Goal: Transaction & Acquisition: Book appointment/travel/reservation

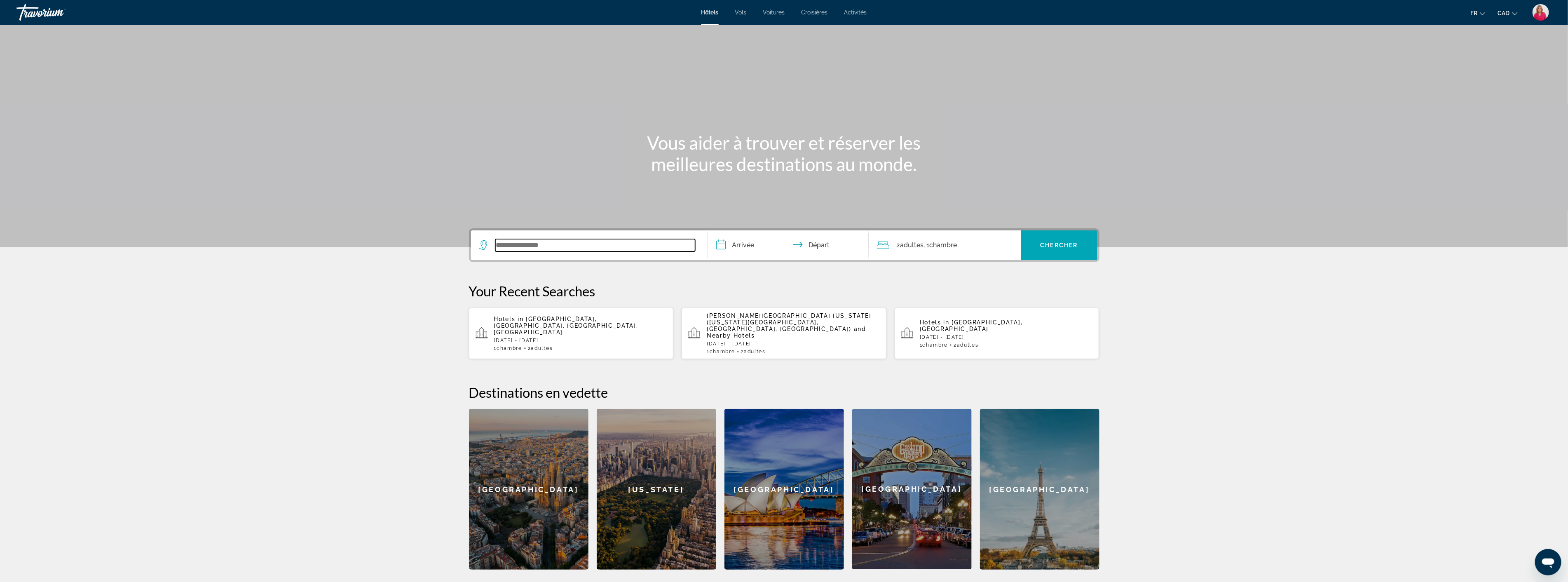
click at [543, 244] on input "Search widget" at bounding box center [595, 245] width 200 height 12
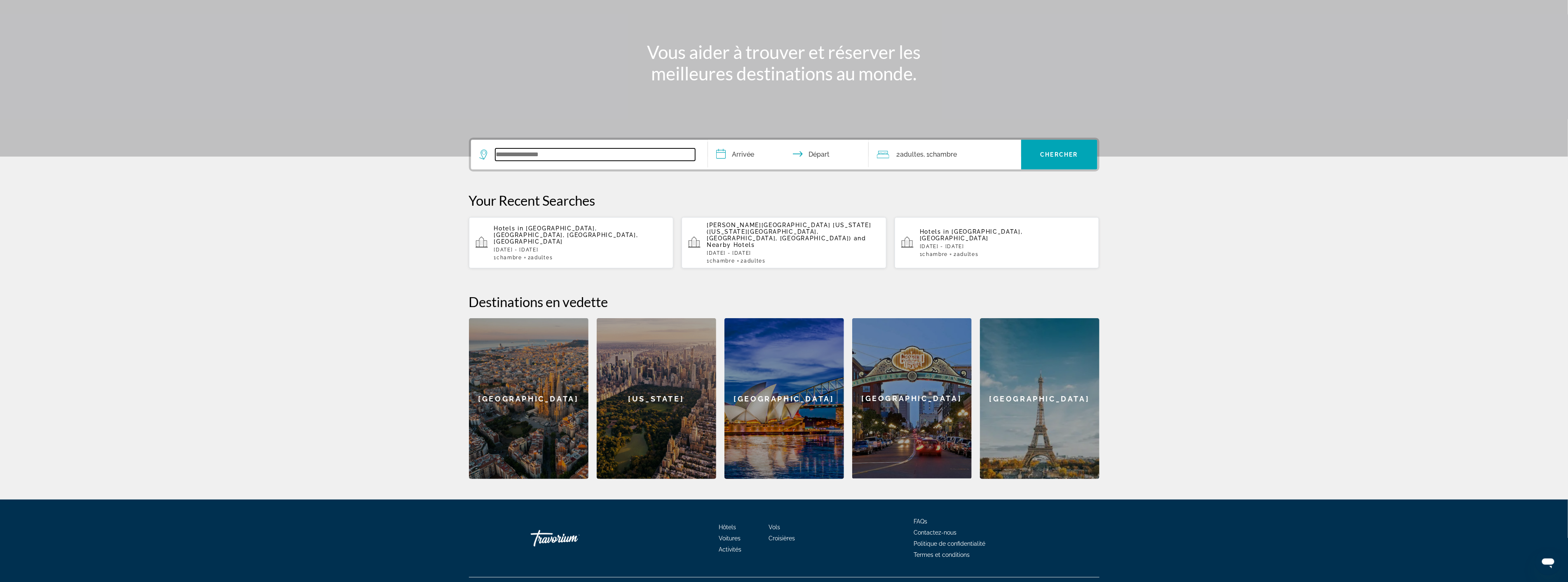
scroll to position [95, 0]
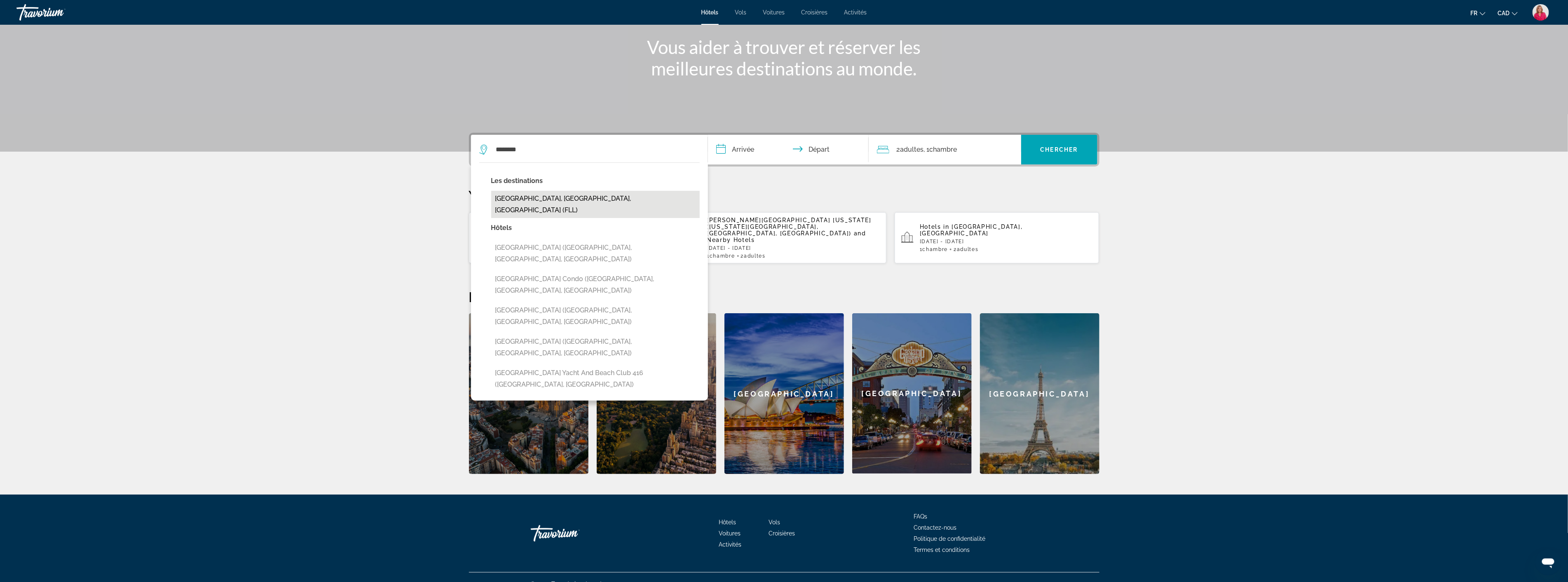
click at [547, 203] on button "[GEOGRAPHIC_DATA], [GEOGRAPHIC_DATA], [GEOGRAPHIC_DATA] (FLL)" at bounding box center [595, 205] width 209 height 27
type input "**********"
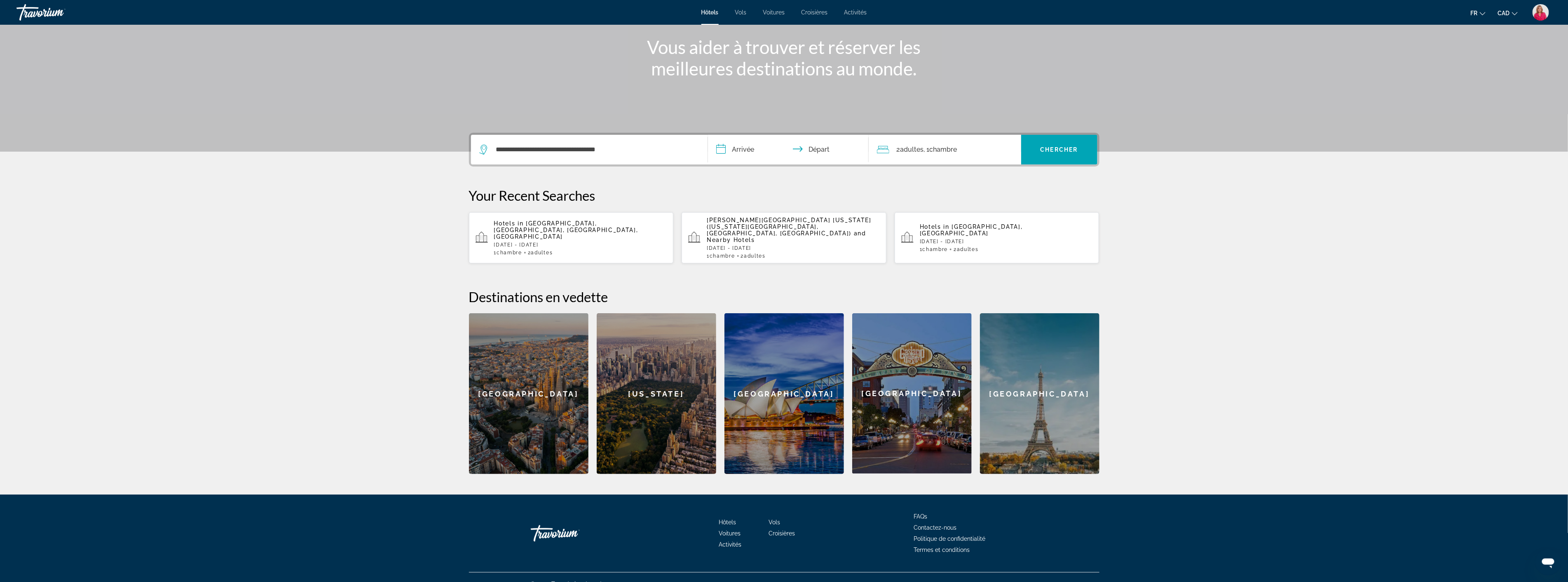
click at [772, 151] on input "**********" at bounding box center [790, 150] width 164 height 32
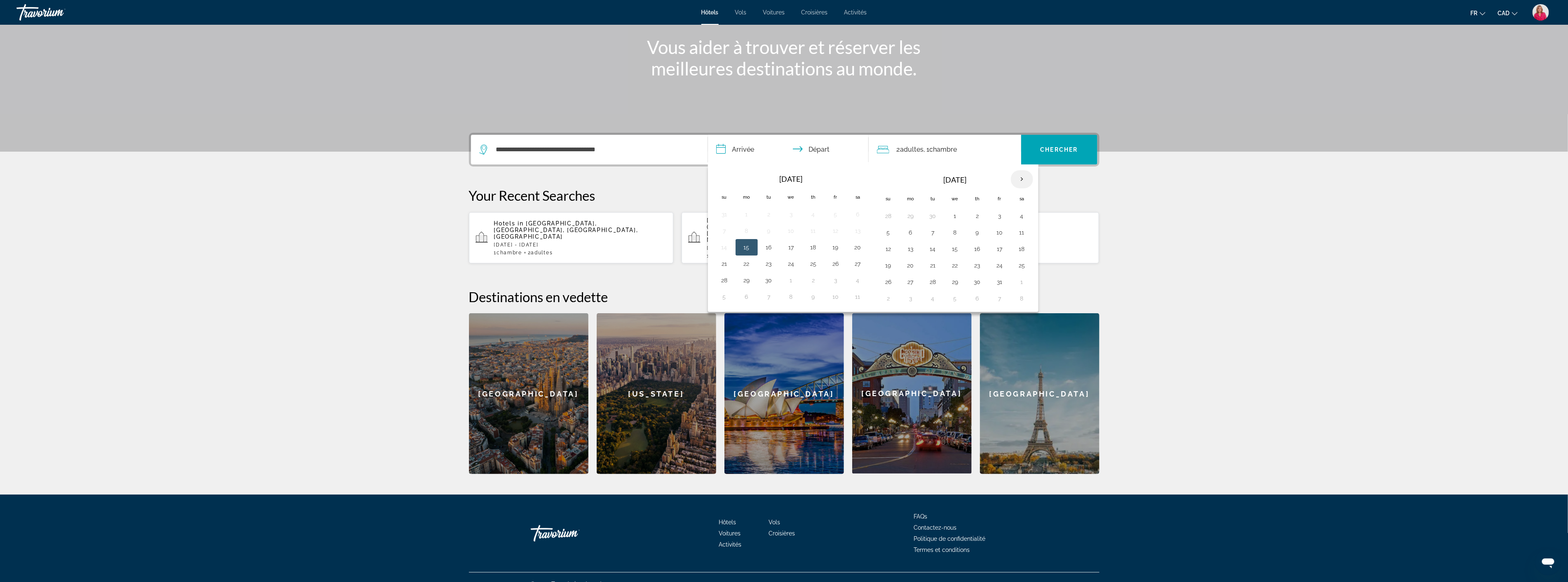
click at [1022, 177] on th "Next month" at bounding box center [1022, 179] width 22 height 18
click at [1001, 221] on button "2" at bounding box center [999, 216] width 13 height 12
click at [1022, 218] on button "3" at bounding box center [1022, 216] width 13 height 12
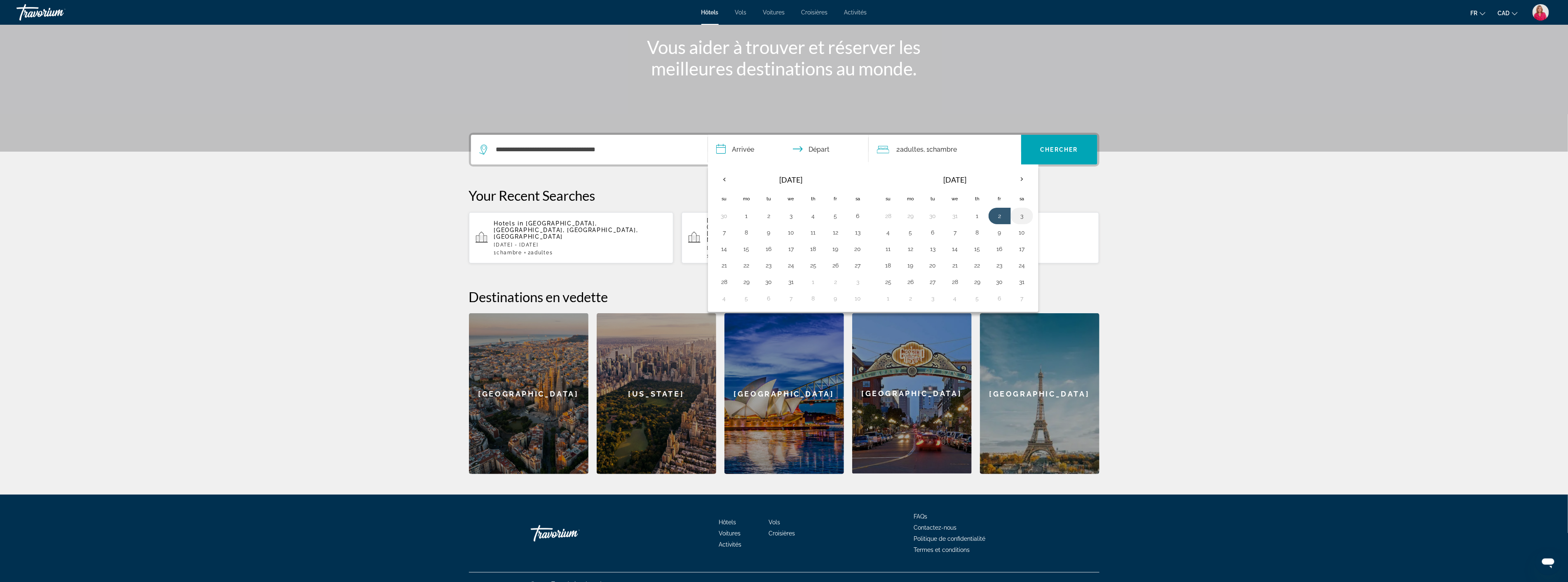
type input "**********"
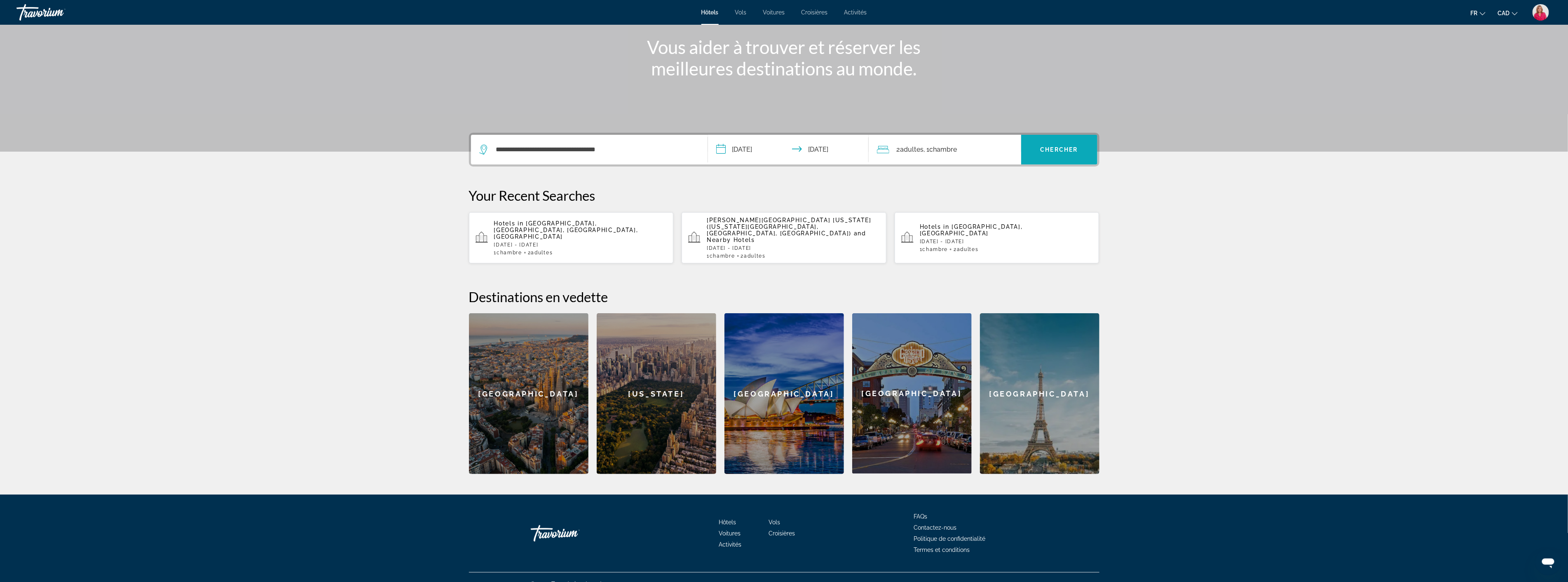
click at [1061, 149] on span "Chercher" at bounding box center [1059, 149] width 38 height 7
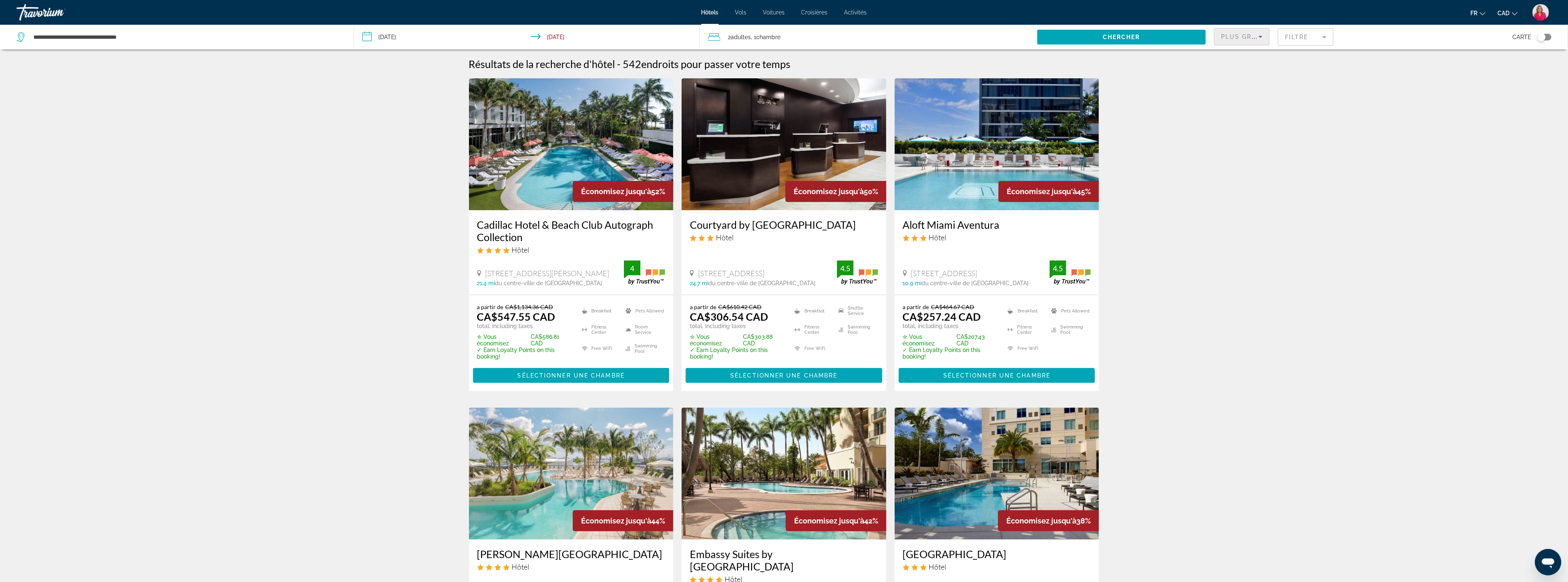
click at [1262, 40] on icon "Sort by" at bounding box center [1261, 37] width 10 height 10
click at [1230, 106] on span "Prix le plus bas" at bounding box center [1241, 108] width 39 height 10
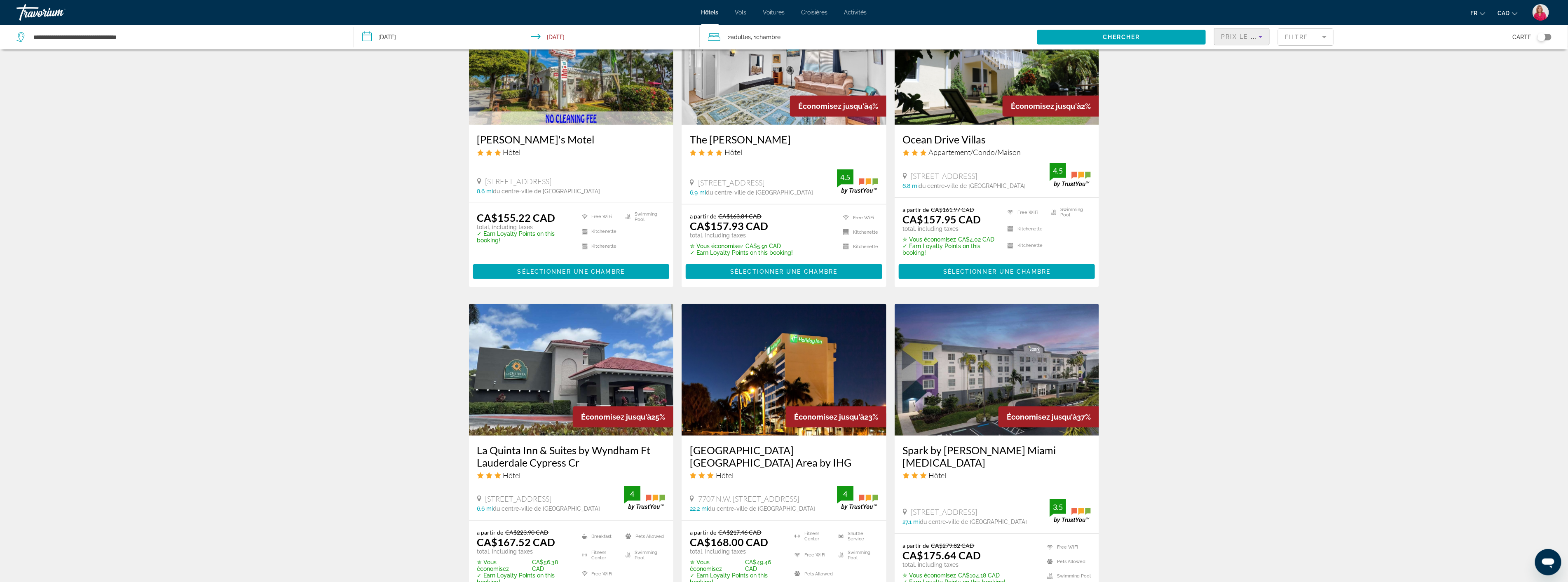
scroll to position [458, 0]
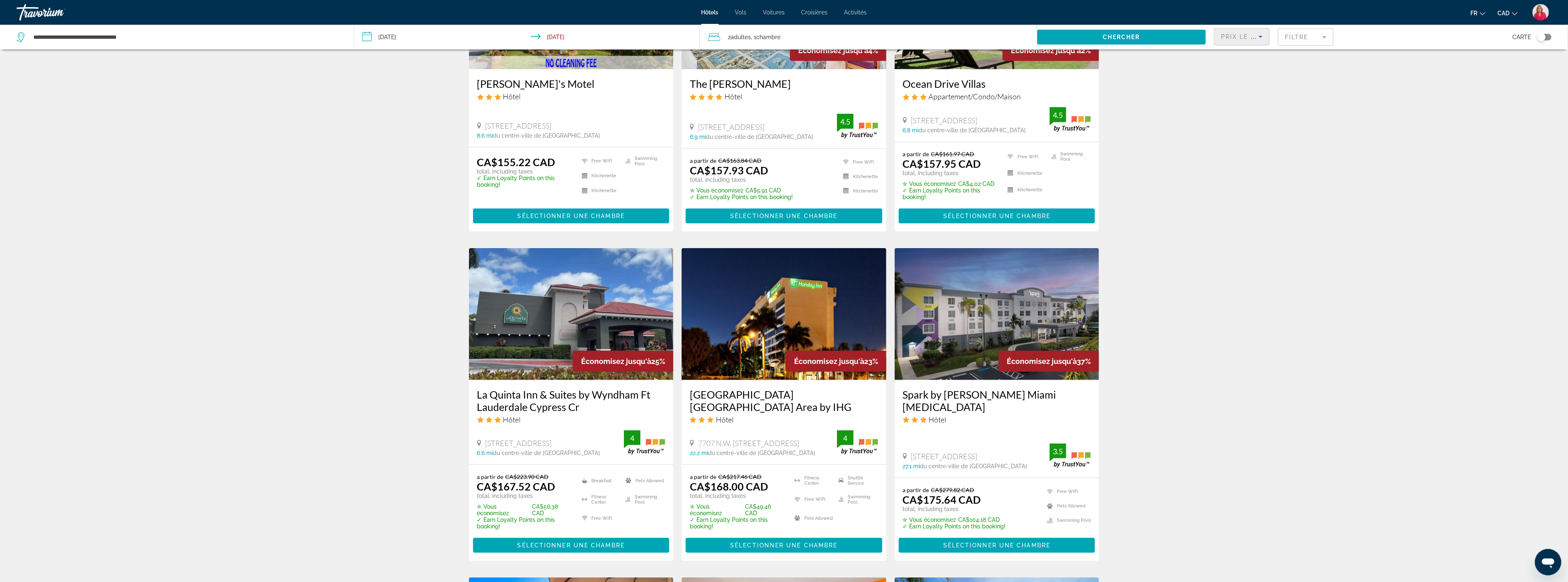
click at [568, 334] on img "Main content" at bounding box center [571, 314] width 204 height 132
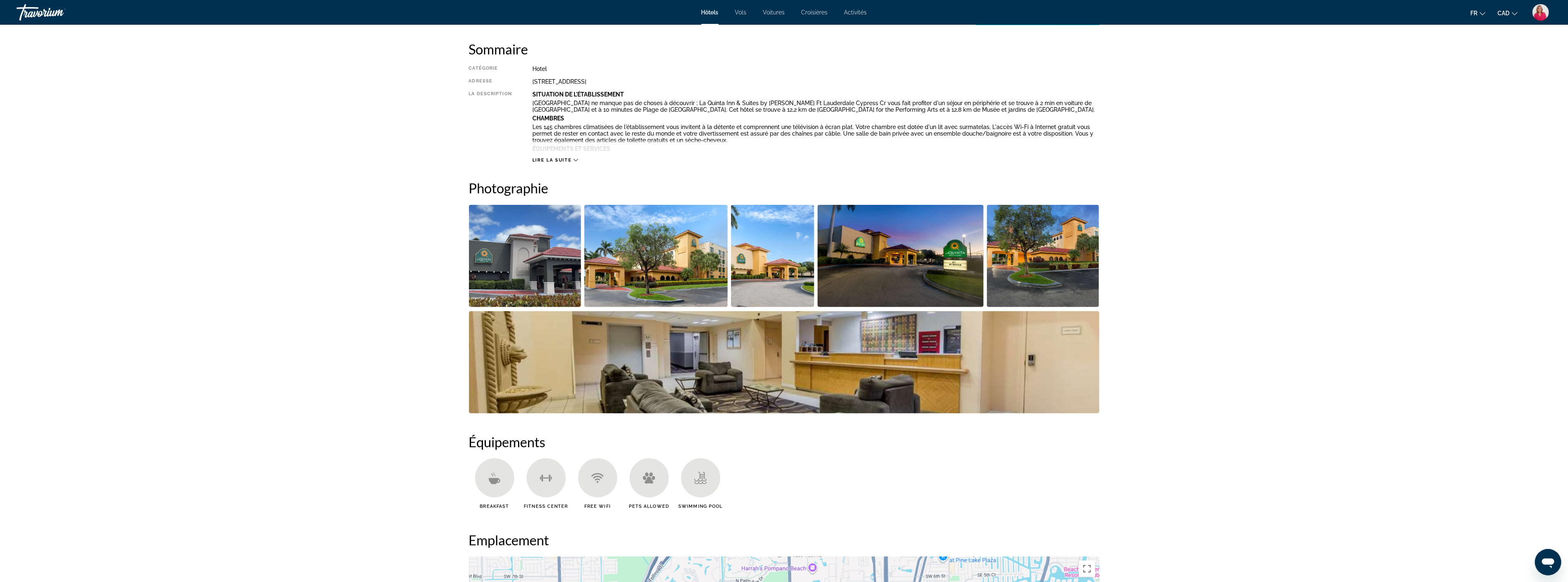
scroll to position [275, 0]
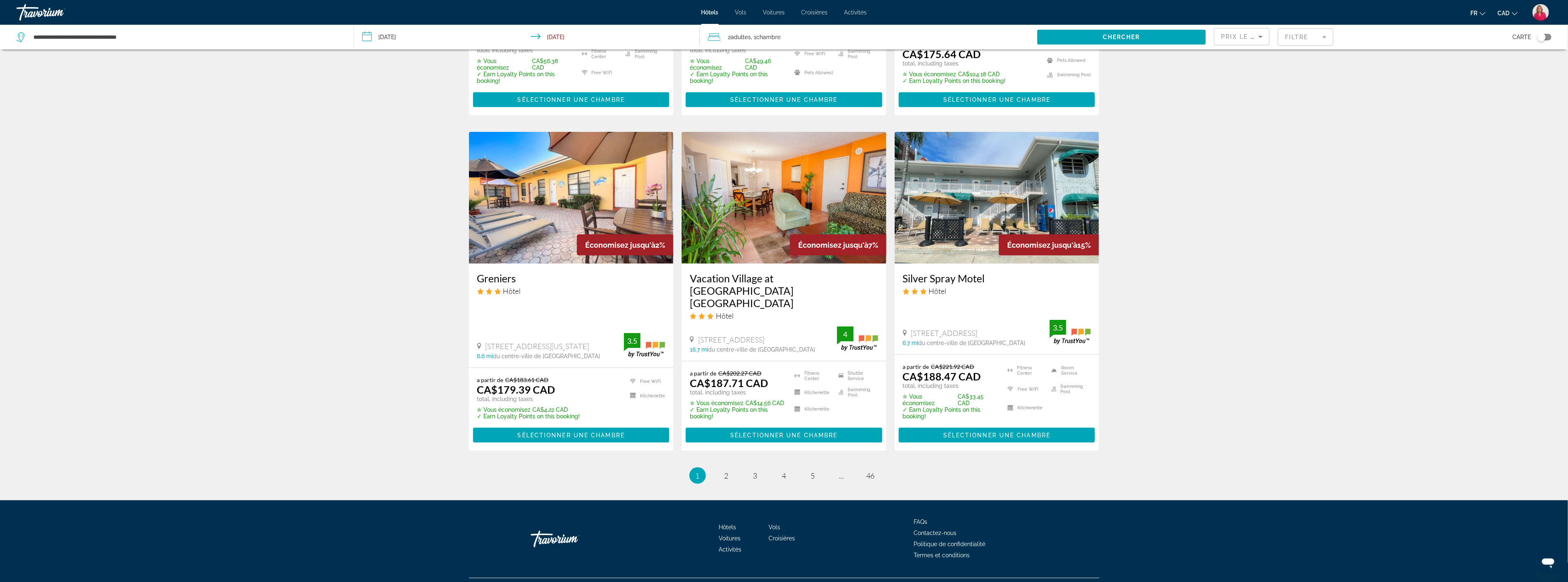
scroll to position [904, 0]
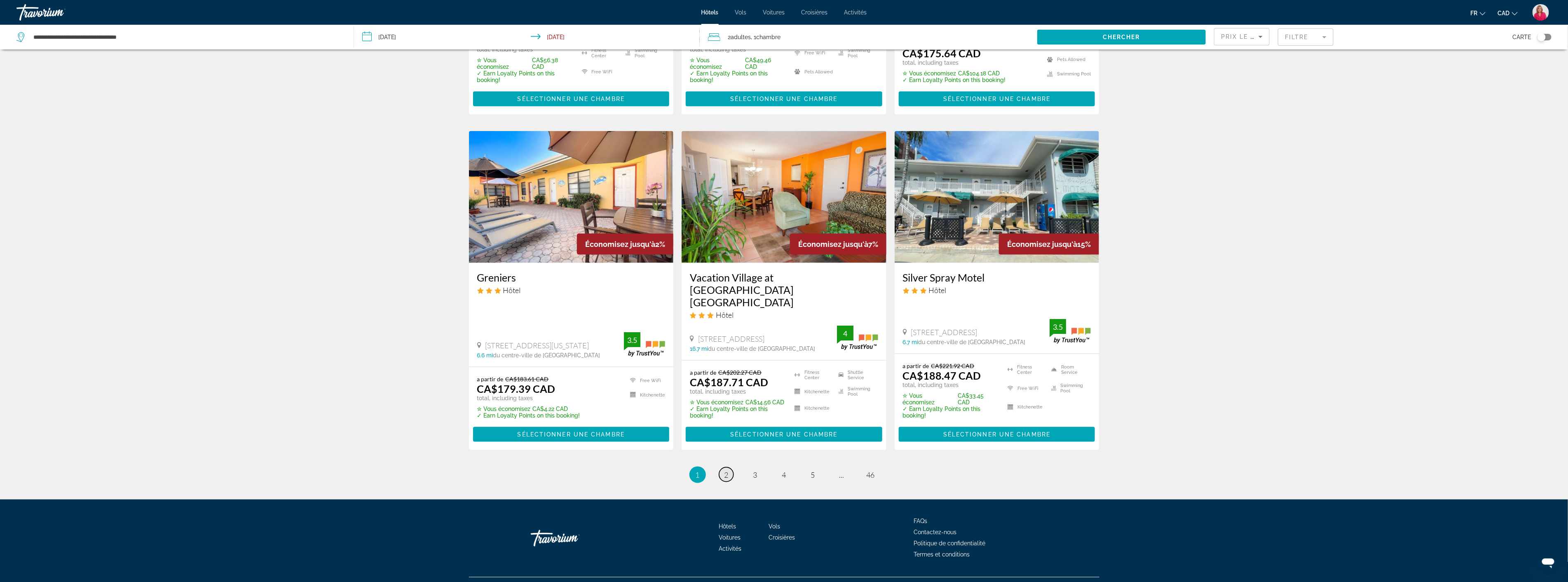
click at [728, 471] on span "2" at bounding box center [727, 475] width 4 height 9
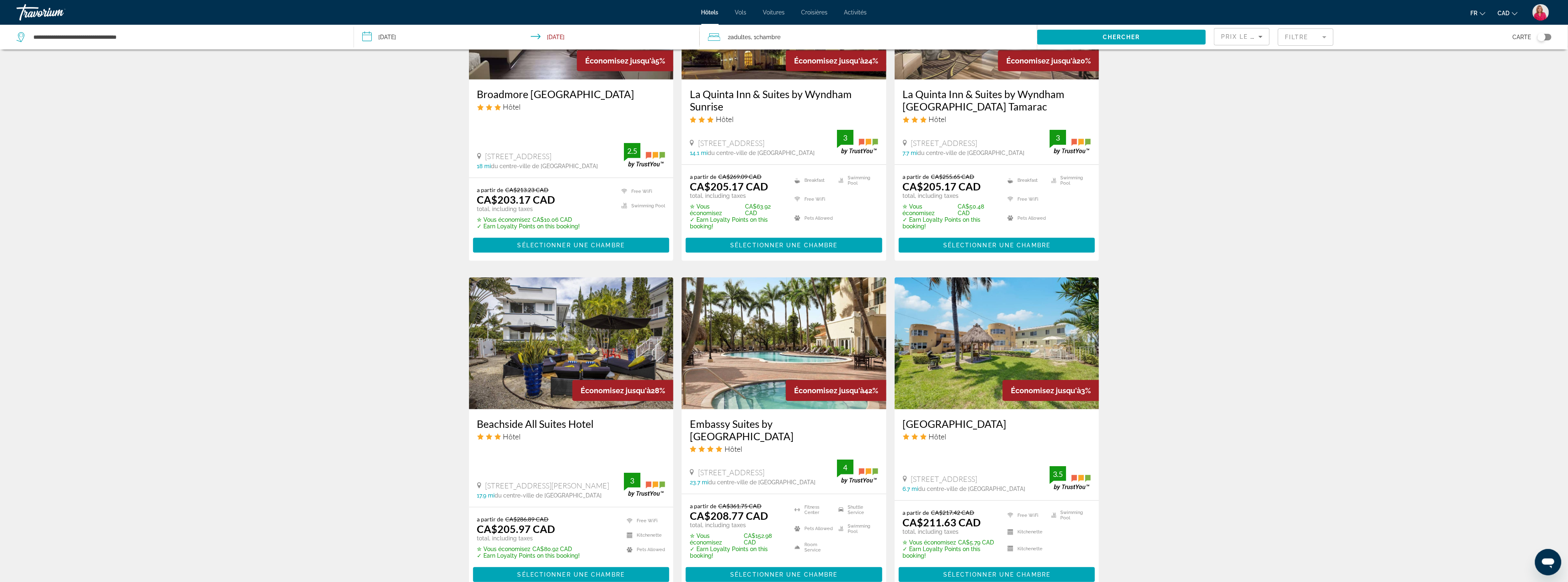
scroll to position [458, 0]
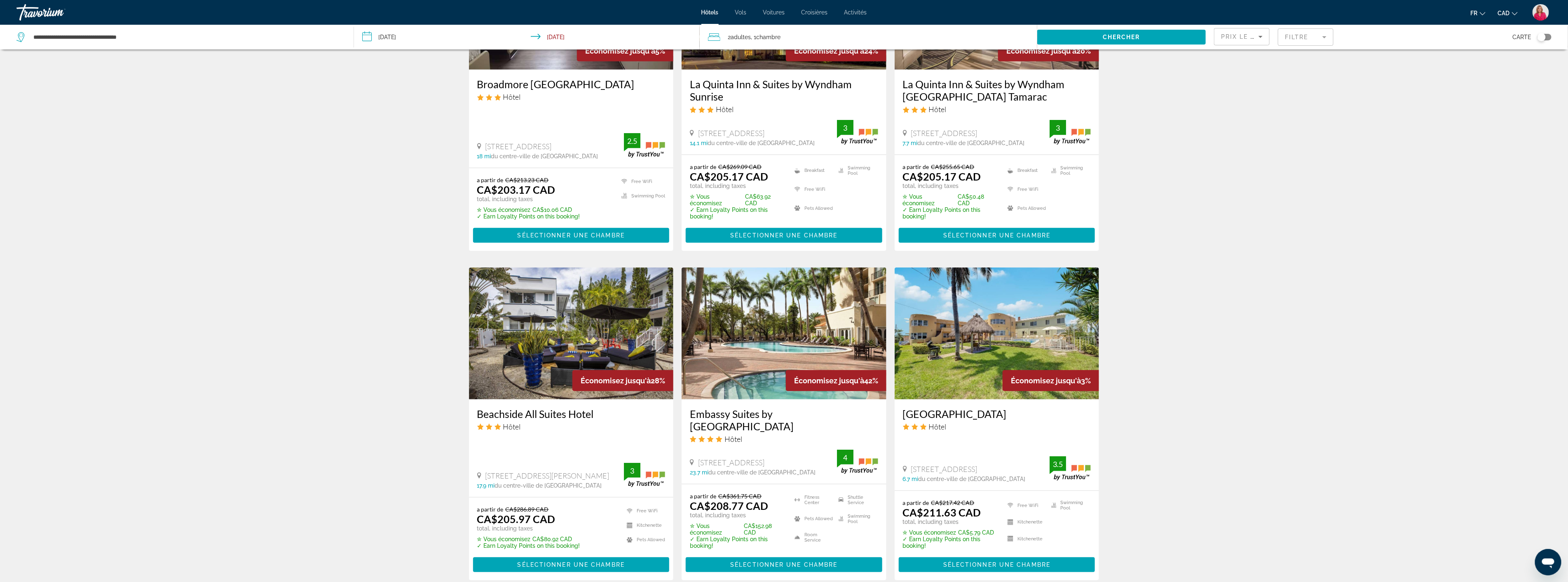
click at [776, 367] on img "Main content" at bounding box center [783, 333] width 204 height 132
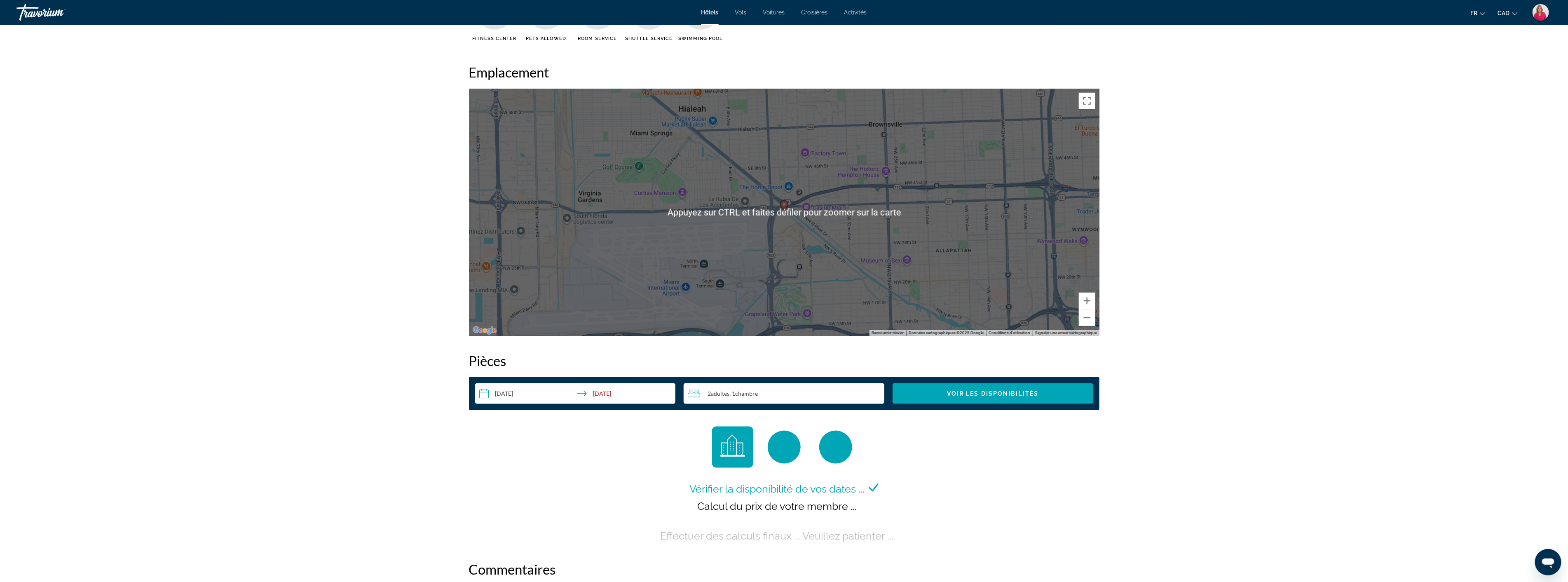
scroll to position [825, 0]
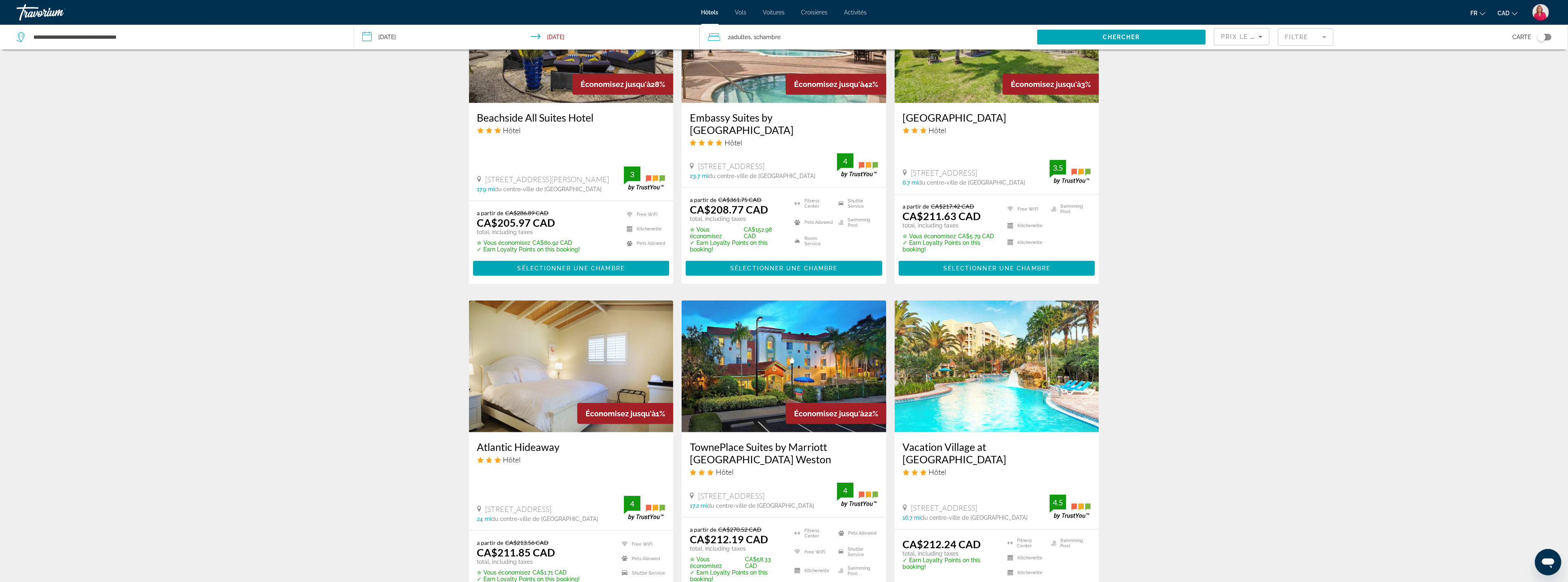
scroll to position [779, 0]
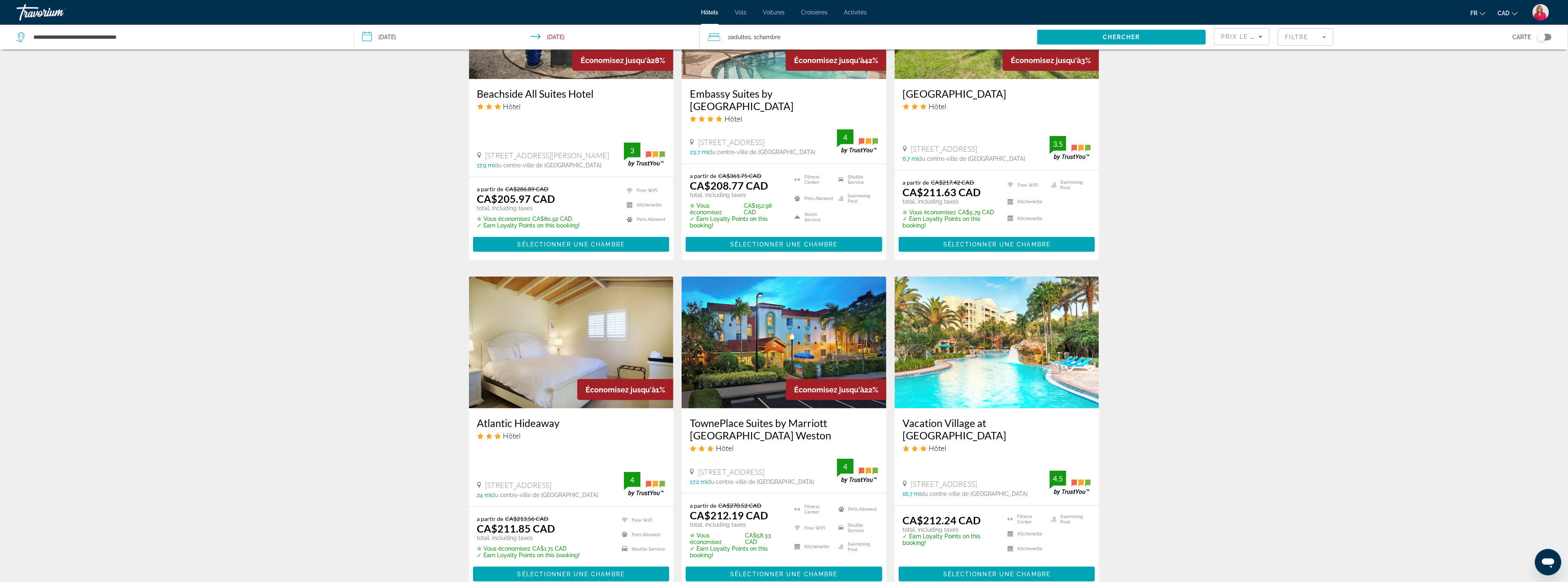
click at [1011, 356] on img "Main content" at bounding box center [996, 343] width 204 height 132
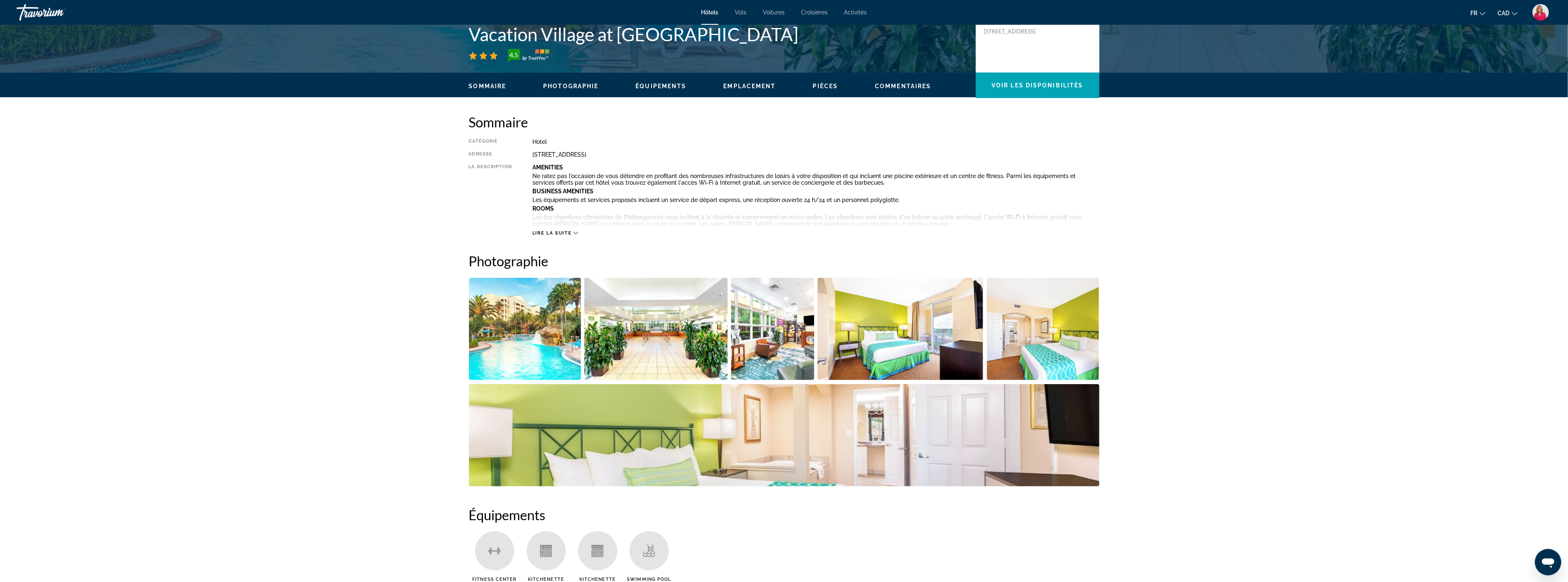
scroll to position [229, 0]
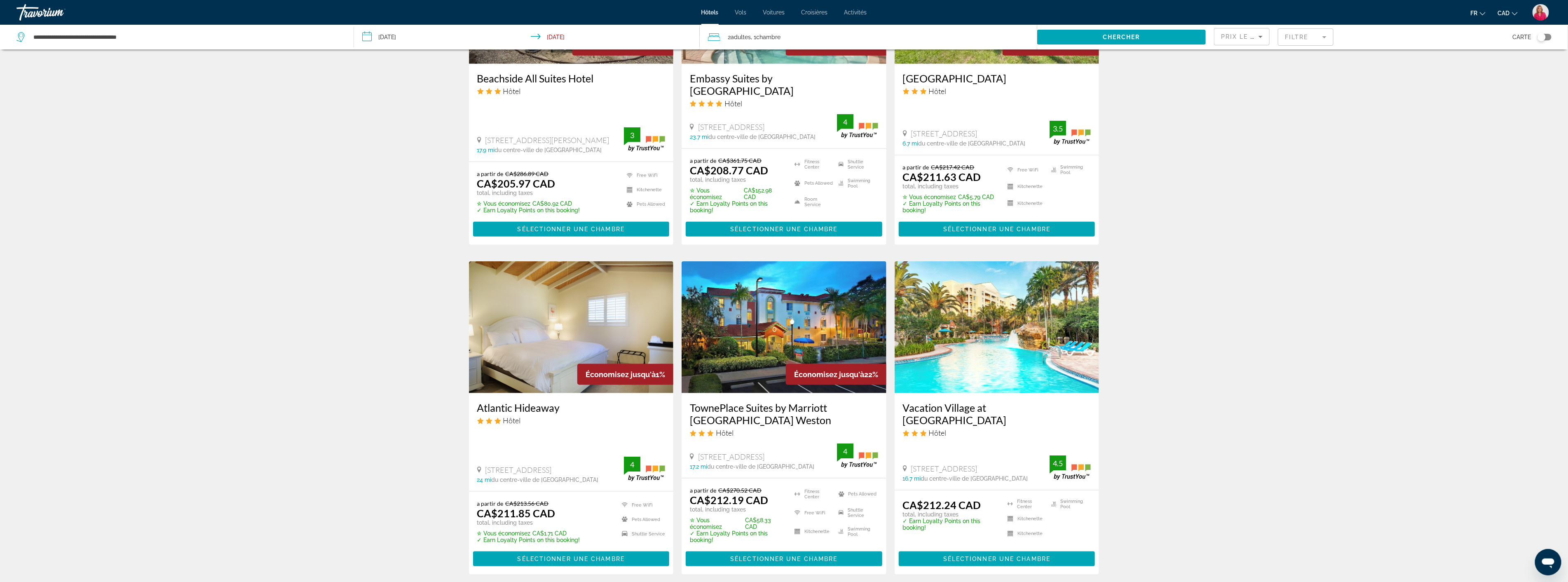
scroll to position [825, 0]
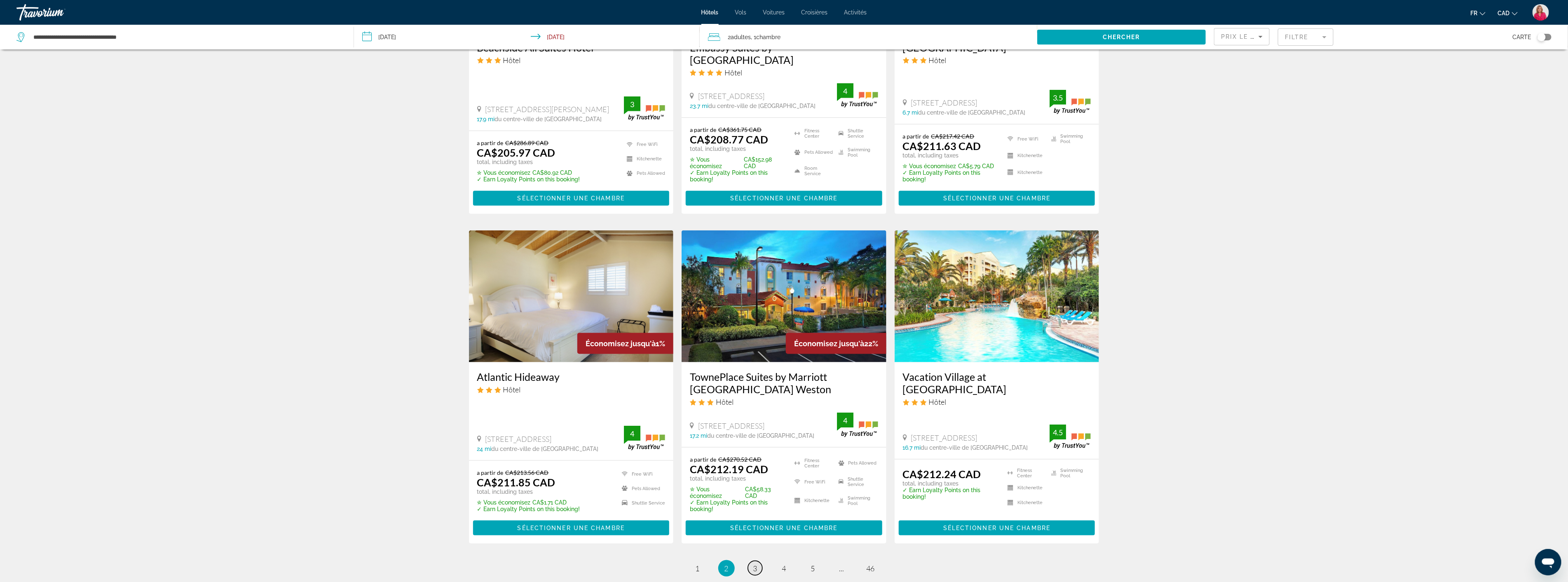
click at [754, 565] on span "3" at bounding box center [755, 568] width 4 height 9
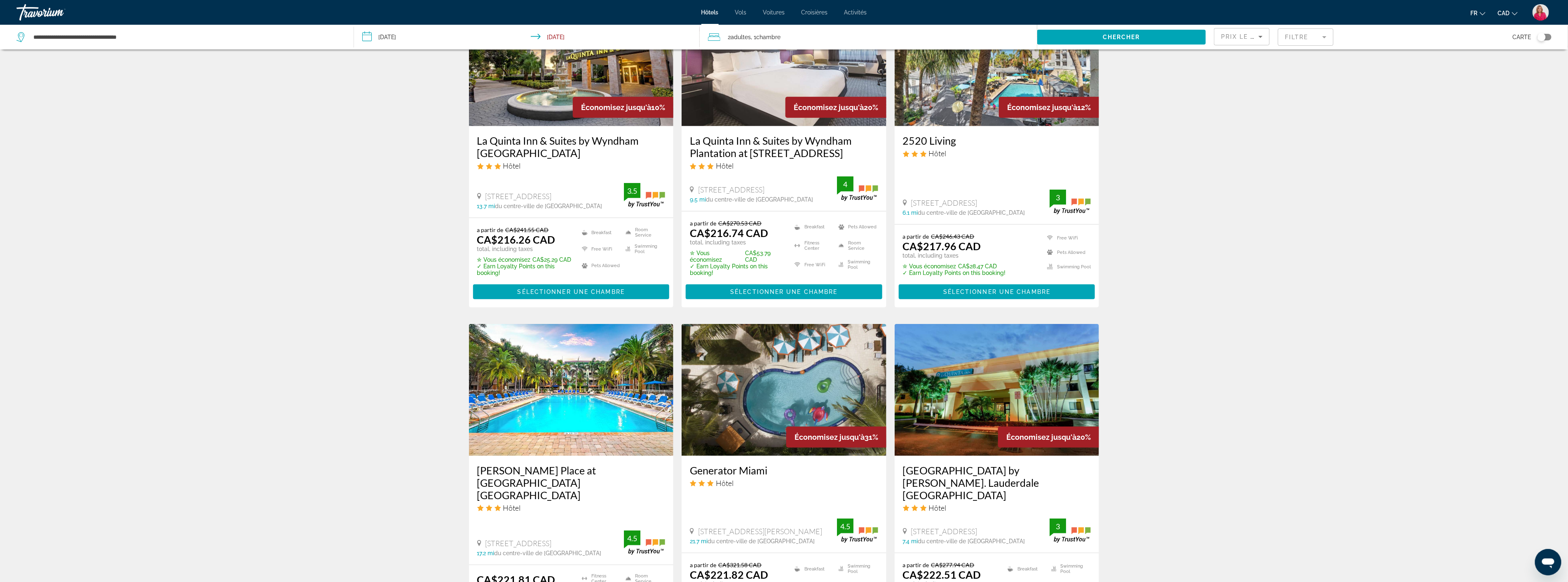
scroll to position [458, 0]
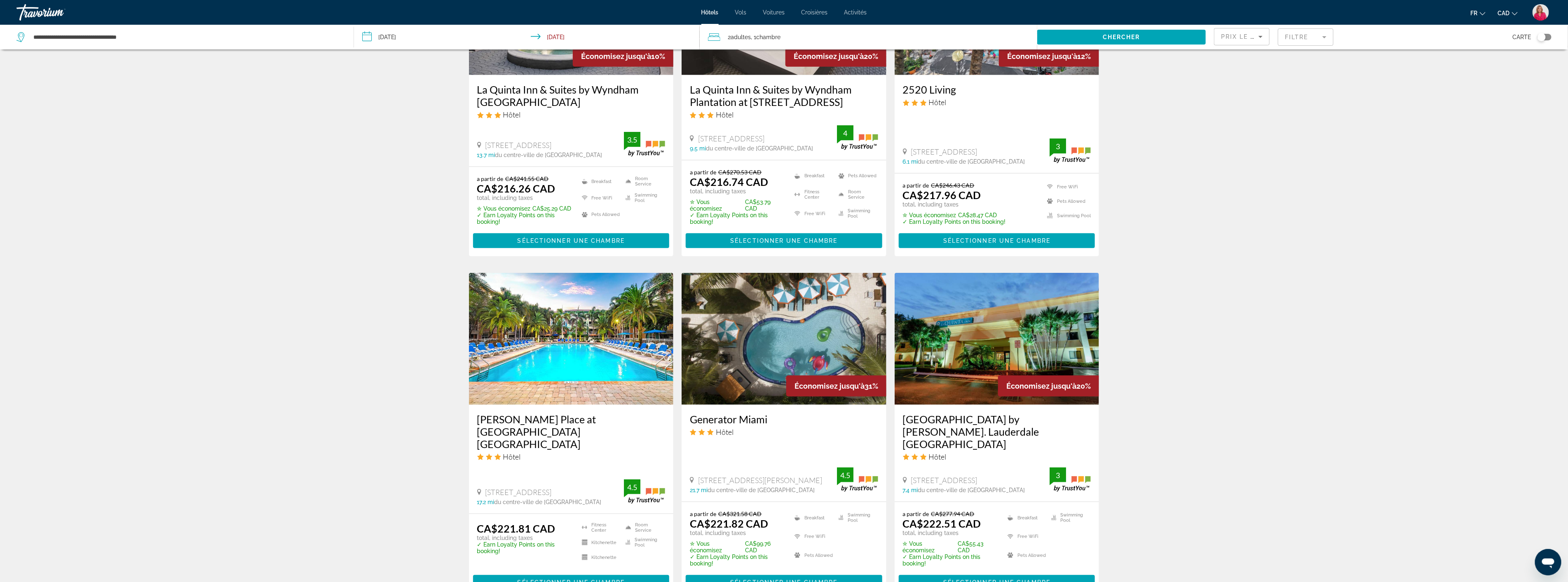
click at [520, 346] on img "Main content" at bounding box center [571, 339] width 204 height 132
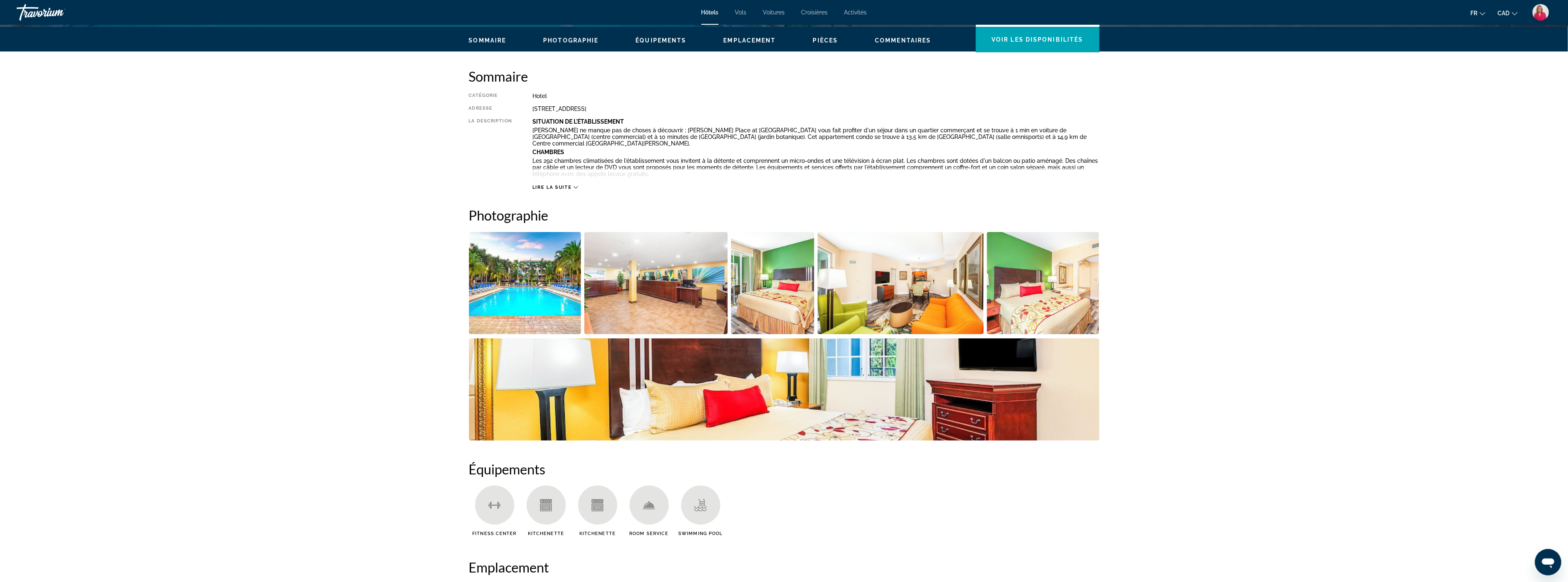
scroll to position [275, 0]
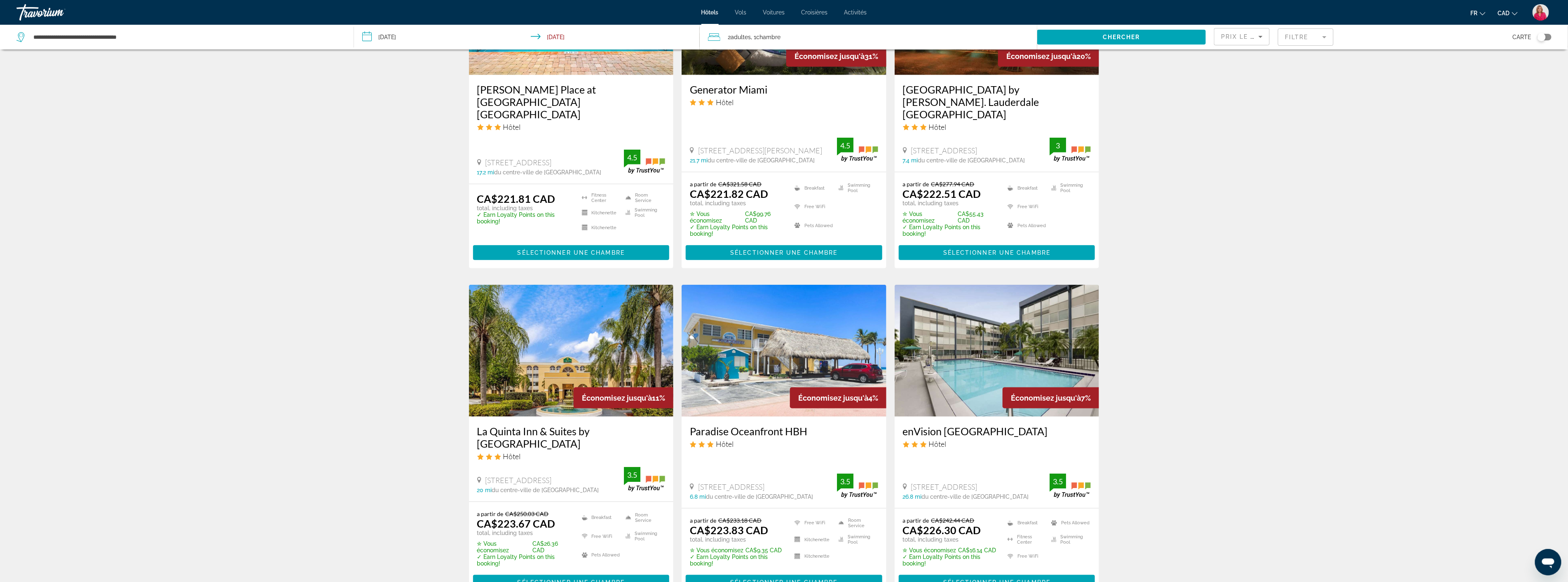
scroll to position [929, 0]
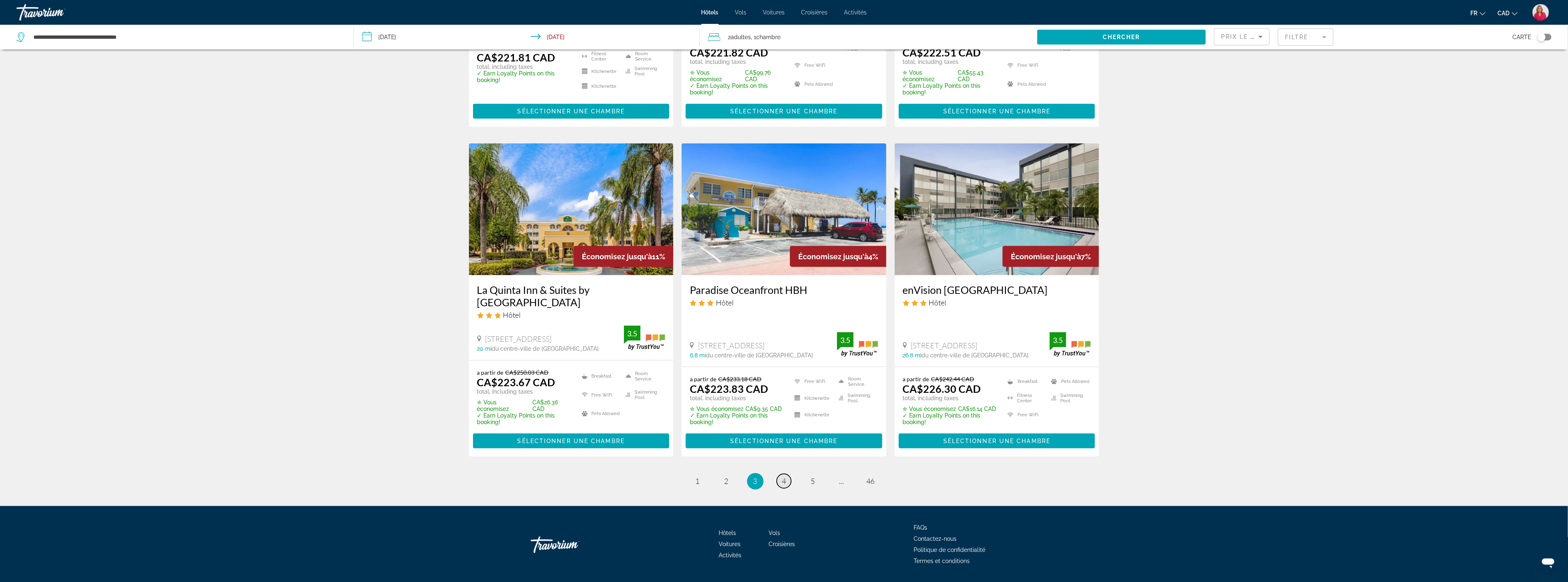
click at [783, 477] on span "4" at bounding box center [784, 482] width 4 height 9
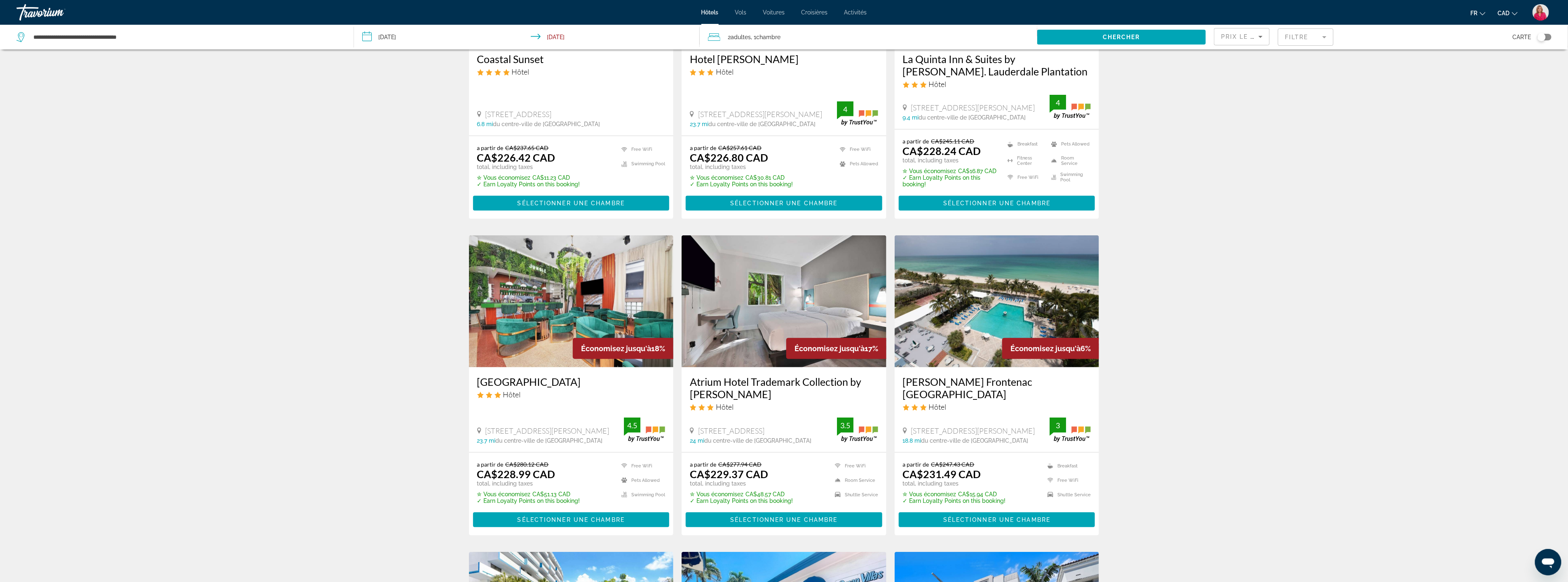
scroll to position [183, 0]
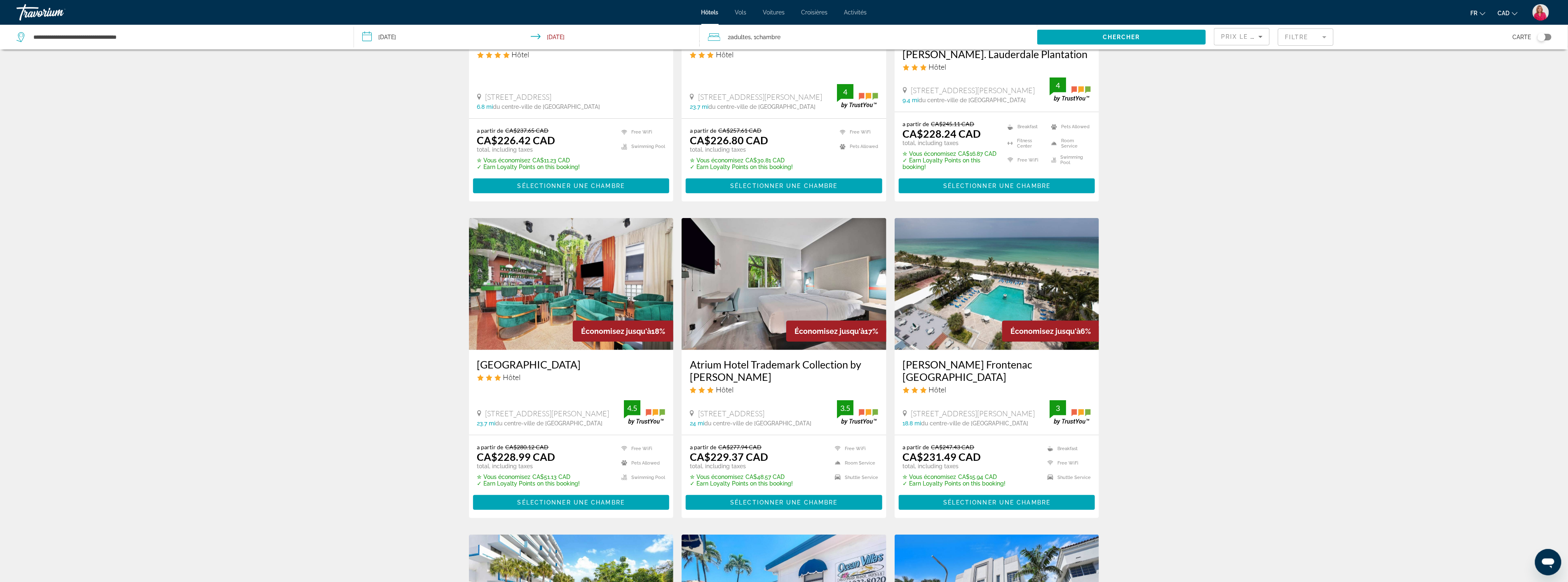
click at [1020, 295] on img "Main content" at bounding box center [996, 284] width 204 height 132
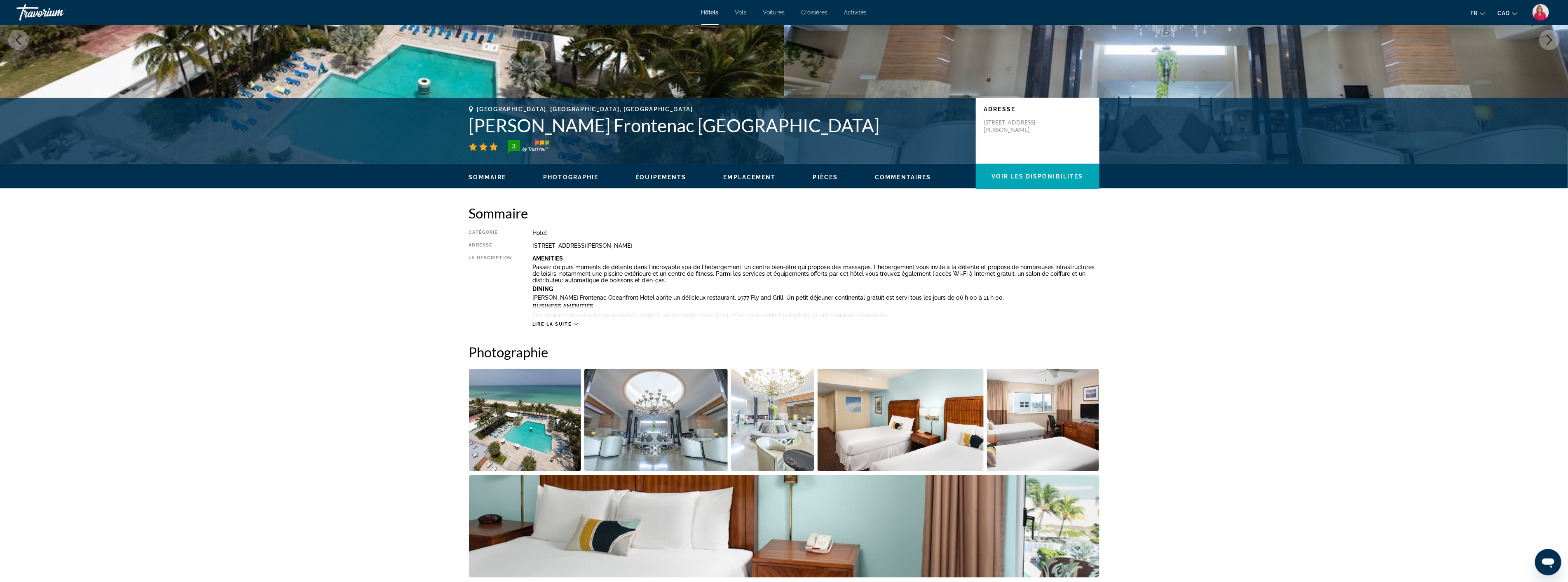
scroll to position [137, 0]
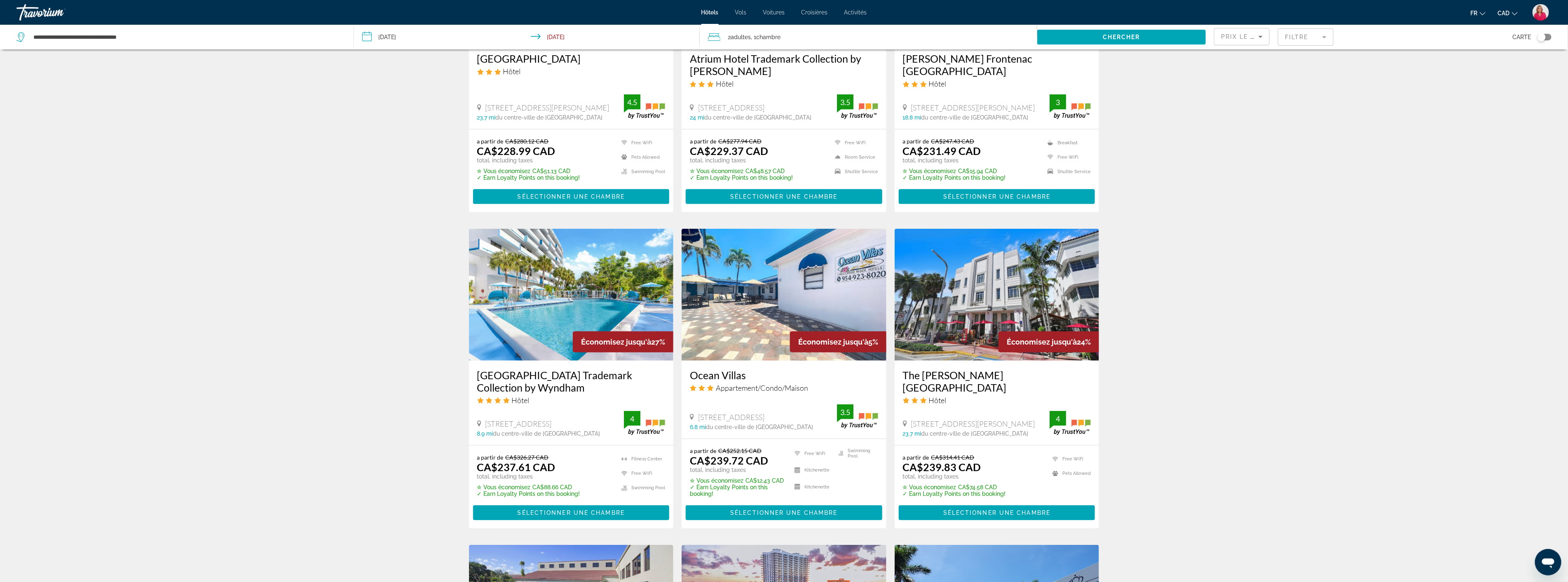
scroll to position [504, 0]
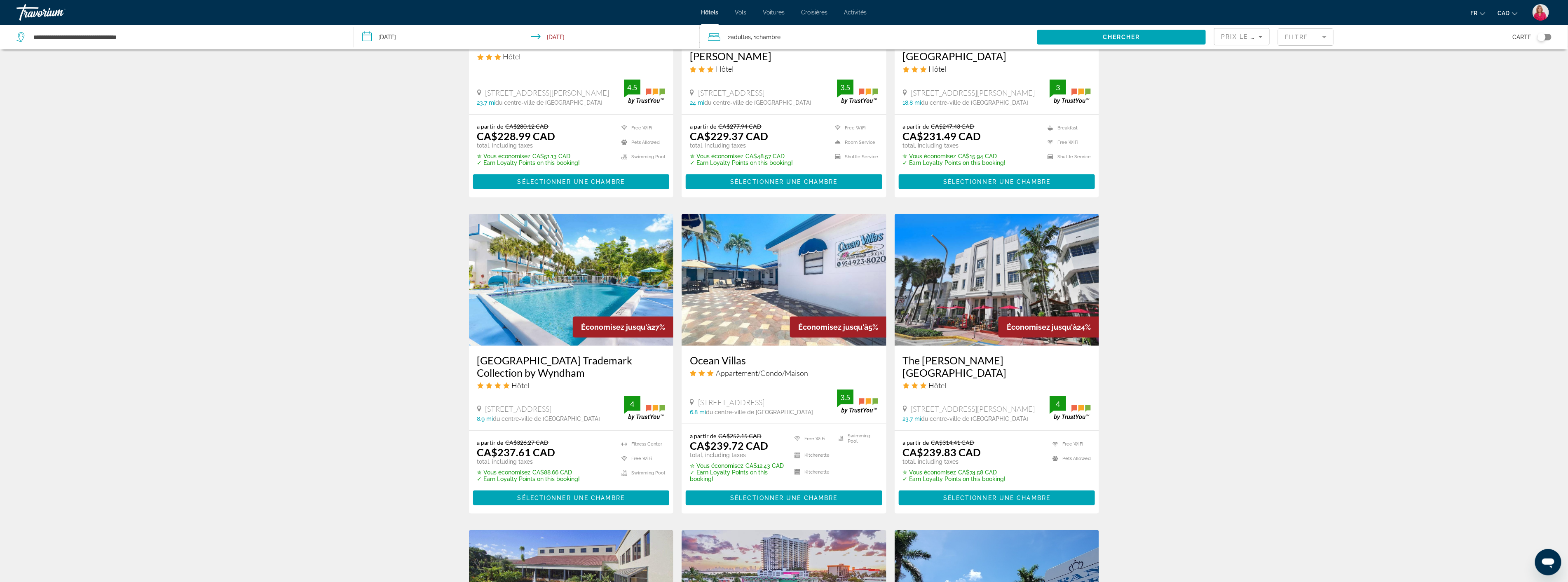
click at [565, 303] on img "Main content" at bounding box center [571, 280] width 204 height 132
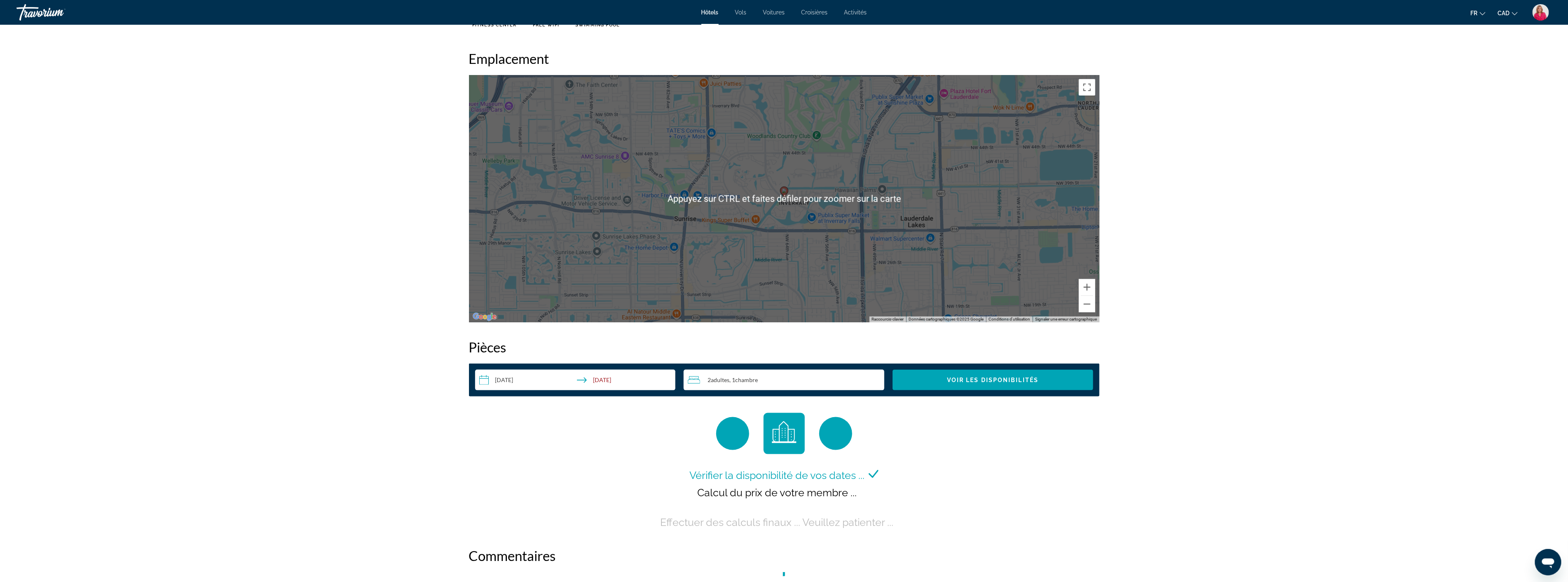
scroll to position [732, 0]
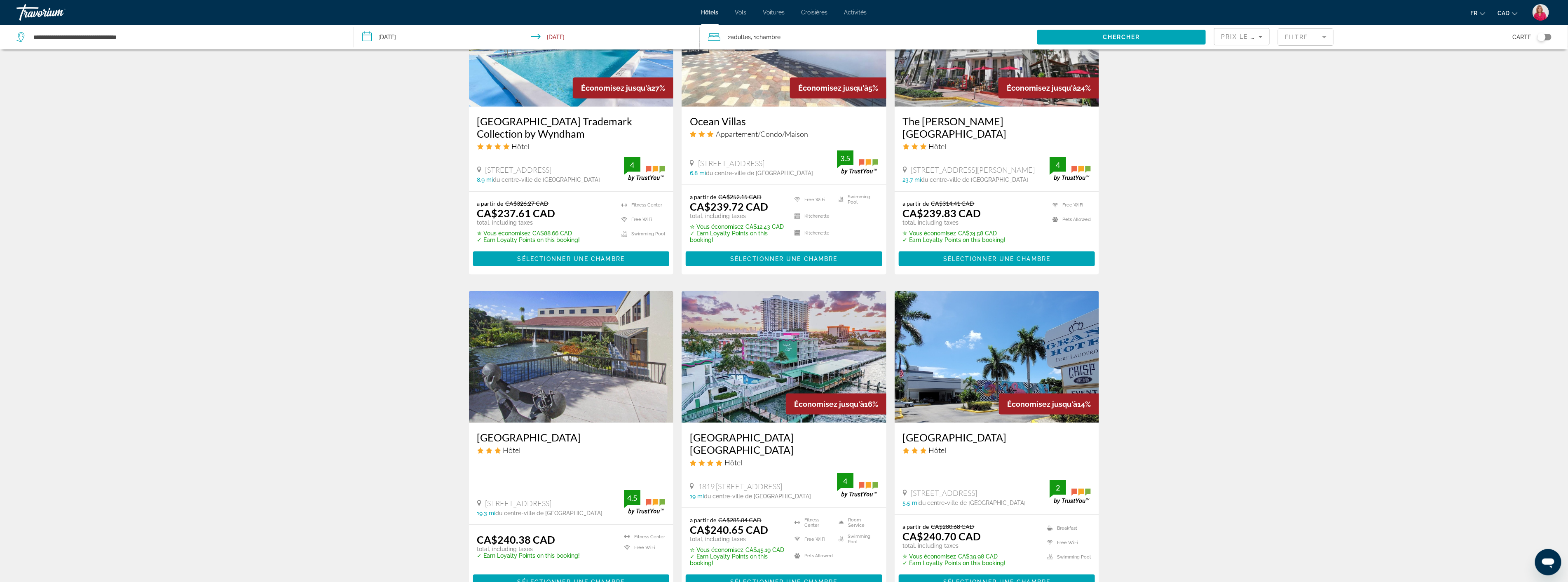
scroll to position [779, 0]
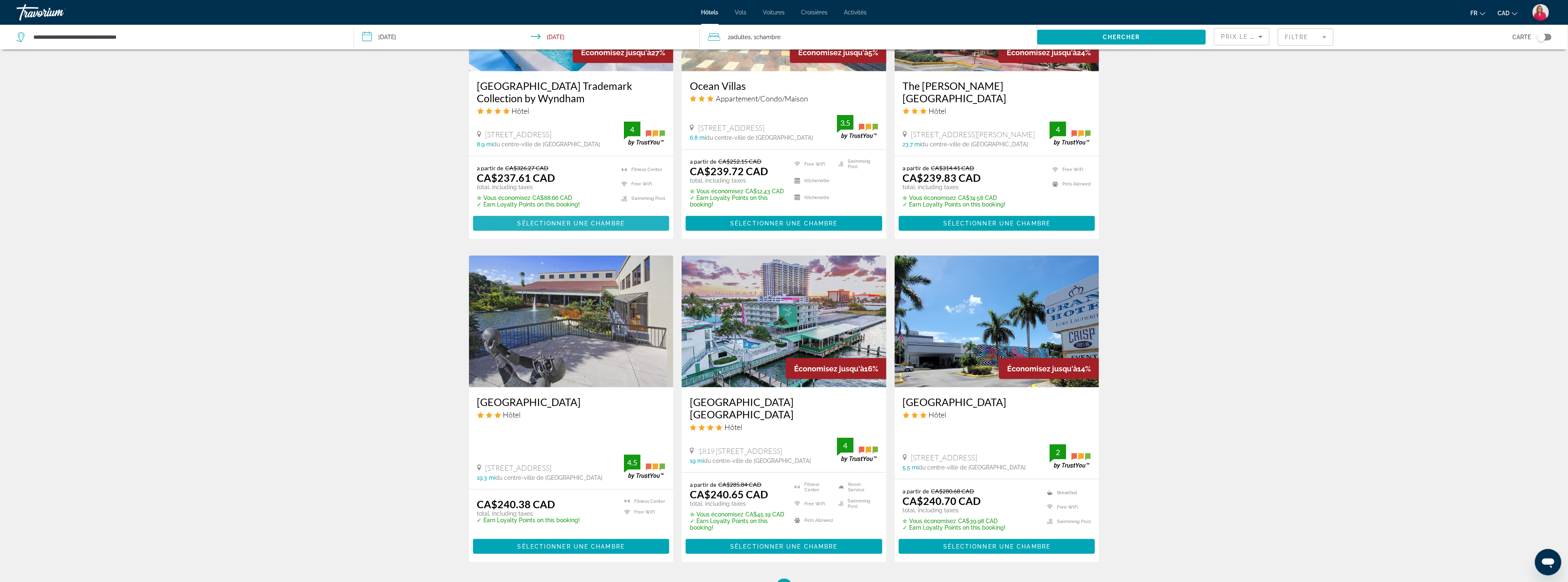
click at [528, 222] on span "Sélectionner une chambre" at bounding box center [571, 223] width 107 height 7
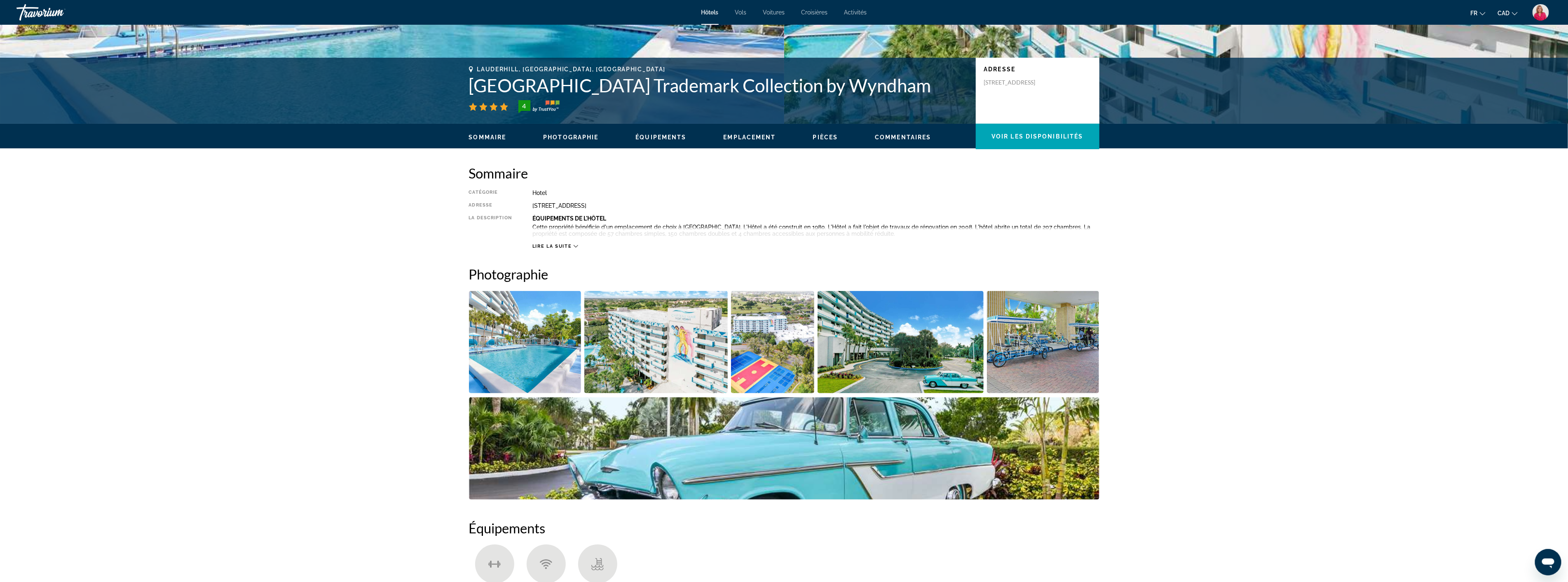
scroll to position [229, 0]
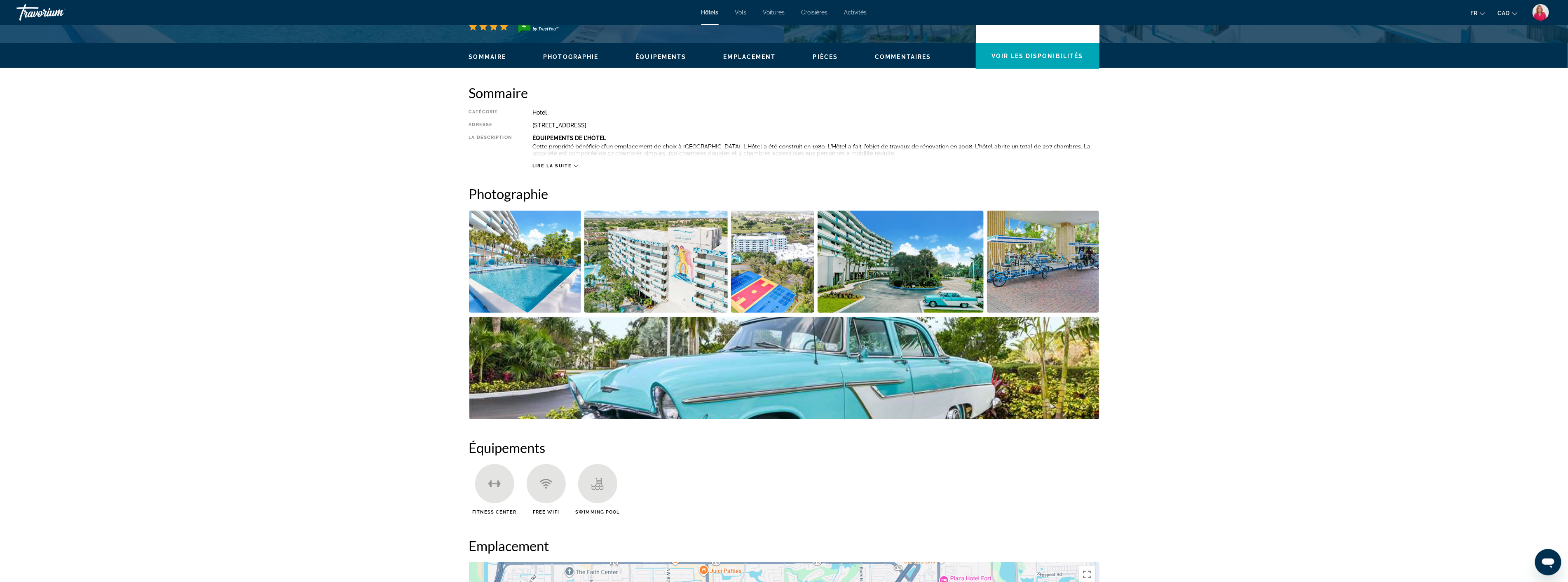
click at [703, 273] on img "Open full-screen image slider" at bounding box center [656, 261] width 143 height 102
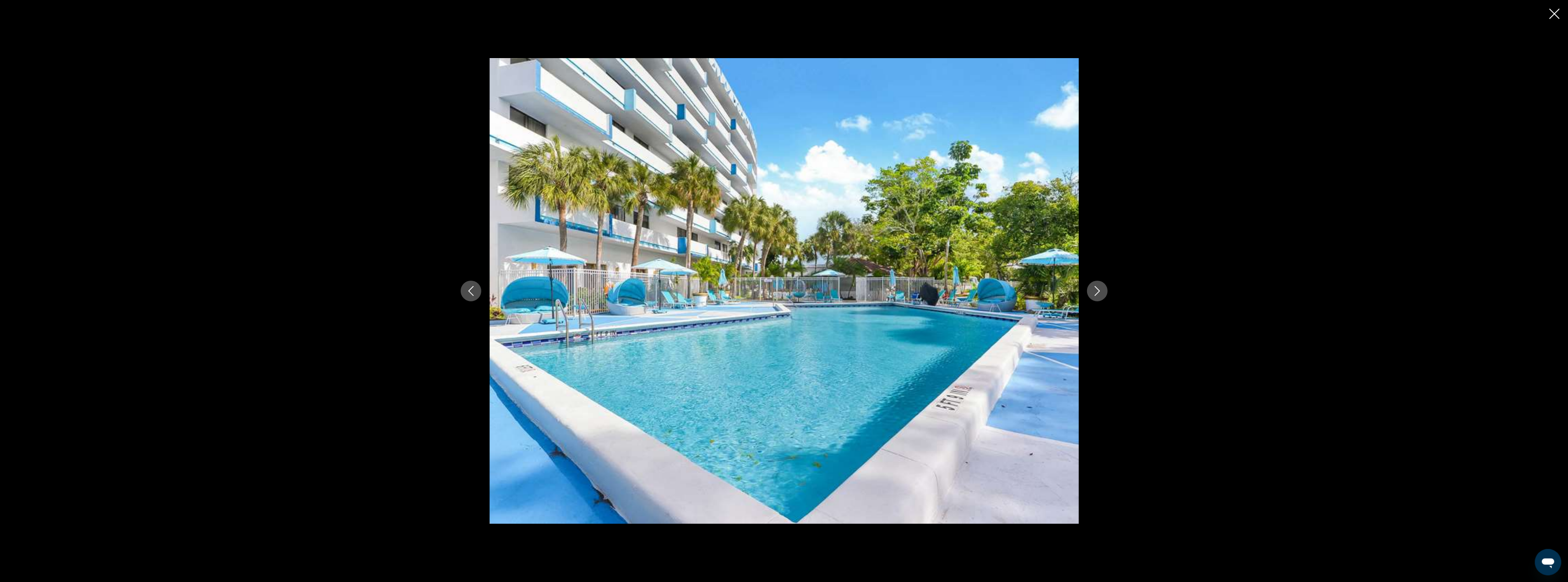
click at [1095, 289] on icon "Next image" at bounding box center [1098, 291] width 10 height 10
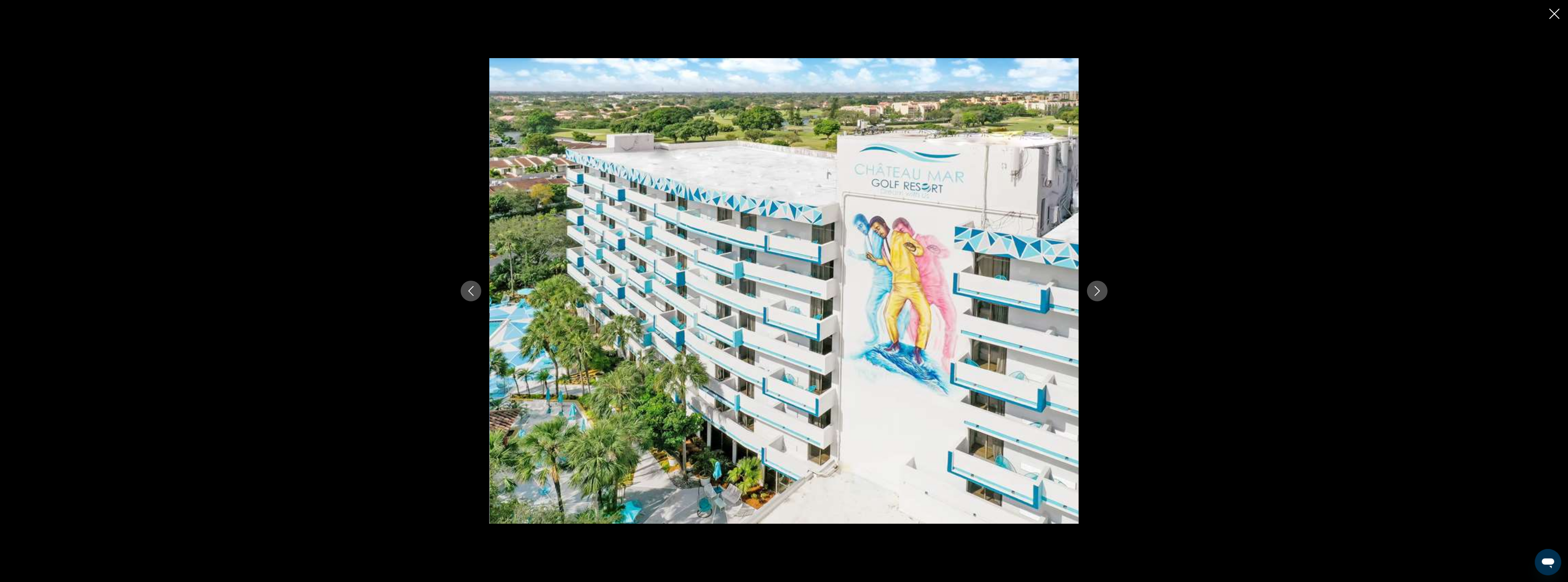
click at [1095, 289] on icon "Next image" at bounding box center [1098, 291] width 10 height 10
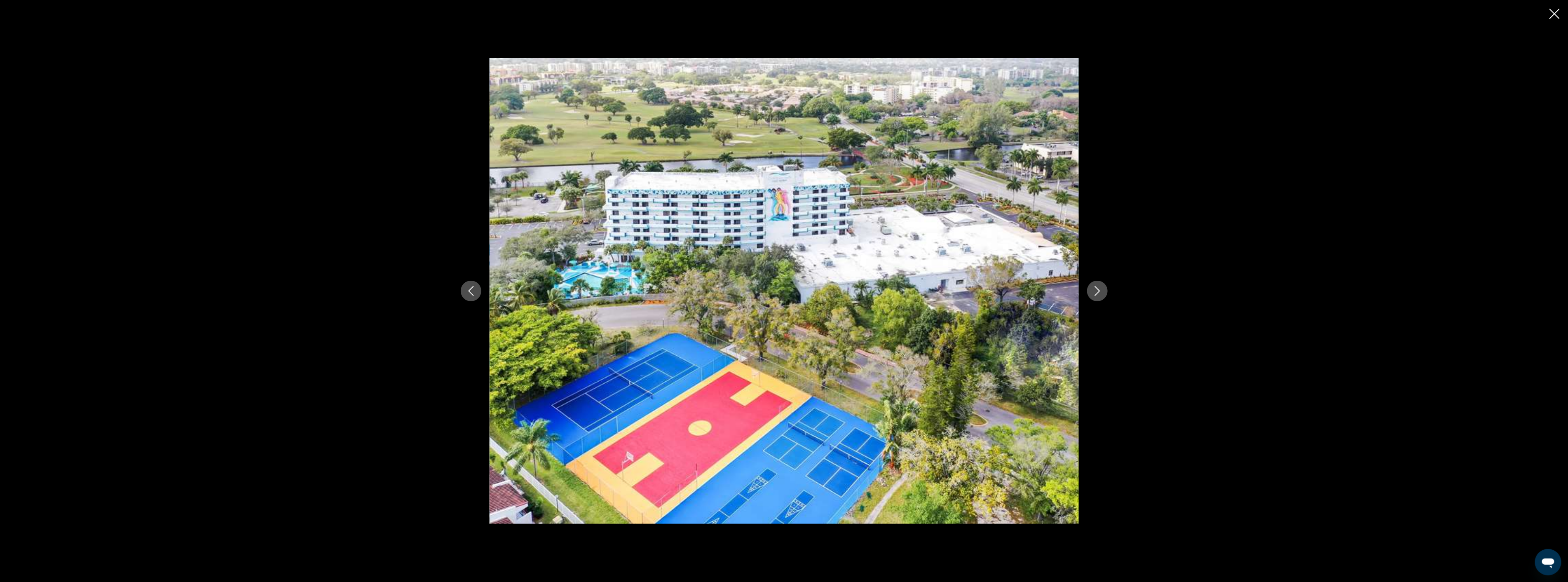
click at [1095, 289] on icon "Next image" at bounding box center [1098, 291] width 10 height 10
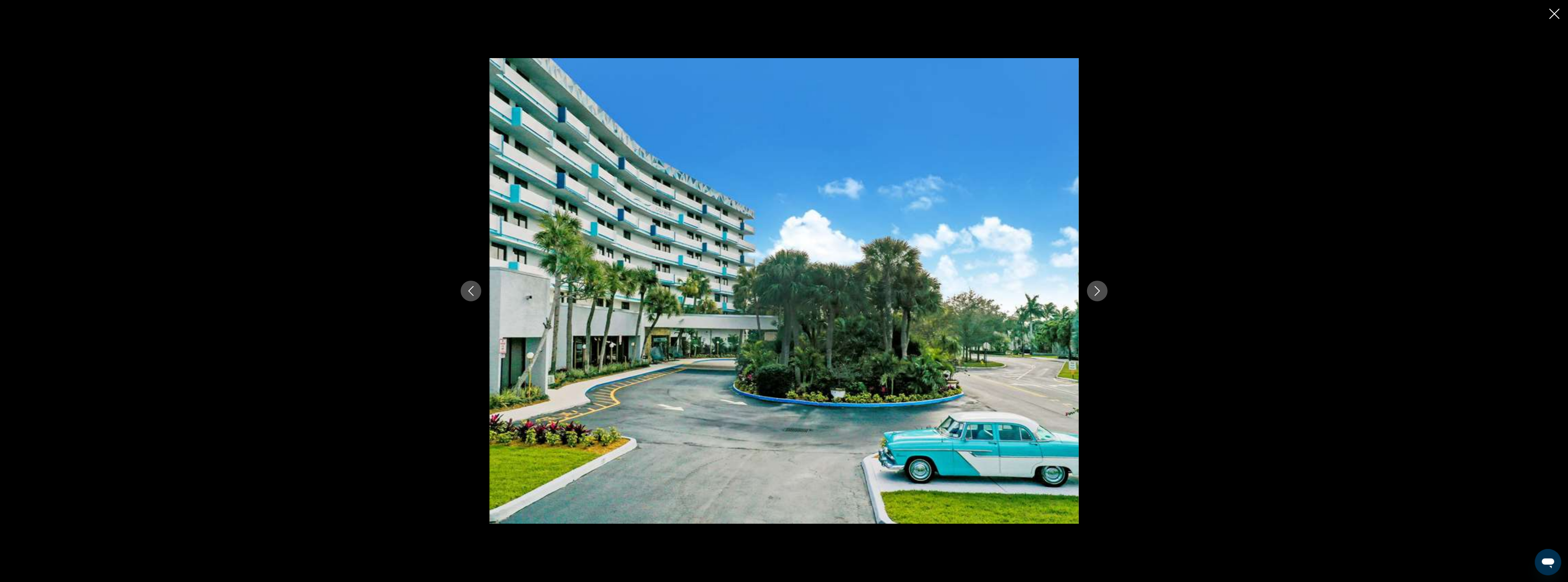
click at [1095, 289] on icon "Next image" at bounding box center [1098, 291] width 10 height 10
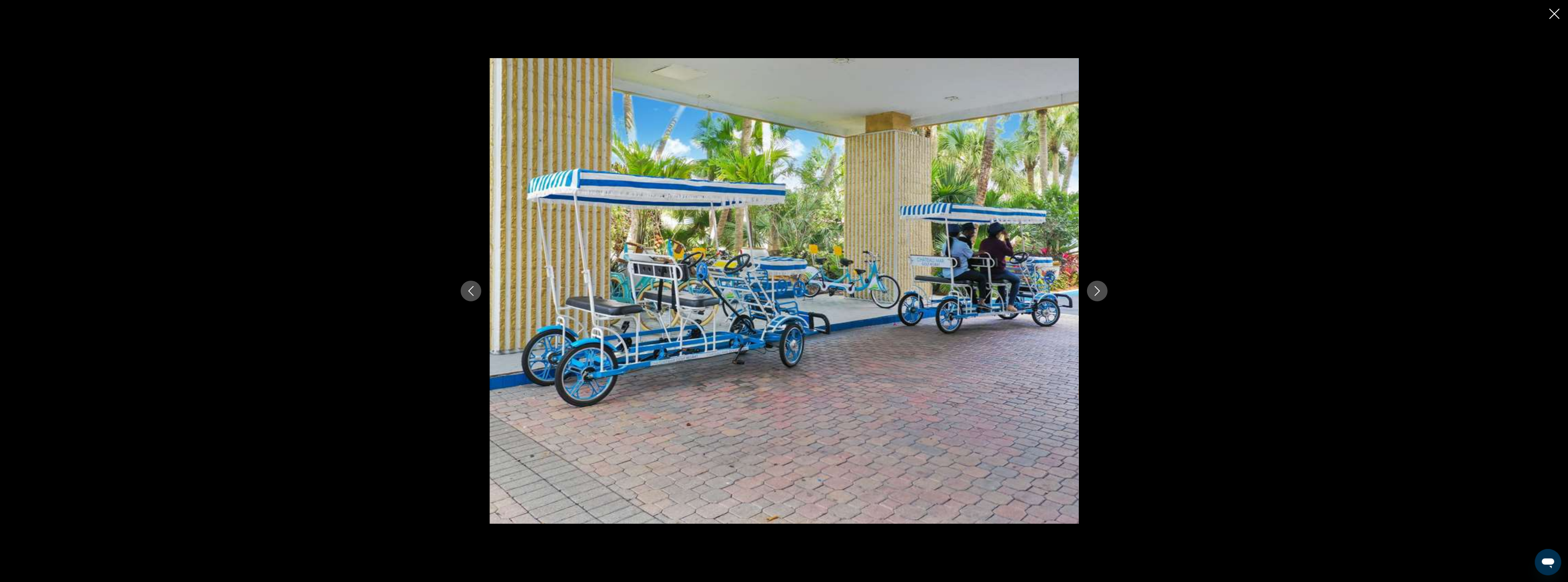
click at [1095, 289] on icon "Next image" at bounding box center [1098, 291] width 10 height 10
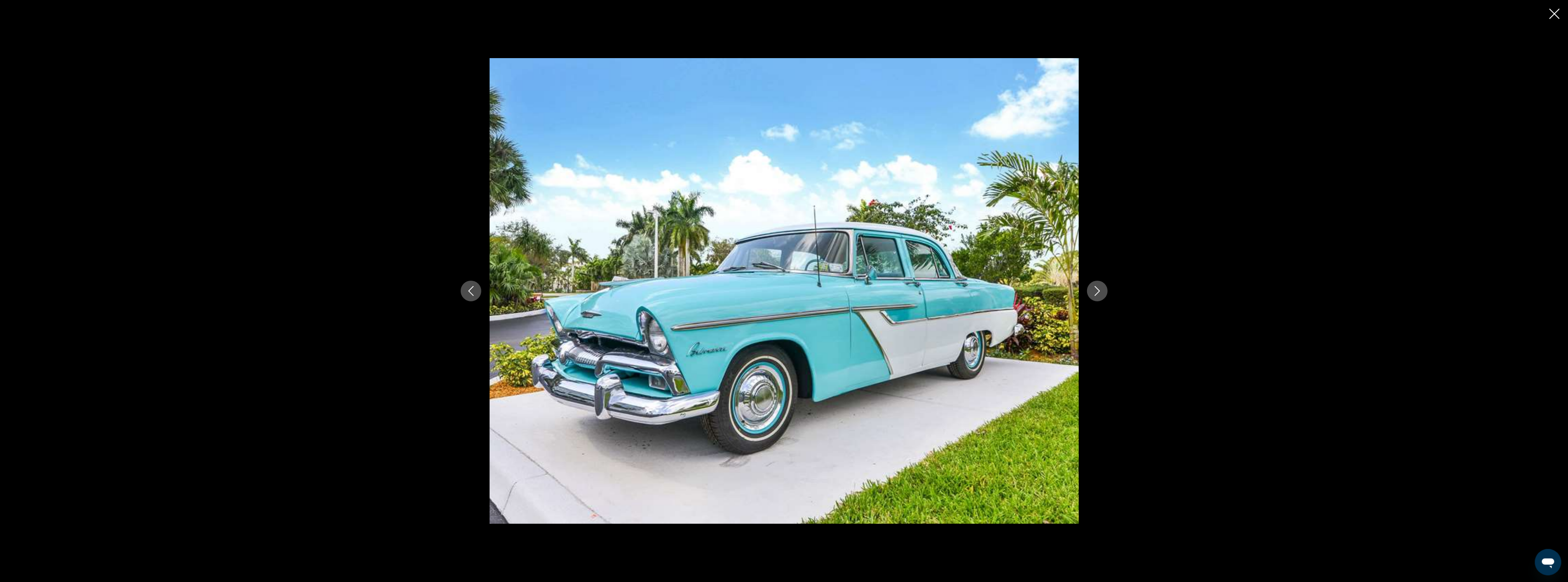
click at [1095, 289] on icon "Next image" at bounding box center [1098, 291] width 10 height 10
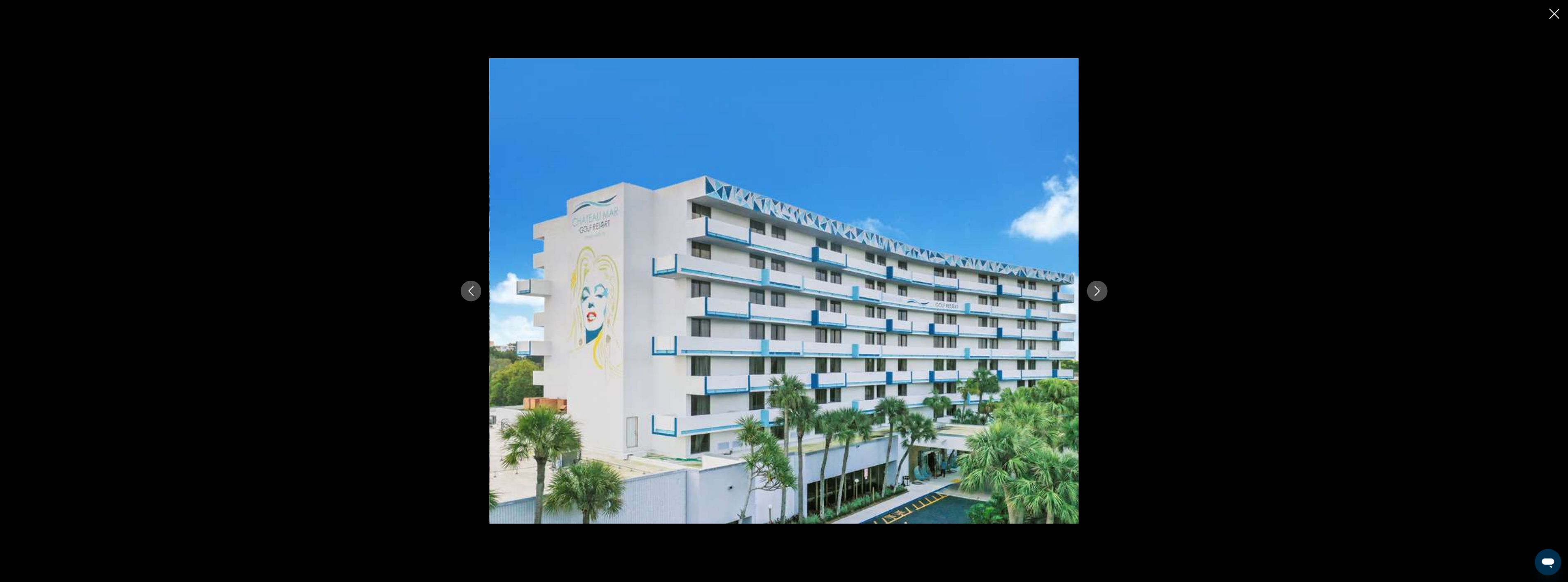
click at [1095, 289] on icon "Next image" at bounding box center [1098, 291] width 10 height 10
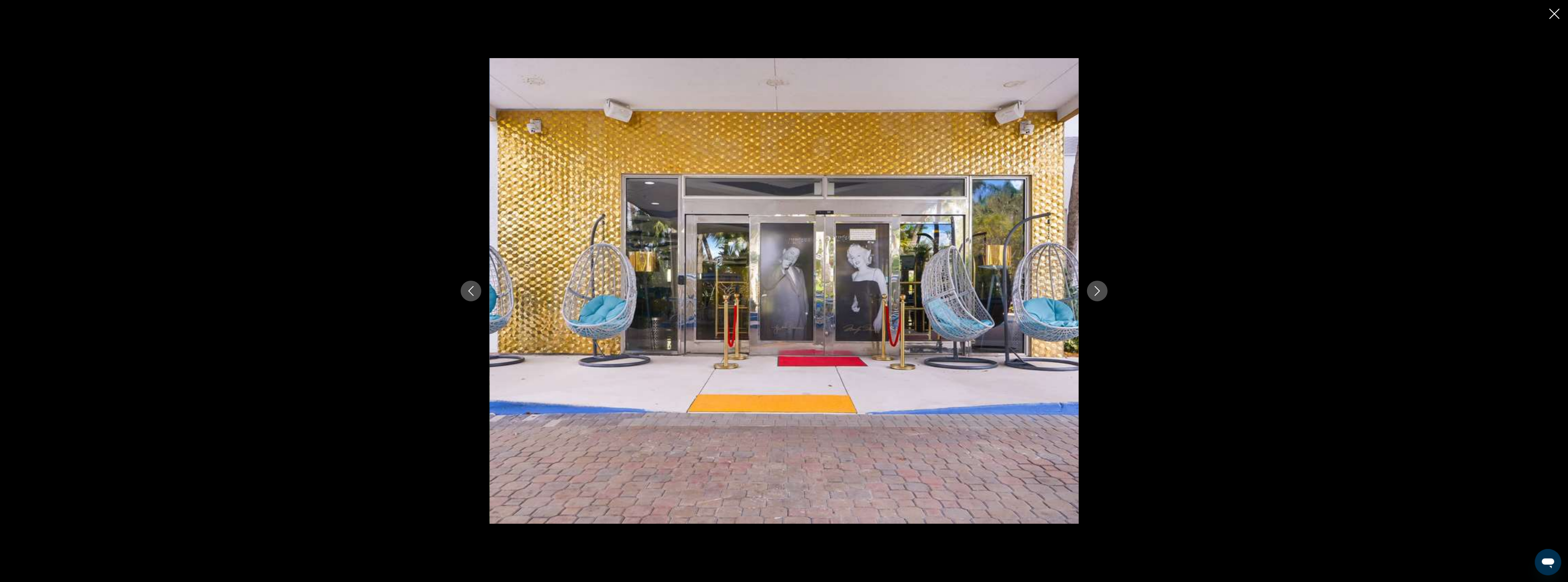
click at [1095, 289] on icon "Next image" at bounding box center [1098, 291] width 10 height 10
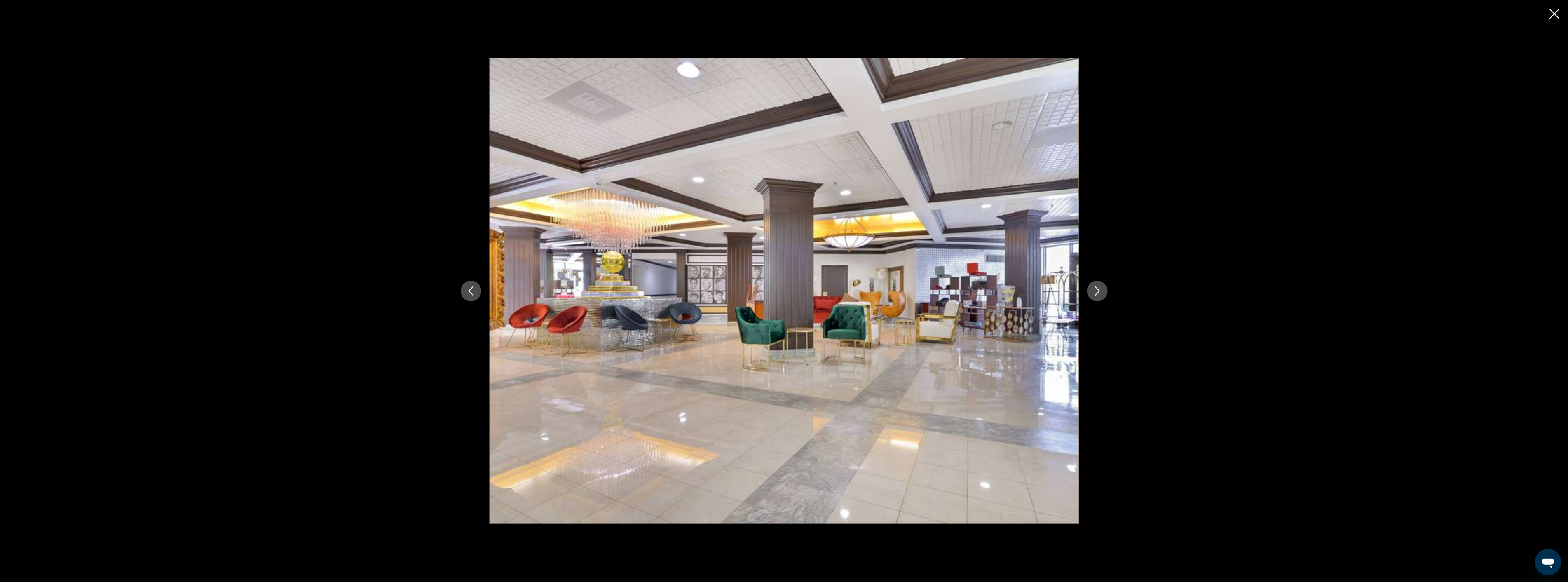
click at [1095, 289] on icon "Next image" at bounding box center [1098, 291] width 10 height 10
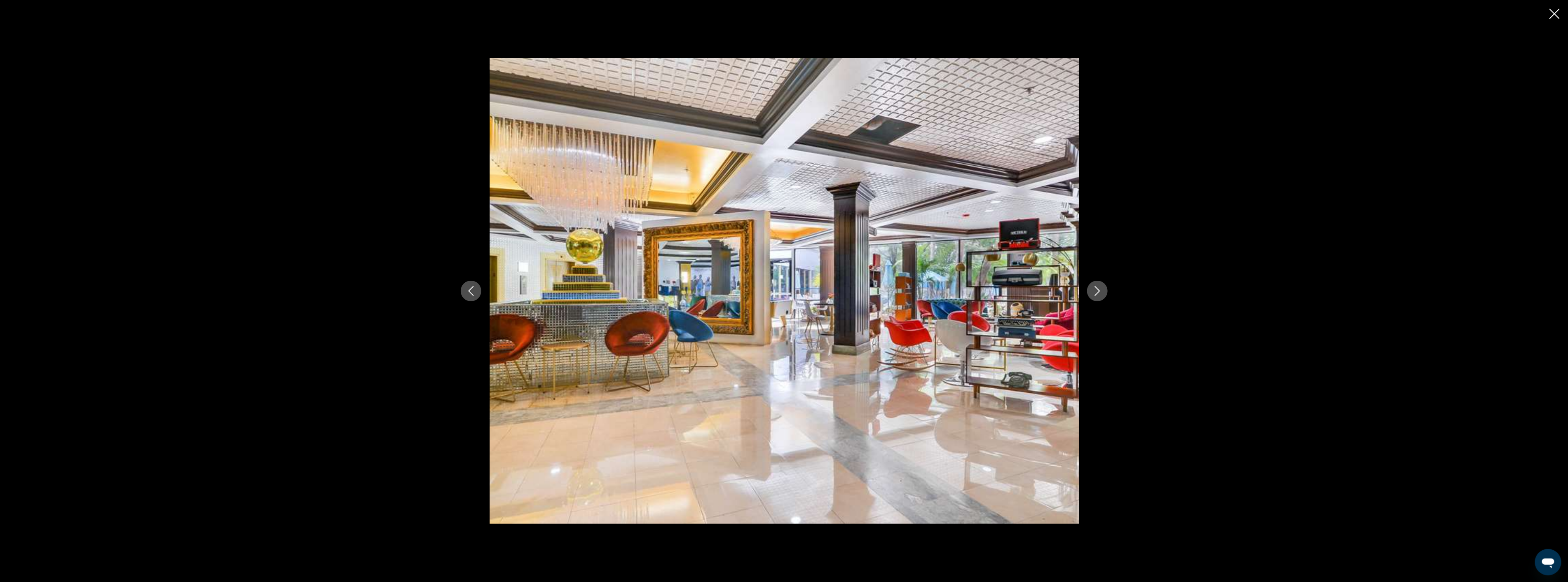
click at [1095, 289] on icon "Next image" at bounding box center [1098, 291] width 10 height 10
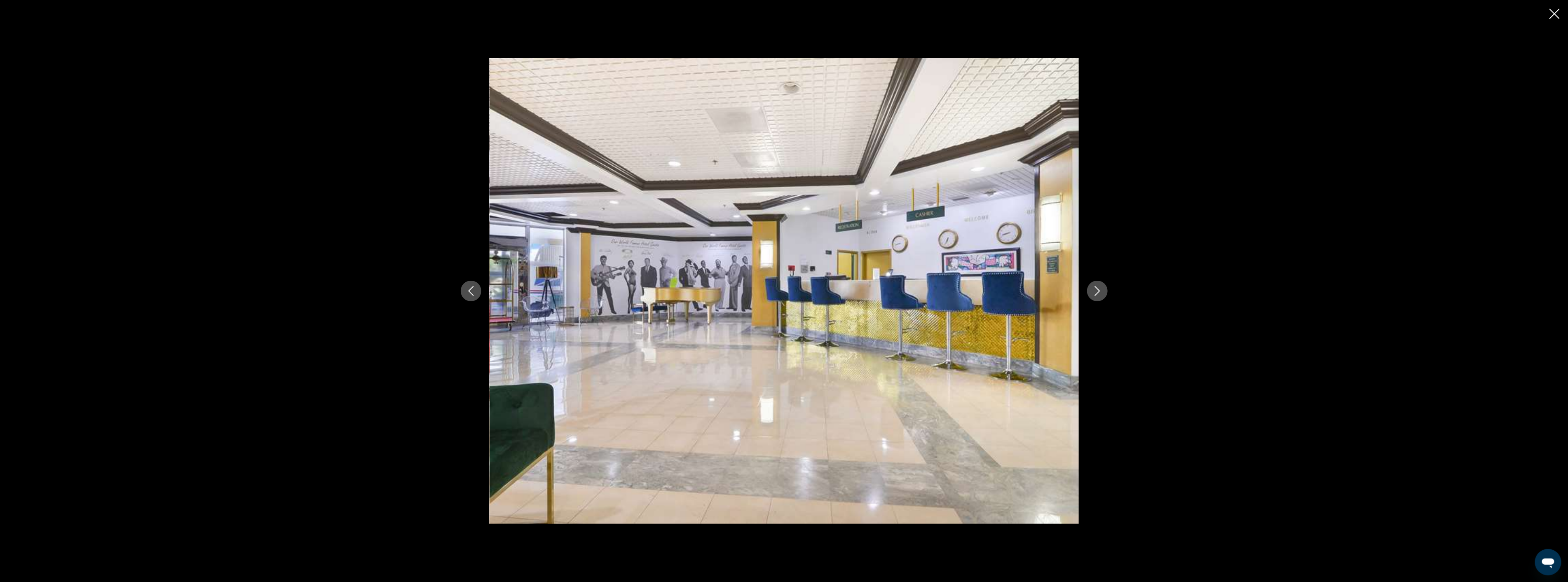
click at [1095, 289] on icon "Next image" at bounding box center [1098, 291] width 10 height 10
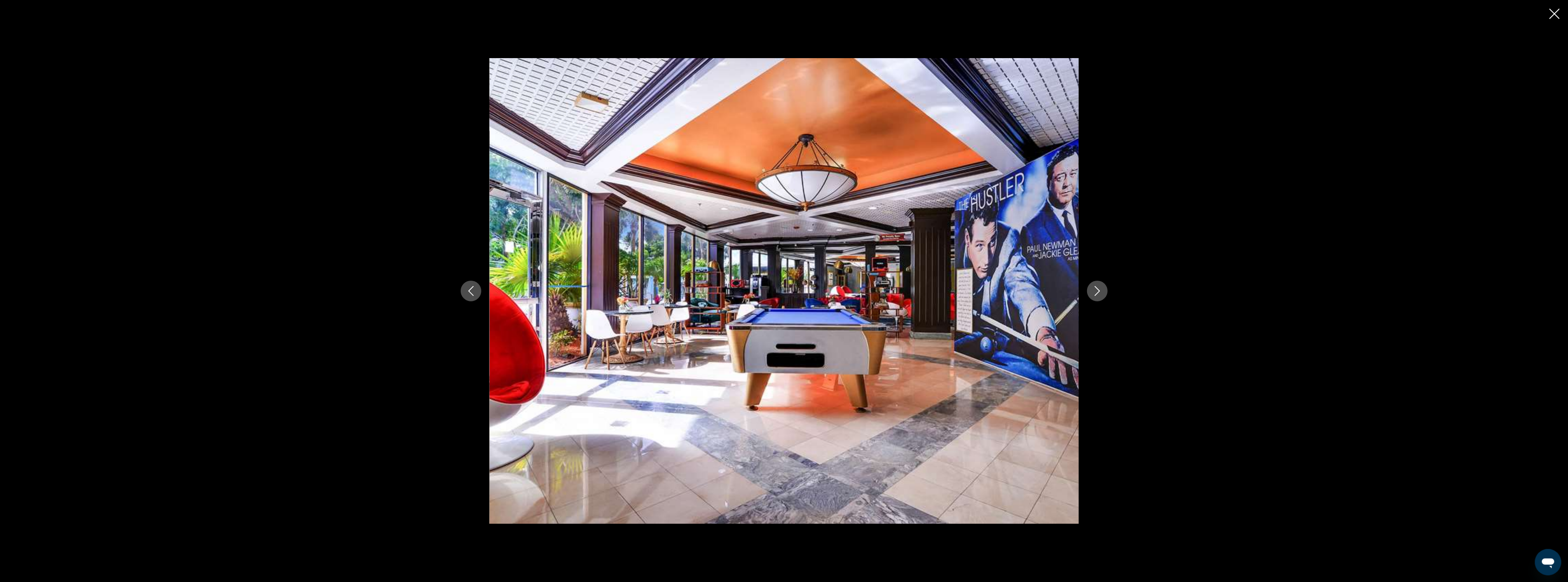
click at [1095, 289] on icon "Next image" at bounding box center [1098, 291] width 10 height 10
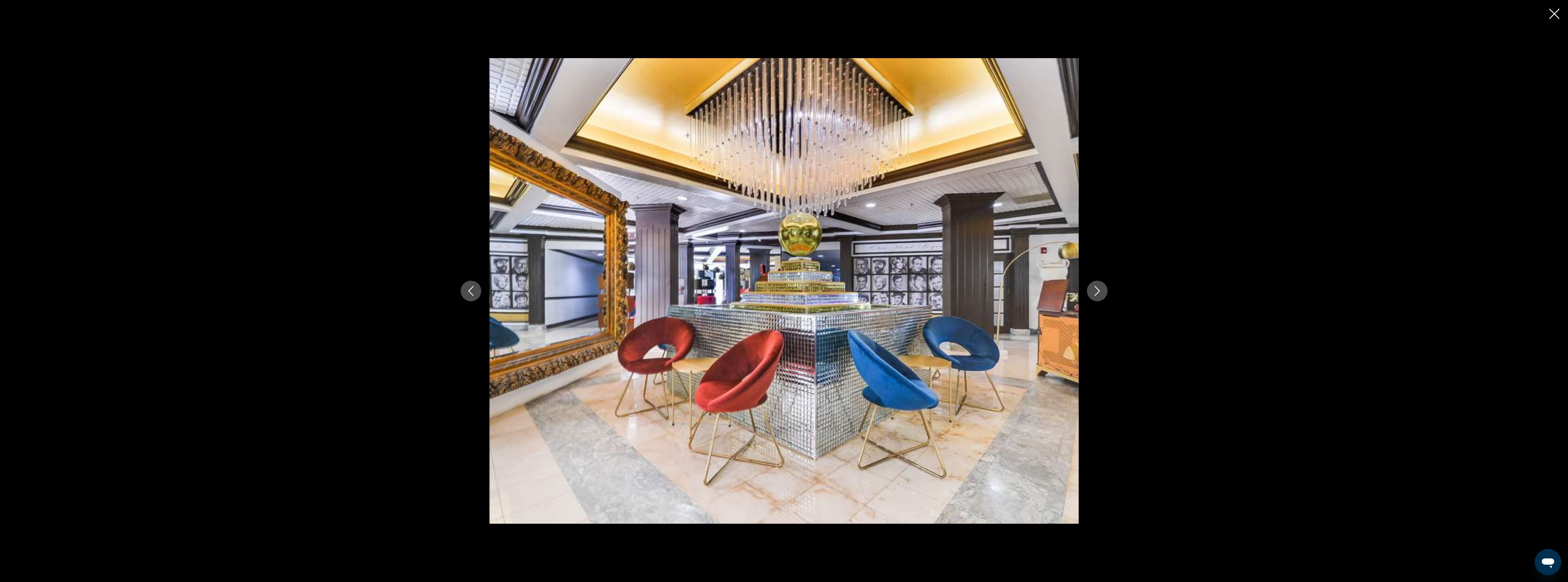
click at [1095, 289] on icon "Next image" at bounding box center [1098, 291] width 10 height 10
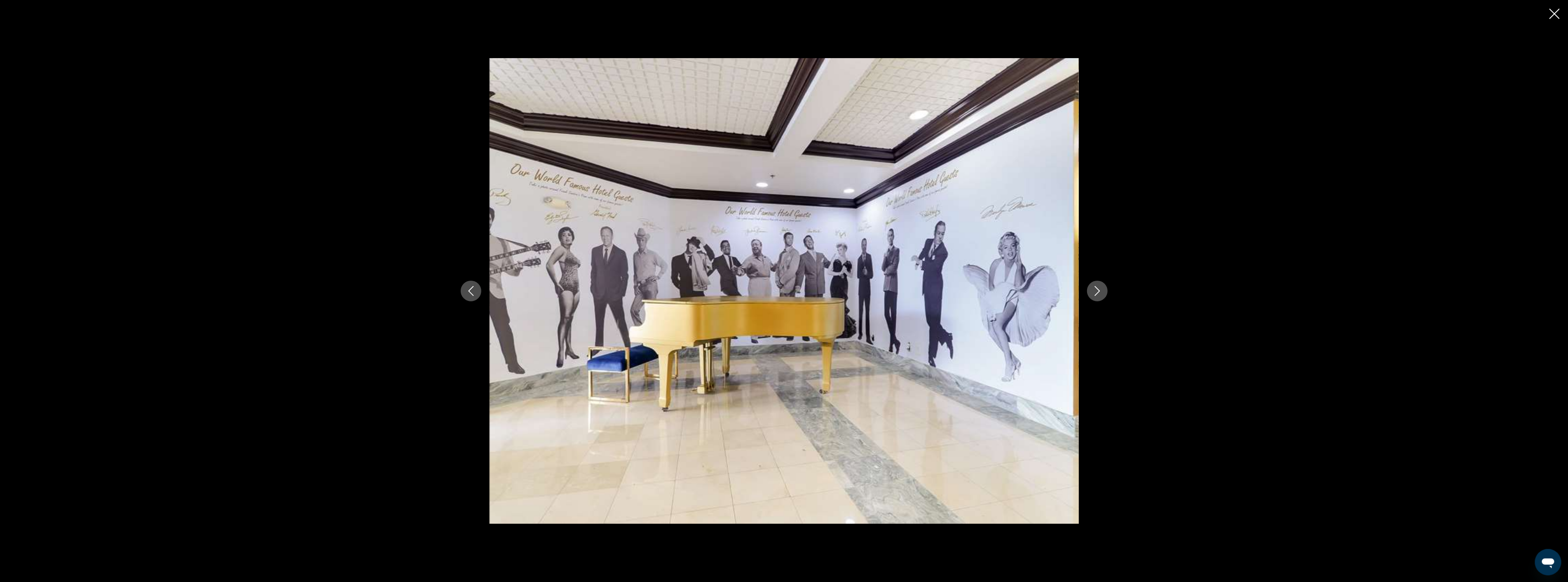
click at [1095, 289] on icon "Next image" at bounding box center [1098, 291] width 10 height 10
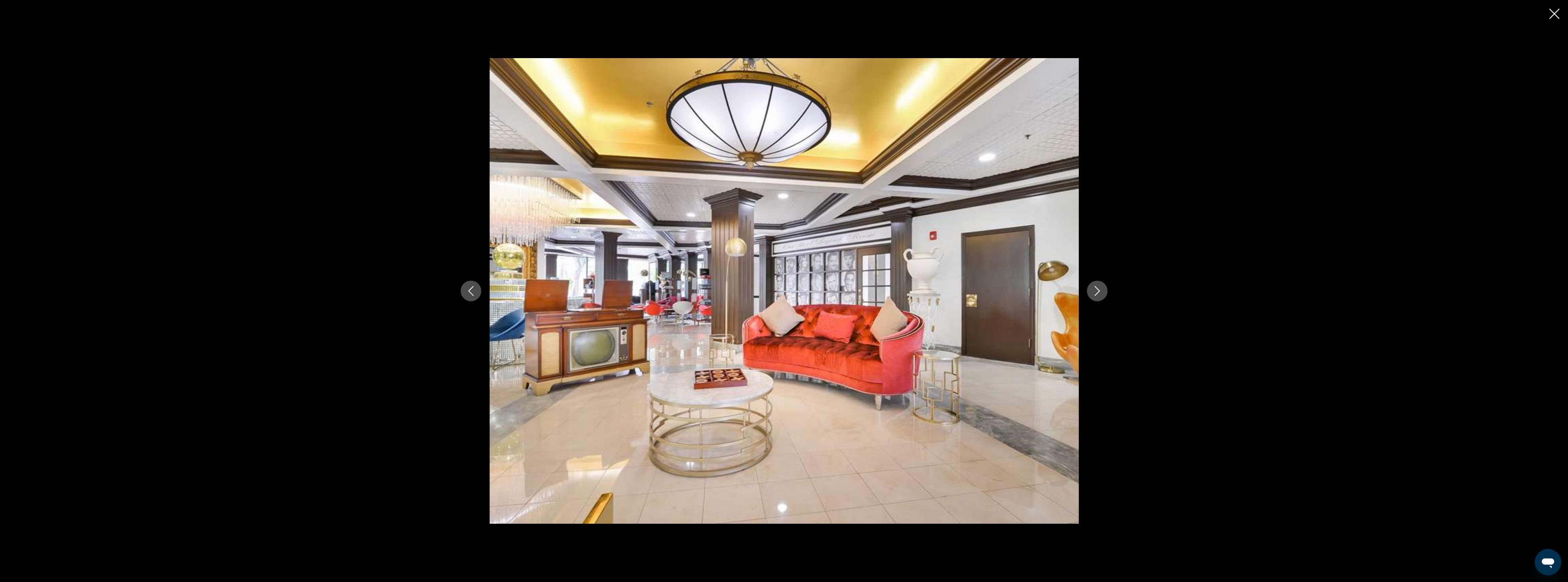
click at [1095, 289] on icon "Next image" at bounding box center [1098, 291] width 10 height 10
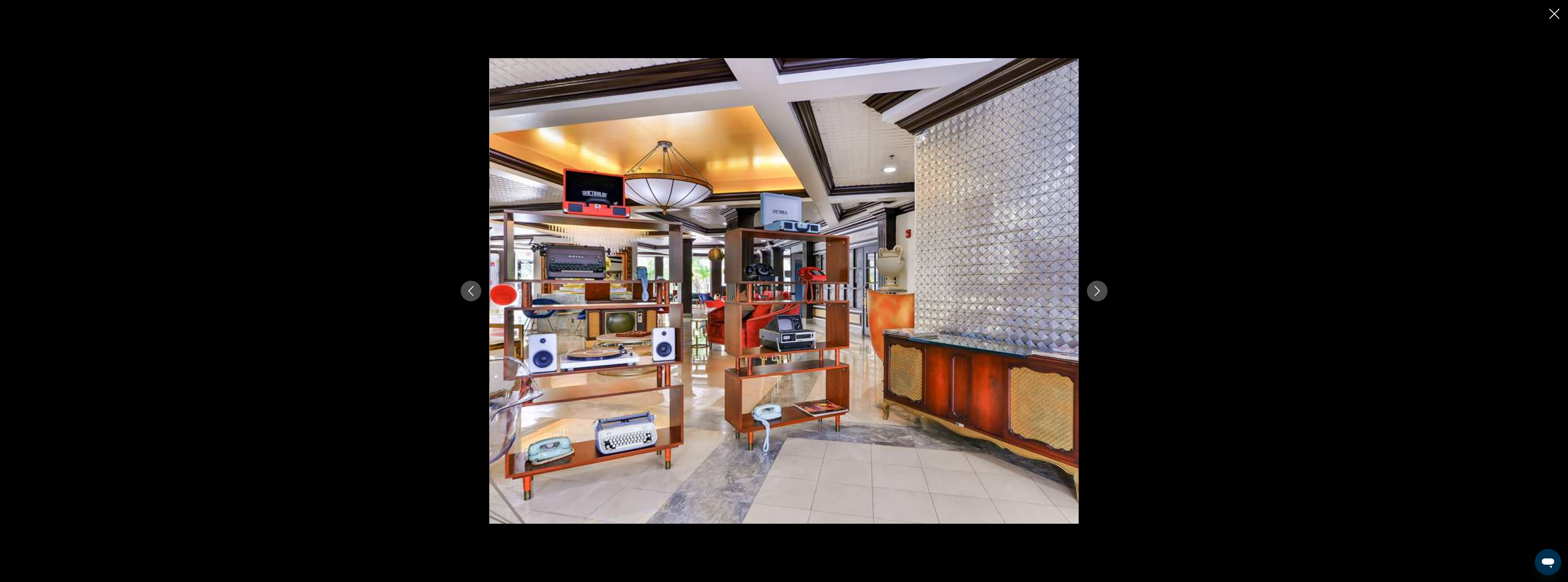
click at [1095, 289] on icon "Next image" at bounding box center [1098, 291] width 10 height 10
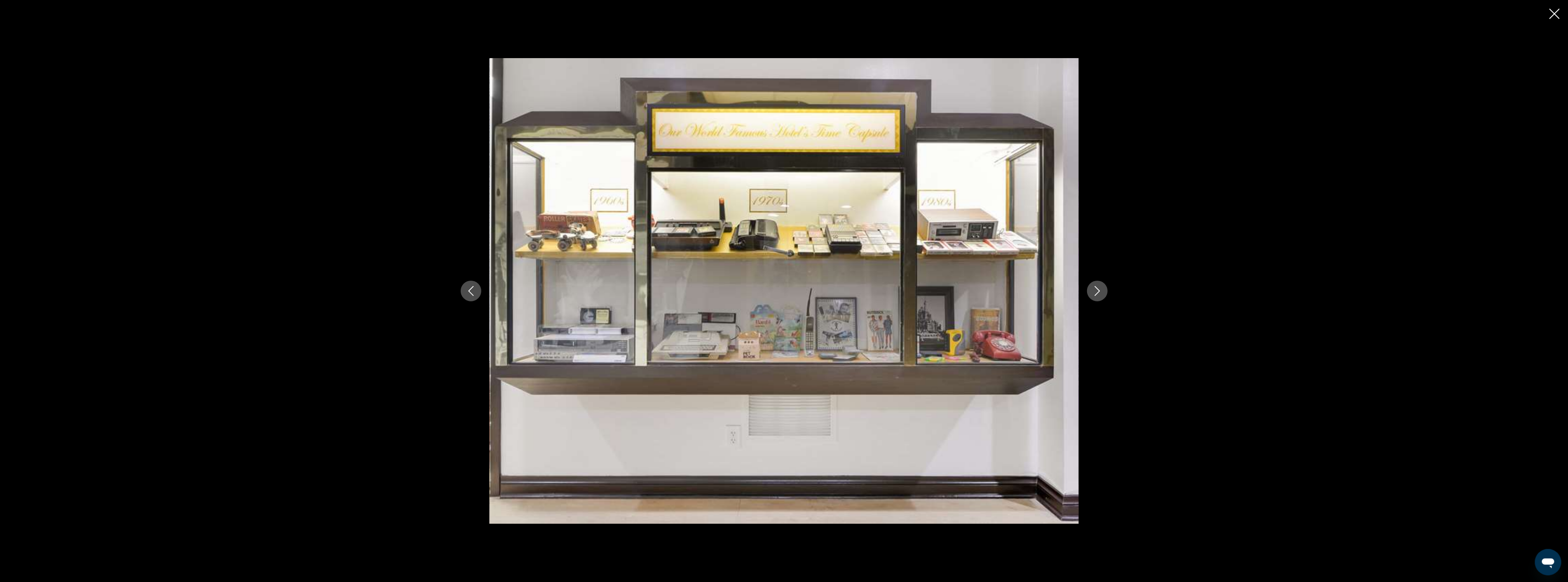
click at [1095, 289] on icon "Next image" at bounding box center [1098, 291] width 10 height 10
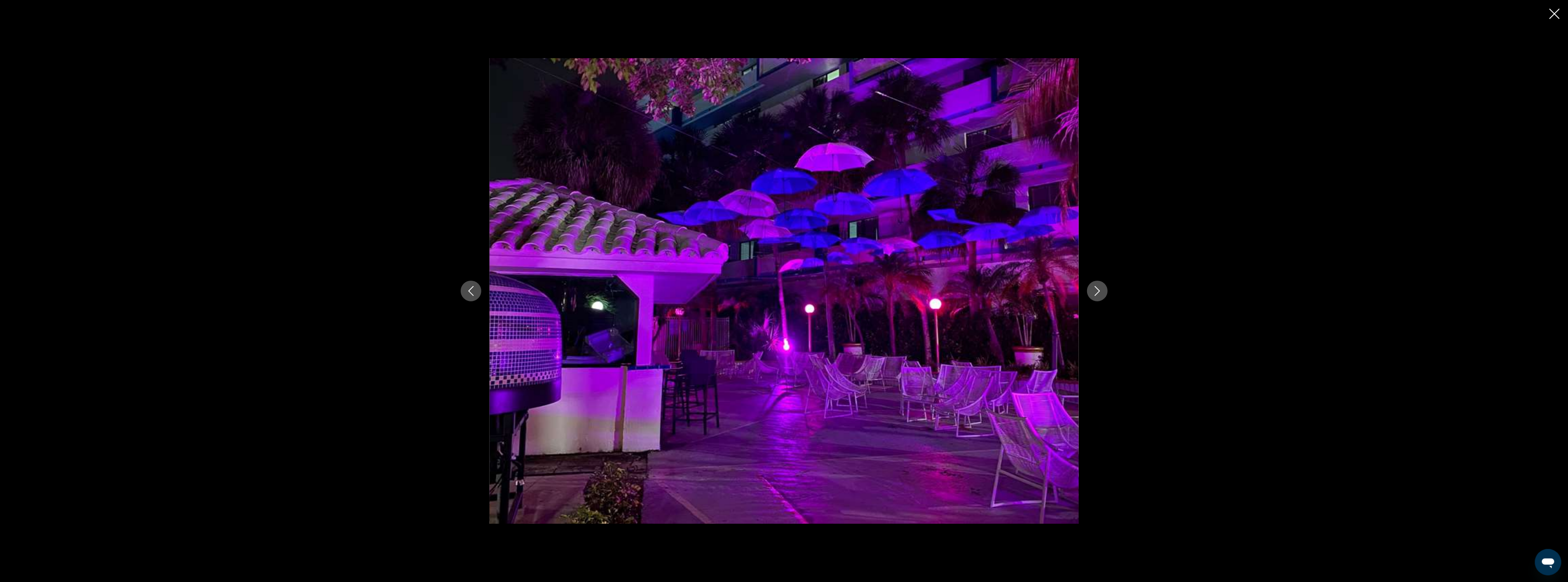
click at [1095, 289] on icon "Next image" at bounding box center [1098, 291] width 10 height 10
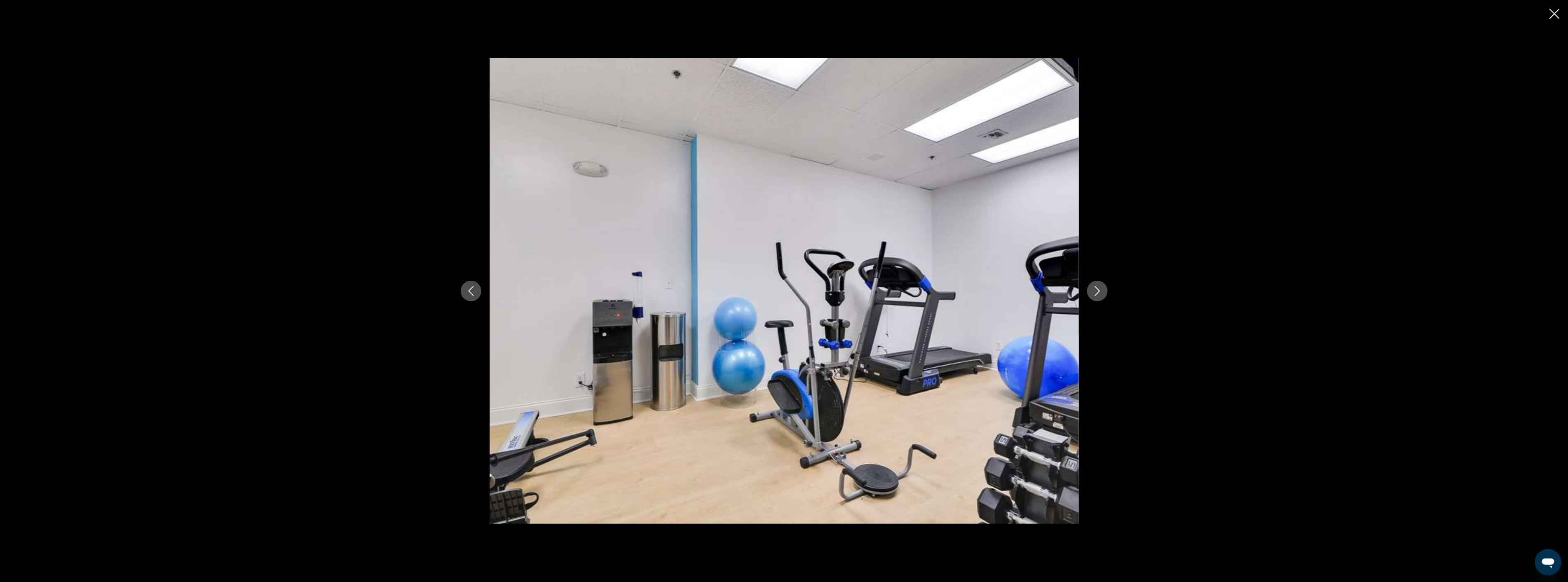
click at [1095, 289] on icon "Next image" at bounding box center [1098, 291] width 10 height 10
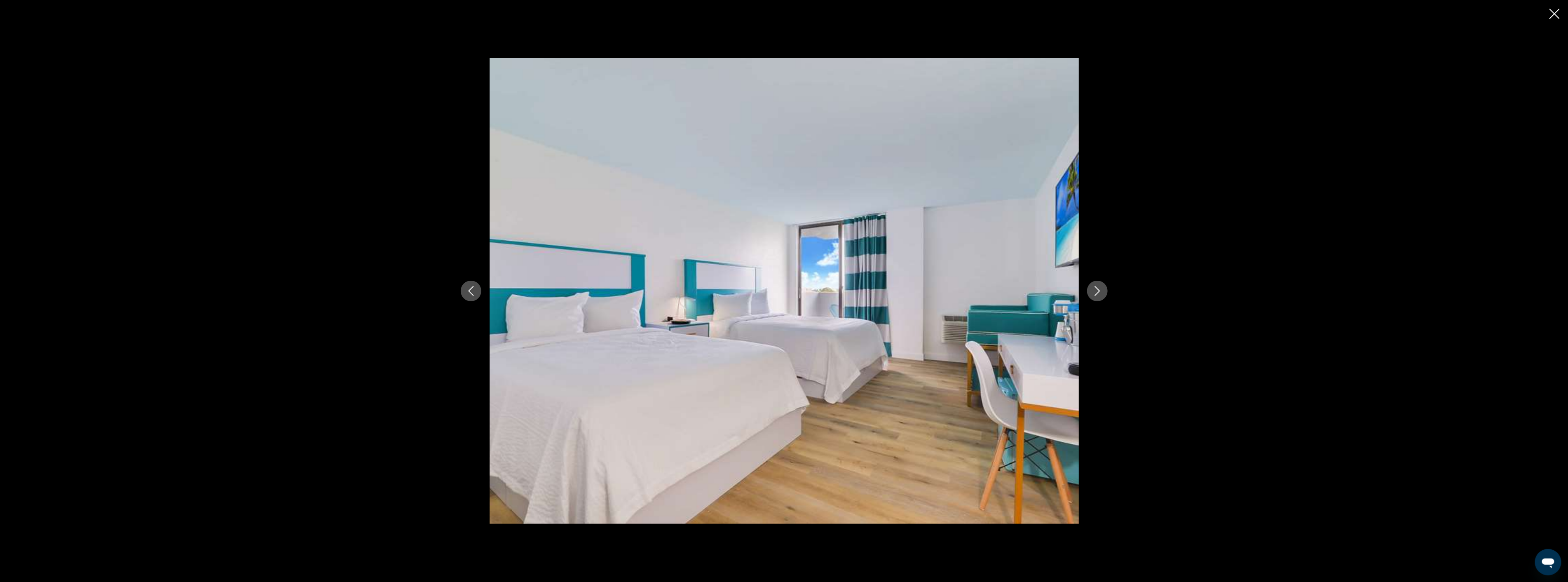
click at [1095, 289] on icon "Next image" at bounding box center [1098, 291] width 10 height 10
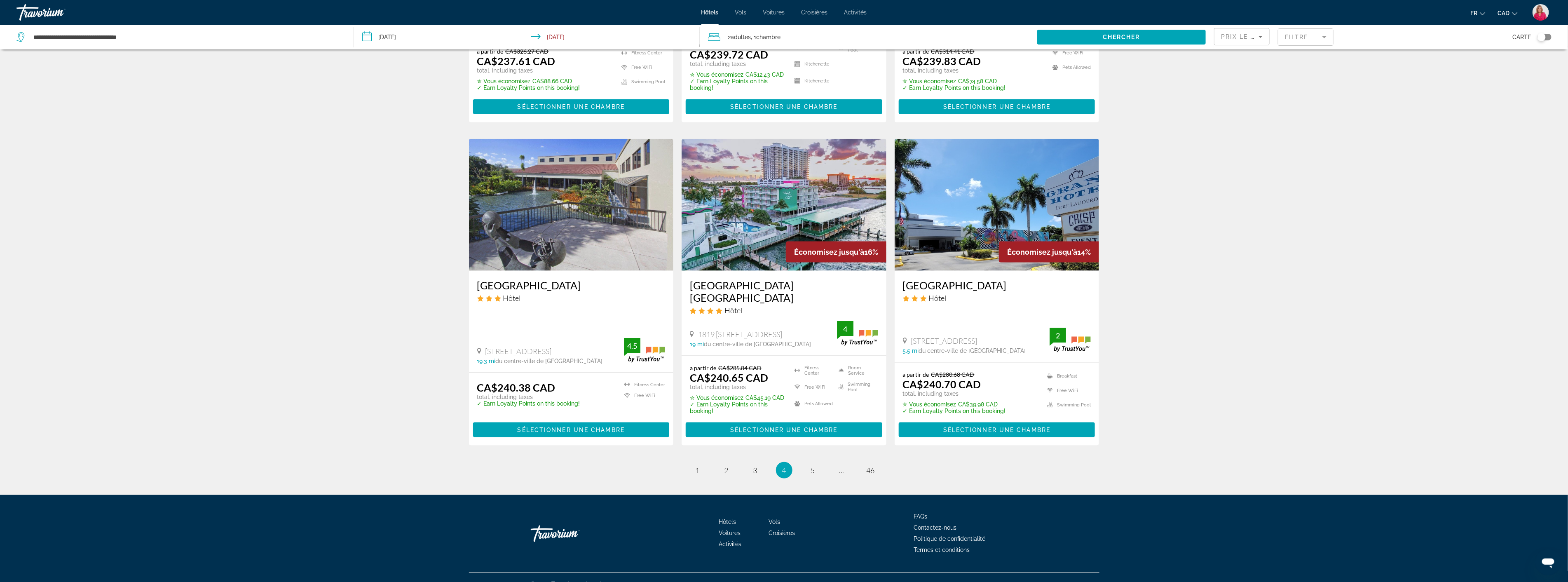
scroll to position [897, 0]
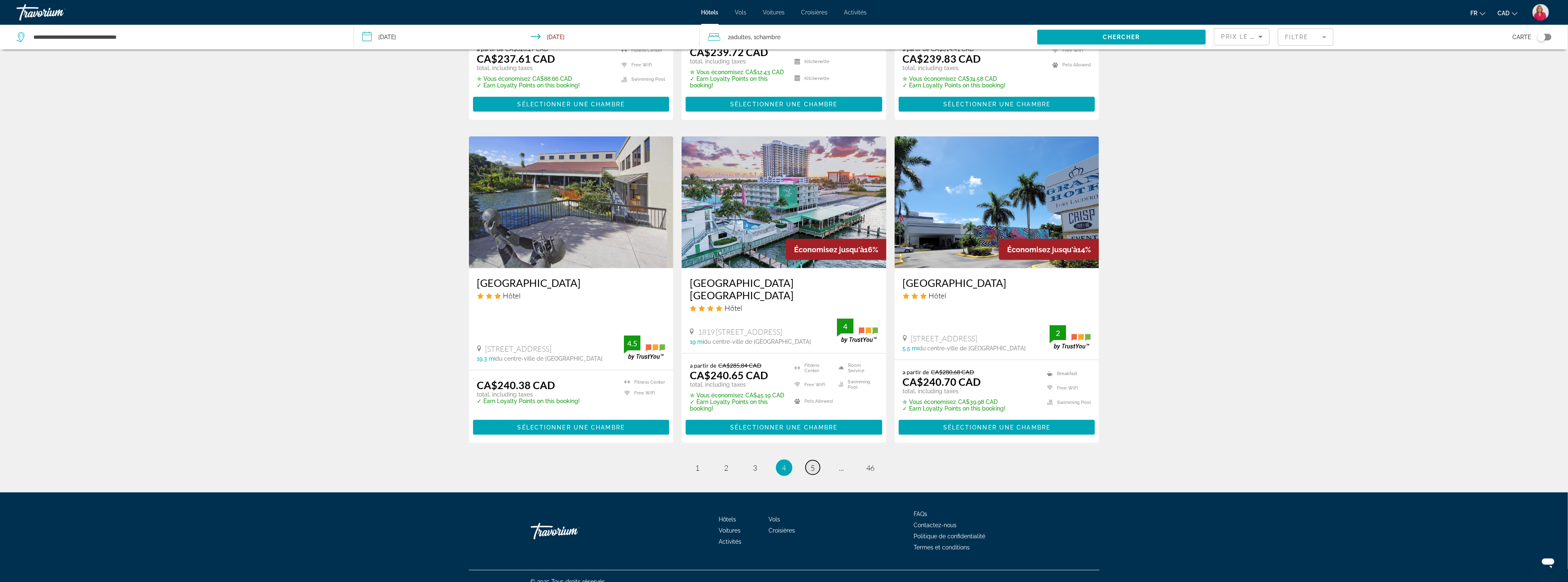
click at [809, 461] on link "page 5" at bounding box center [813, 468] width 14 height 14
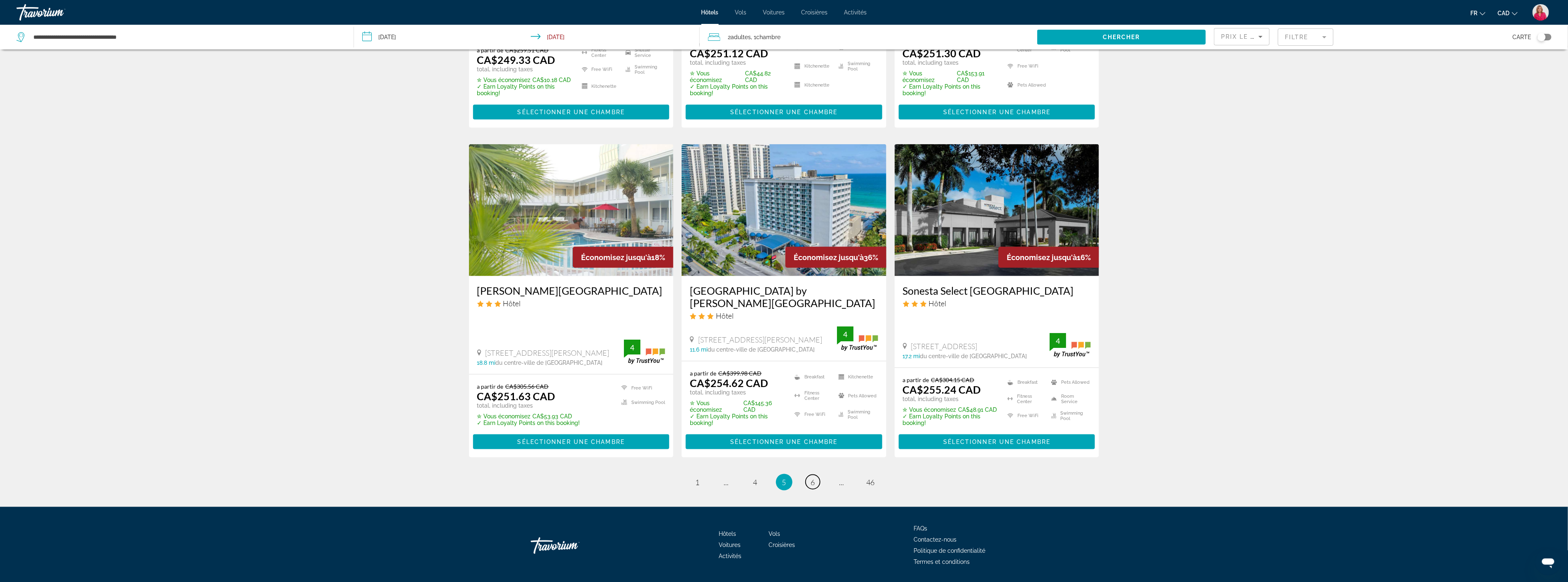
scroll to position [930, 0]
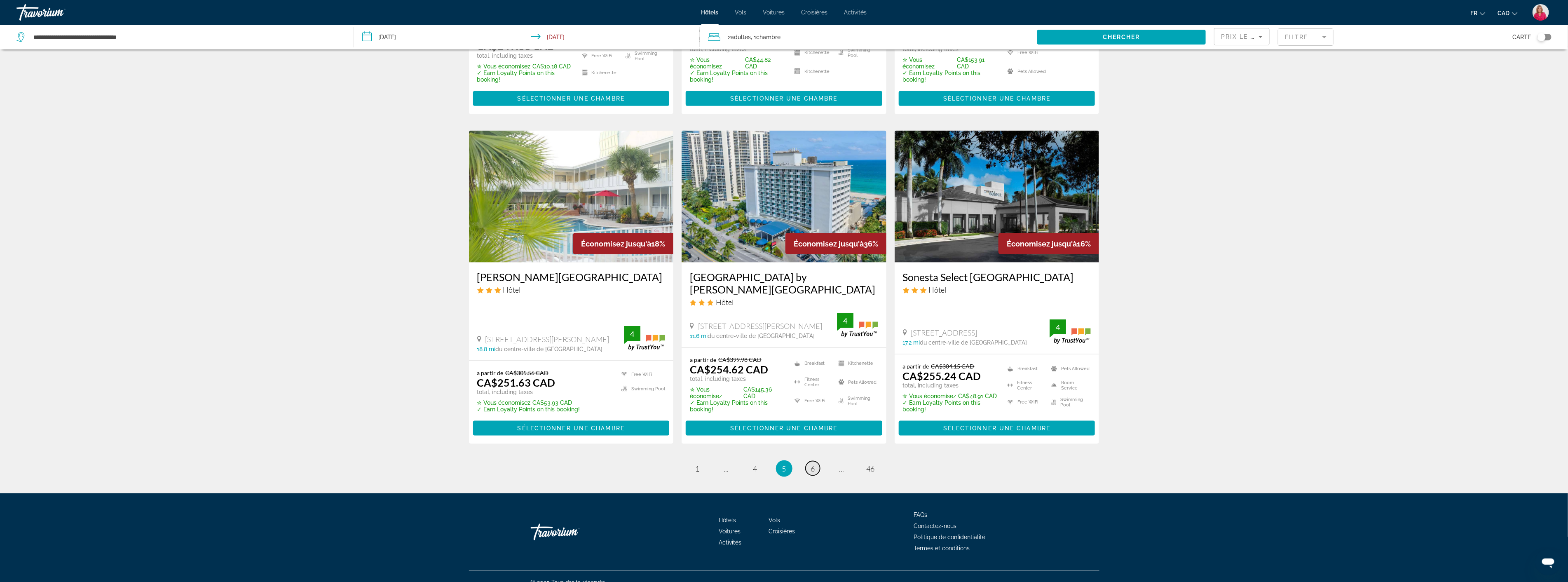
click at [814, 464] on span "6" at bounding box center [813, 468] width 4 height 9
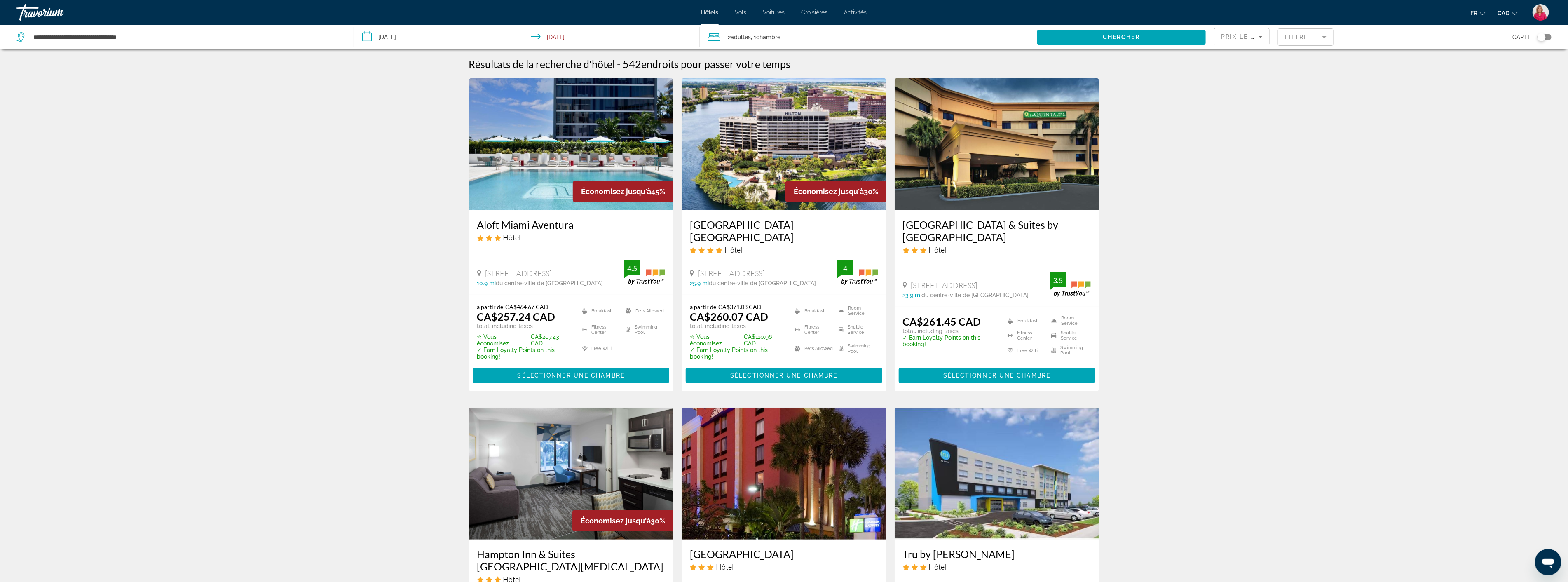
click at [576, 178] on img "Main content" at bounding box center [571, 144] width 204 height 132
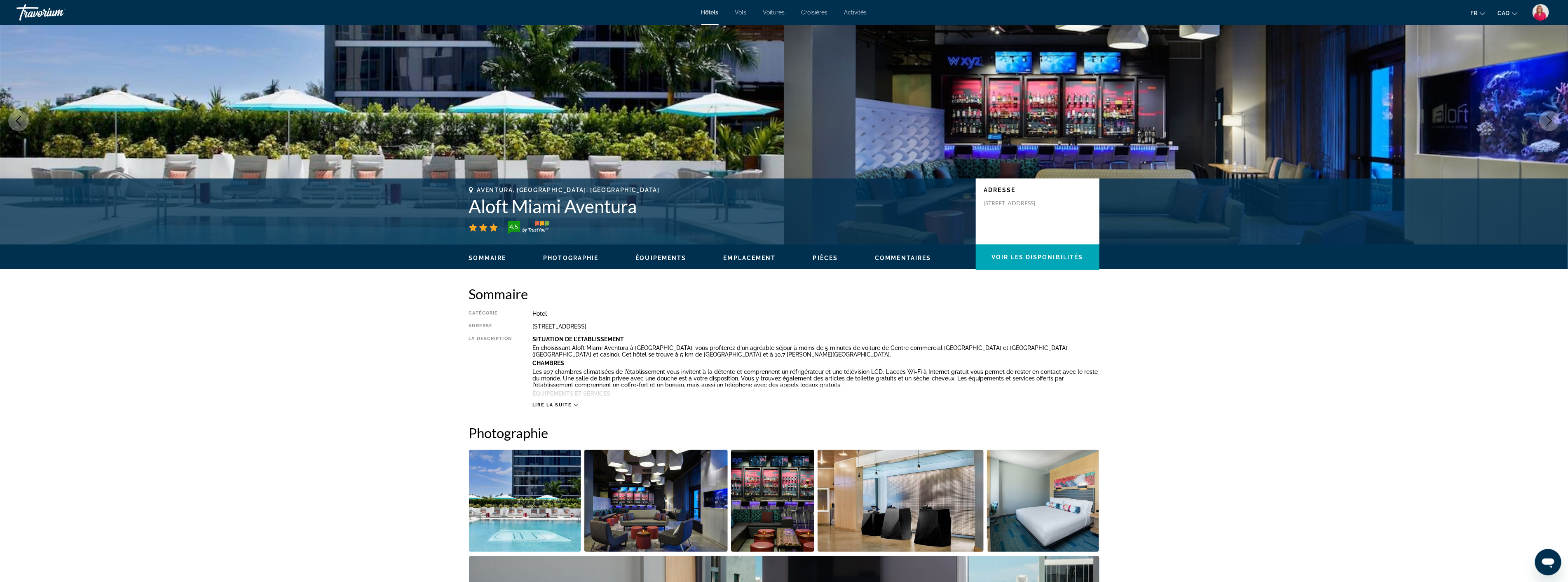
scroll to position [137, 0]
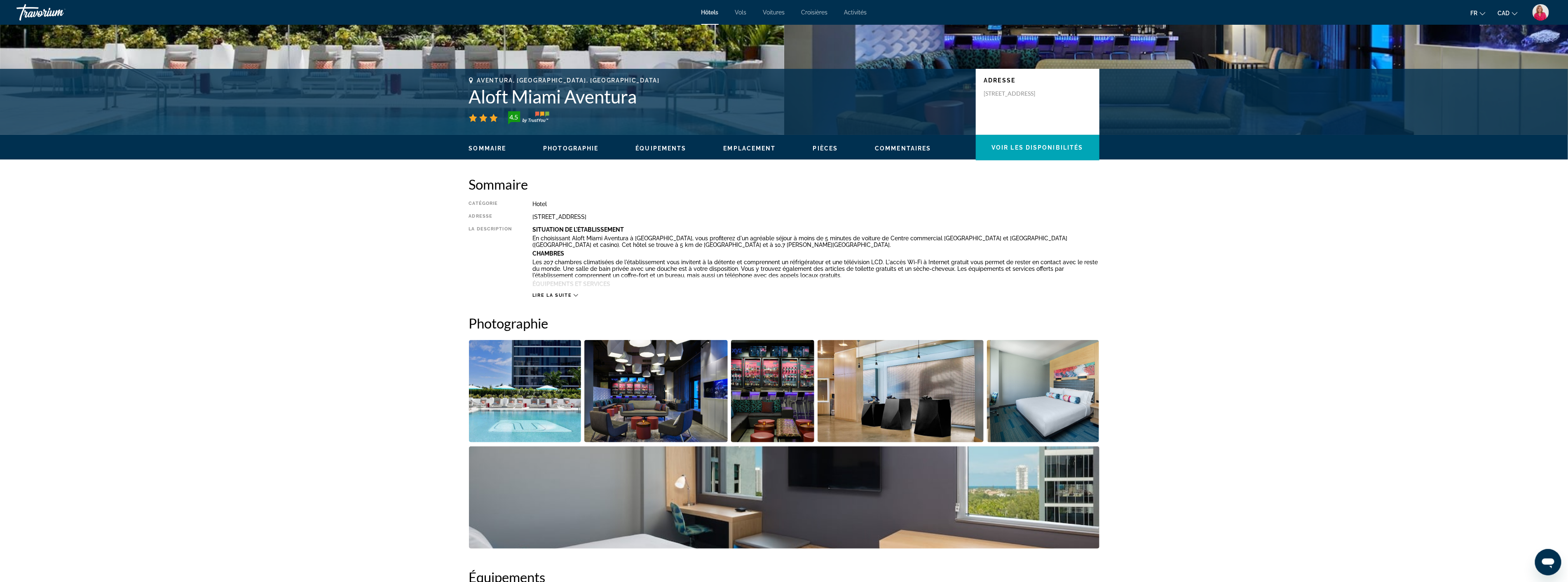
click at [1041, 409] on img "Open full-screen image slider" at bounding box center [1043, 390] width 113 height 102
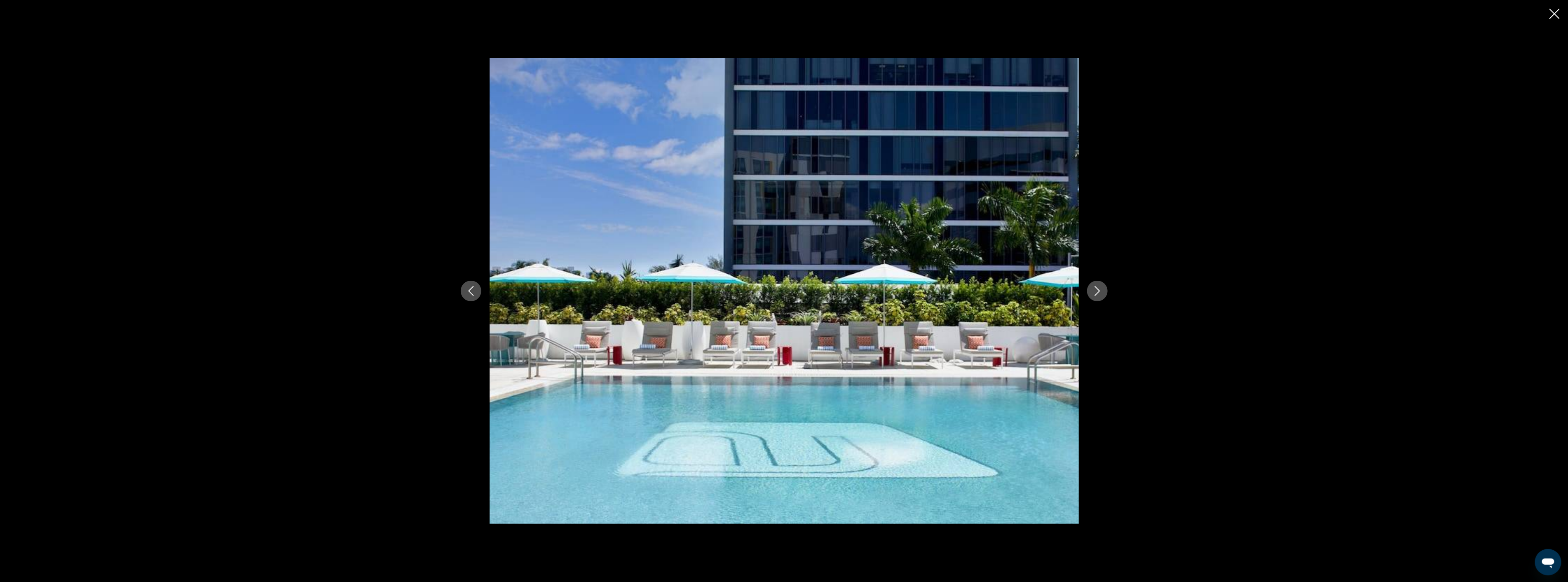
click at [1097, 288] on icon "Next image" at bounding box center [1097, 291] width 5 height 10
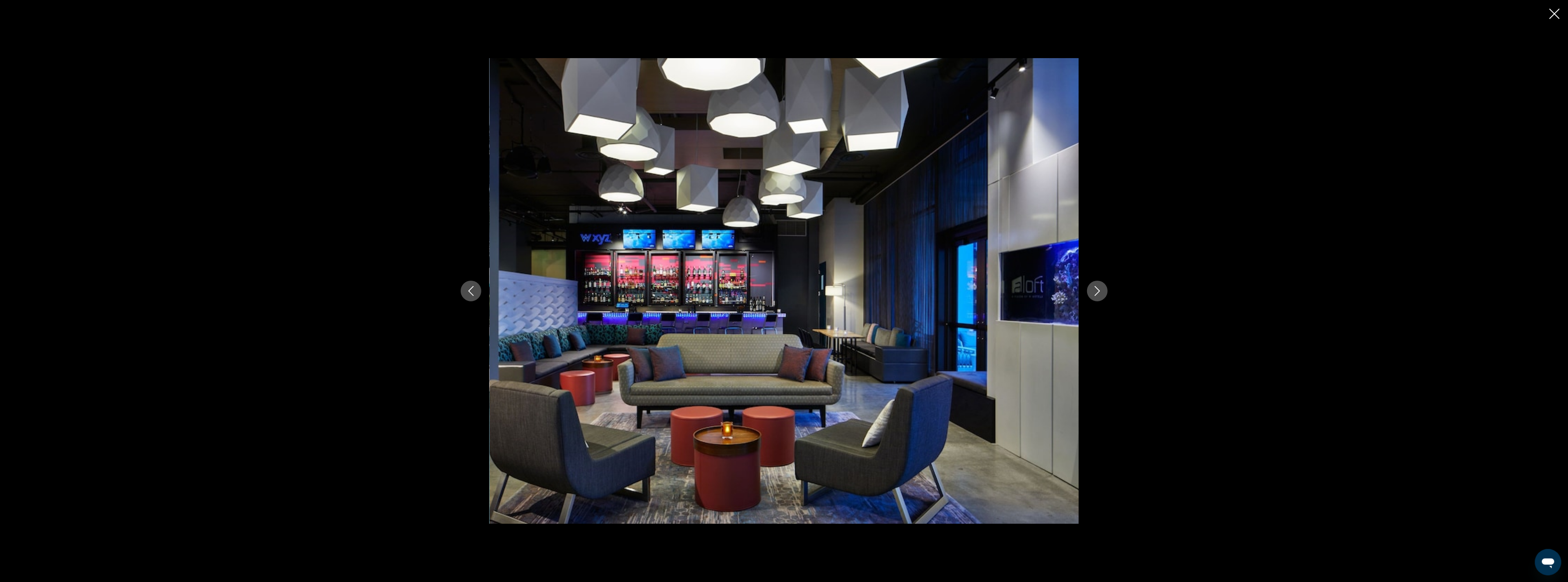
click at [1097, 288] on icon "Next image" at bounding box center [1097, 291] width 5 height 10
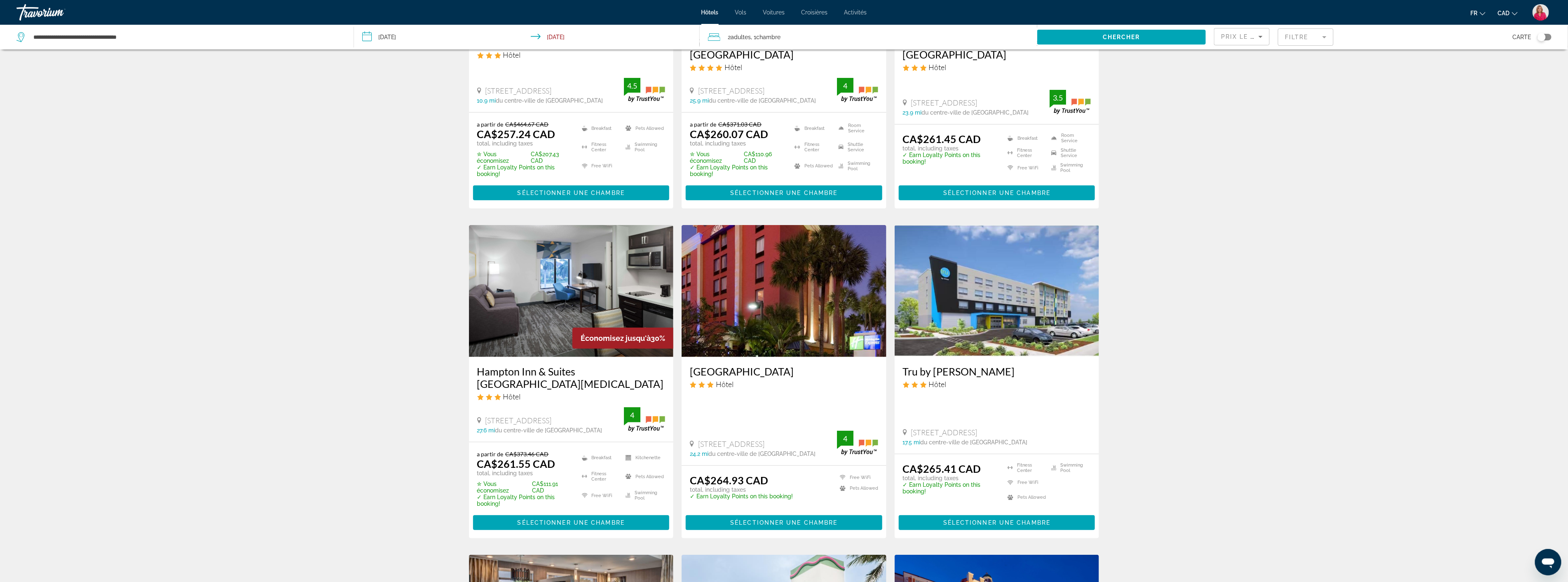
scroll to position [183, 0]
click at [1002, 301] on img "Main content" at bounding box center [996, 291] width 204 height 132
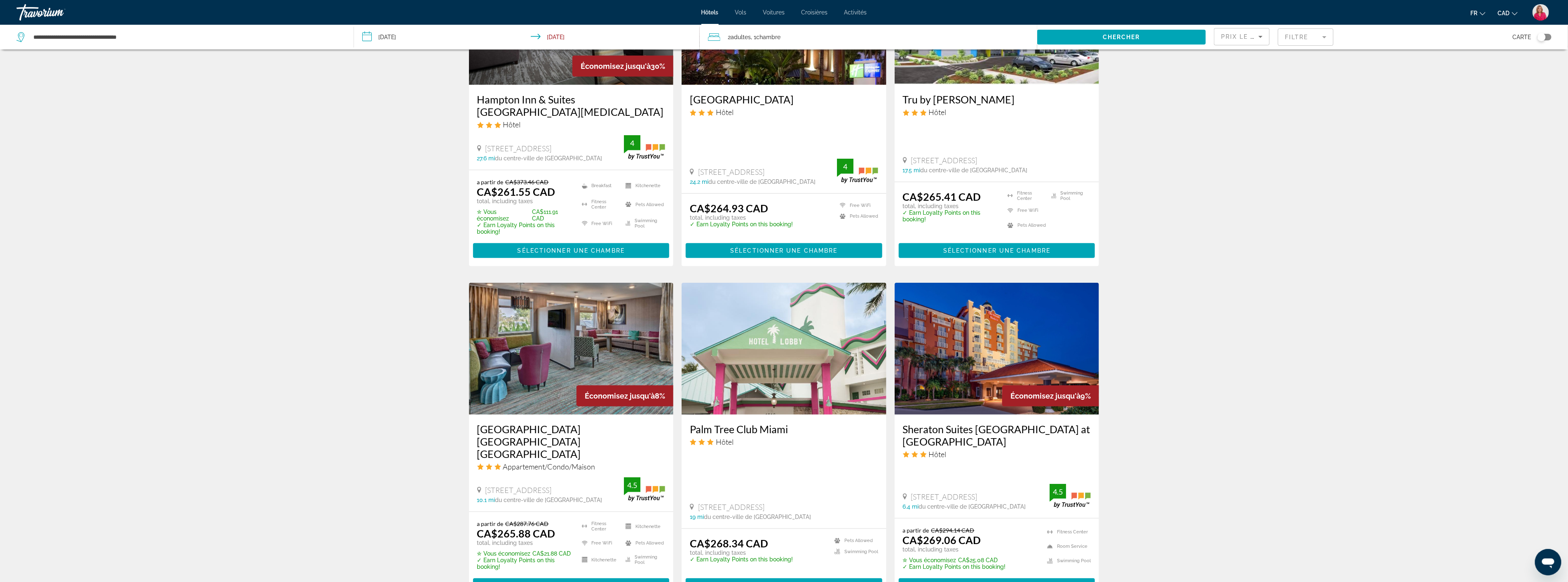
scroll to position [595, 0]
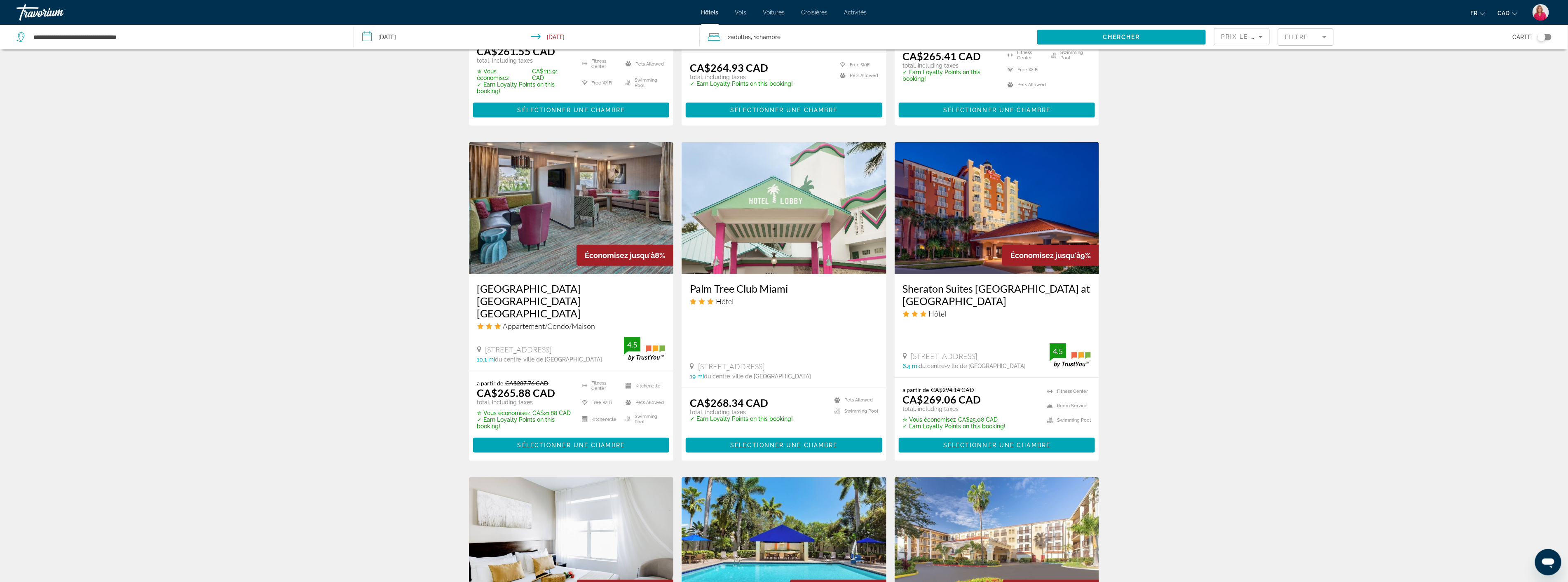
click at [998, 226] on img "Main content" at bounding box center [996, 208] width 204 height 132
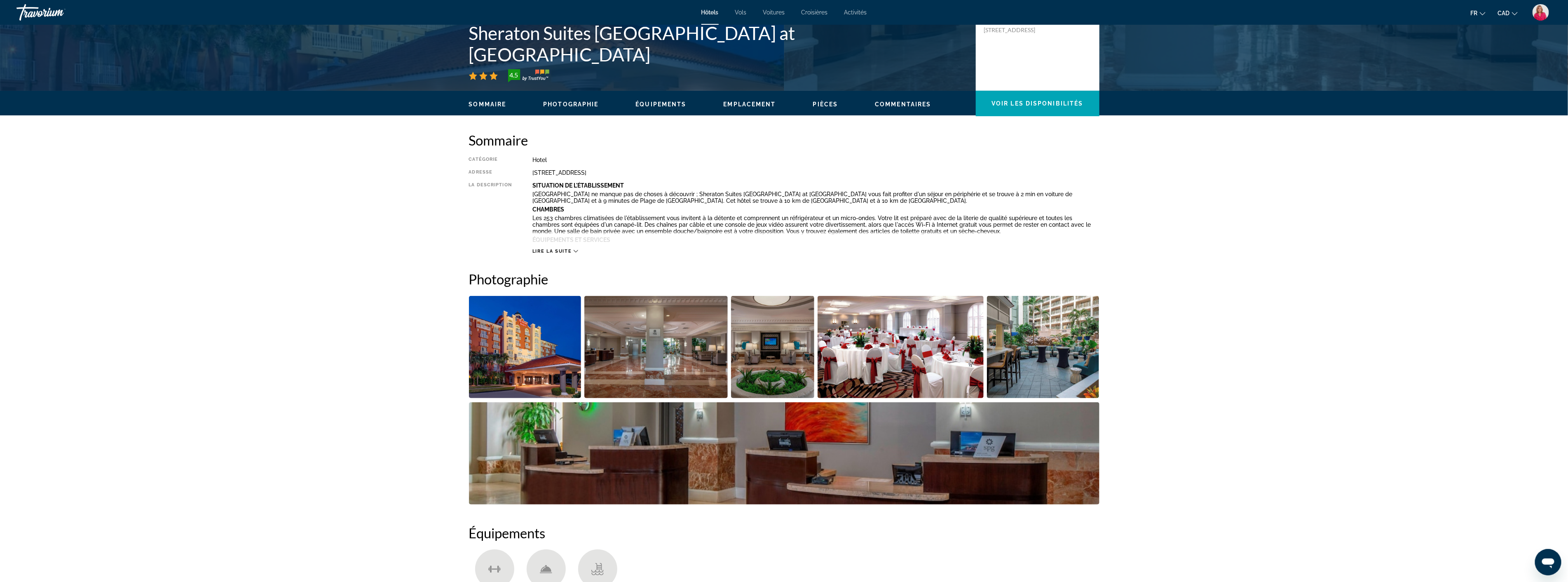
scroll to position [275, 0]
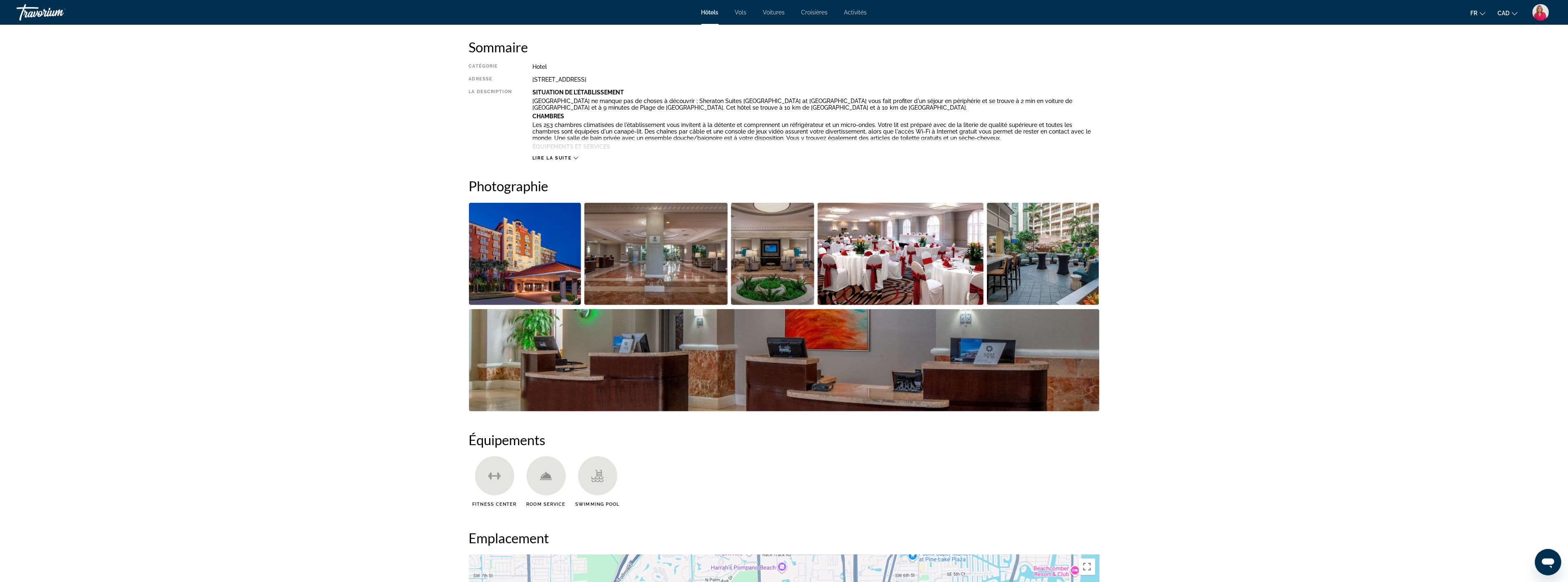
click at [788, 274] on img "Open full-screen image slider" at bounding box center [773, 254] width 84 height 102
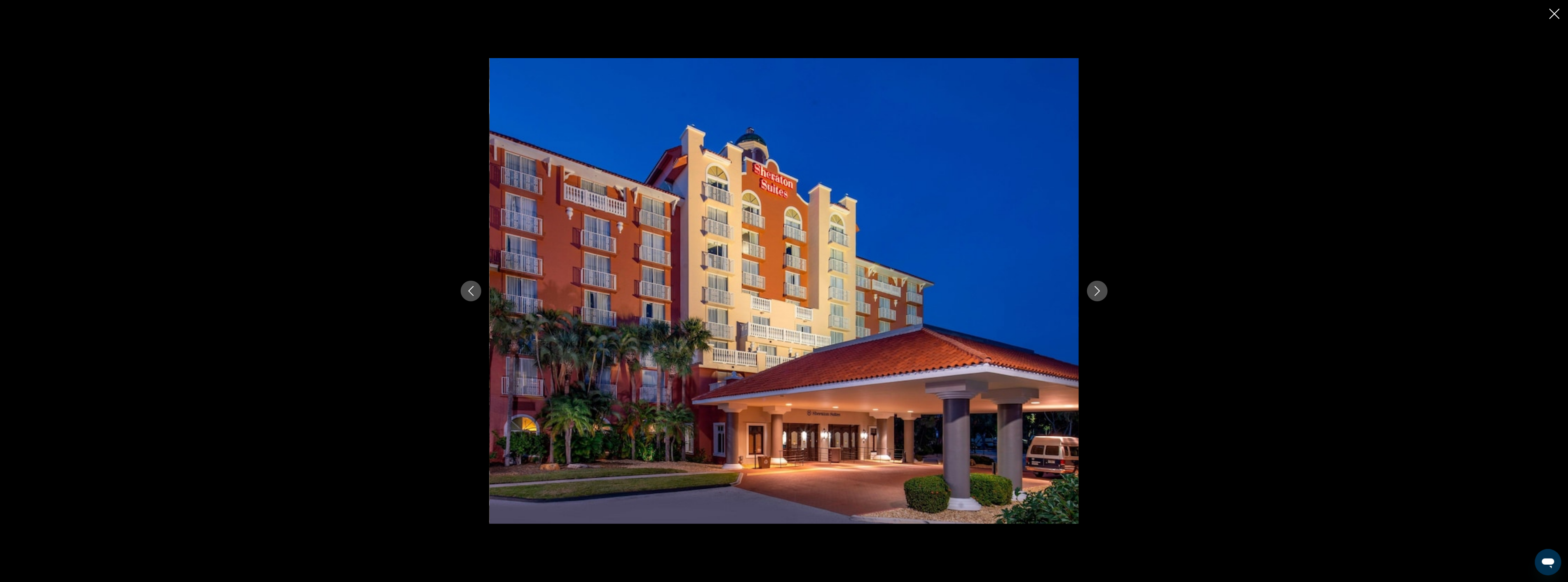
click at [1097, 292] on icon "Next image" at bounding box center [1098, 291] width 10 height 10
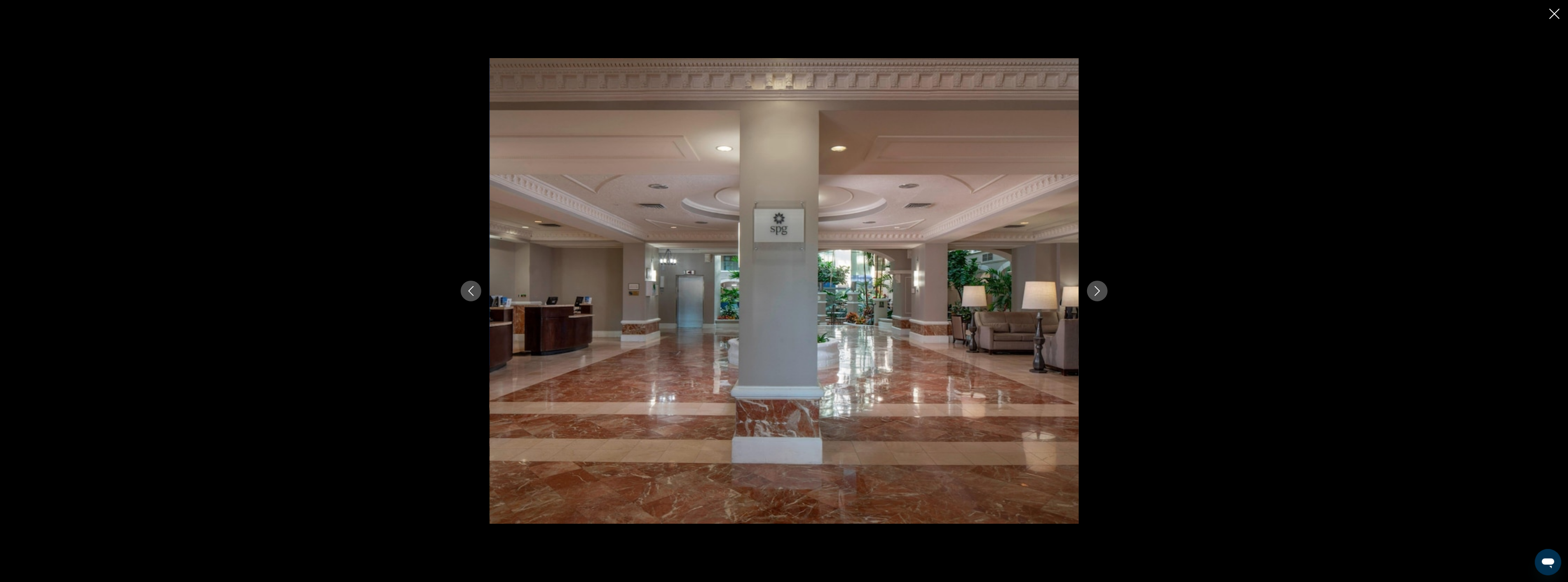
click at [1097, 292] on icon "Next image" at bounding box center [1098, 291] width 10 height 10
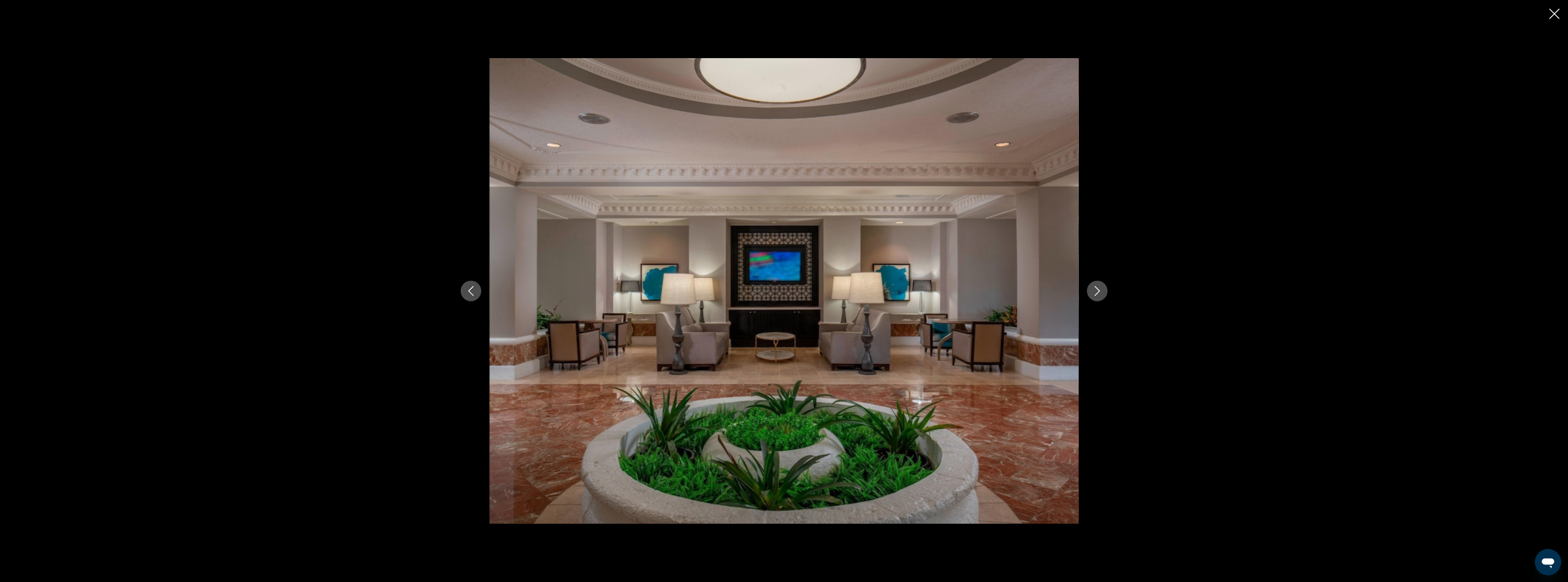
click at [1097, 292] on icon "Next image" at bounding box center [1098, 291] width 10 height 10
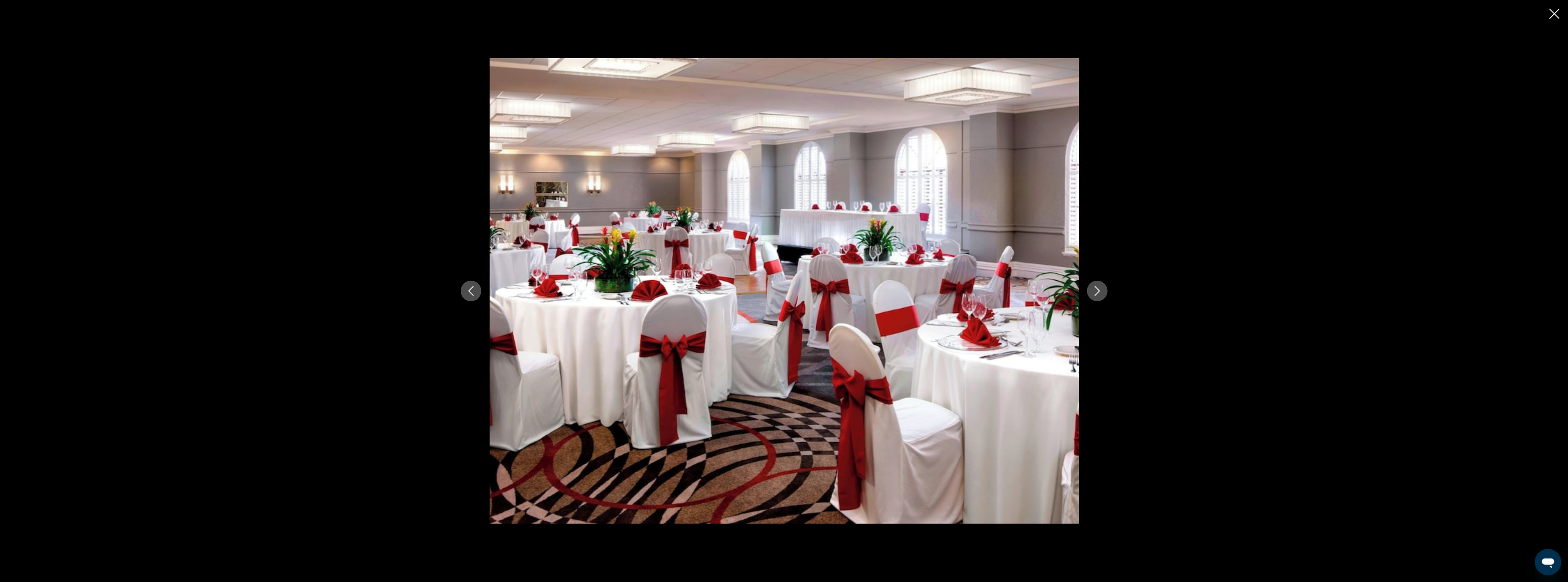
click at [1097, 292] on icon "Next image" at bounding box center [1098, 291] width 10 height 10
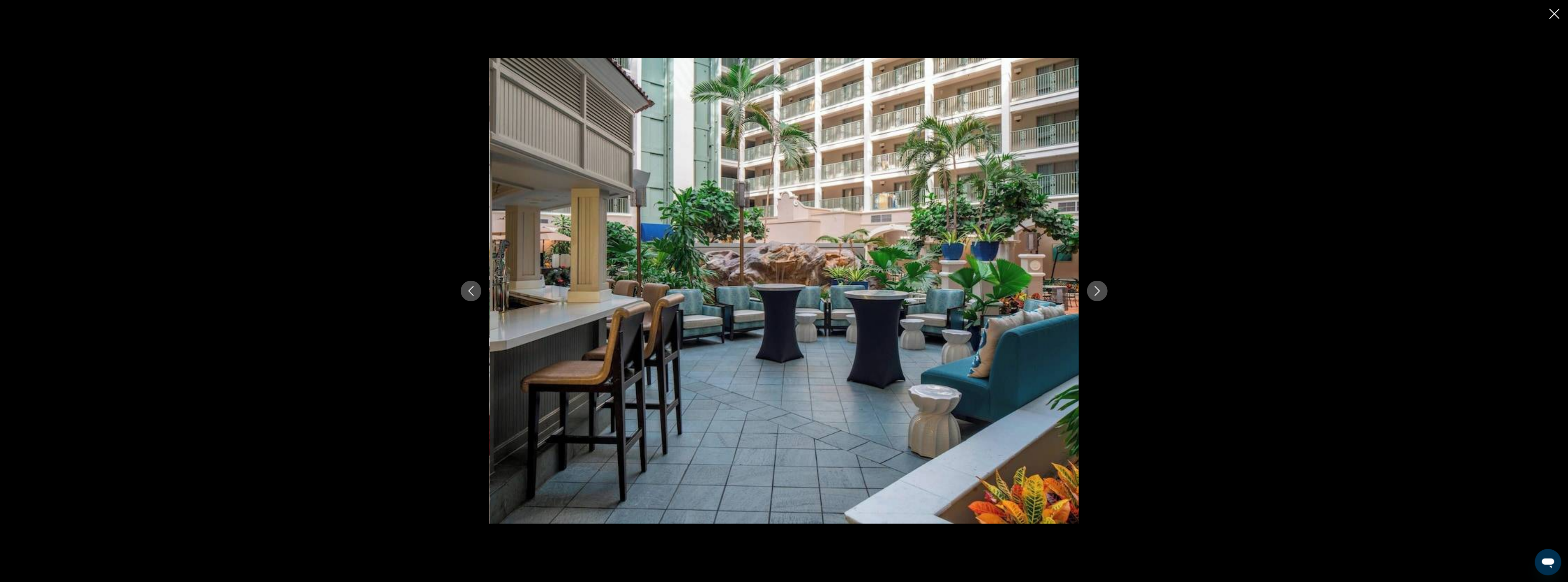
click at [1097, 292] on icon "Next image" at bounding box center [1098, 291] width 10 height 10
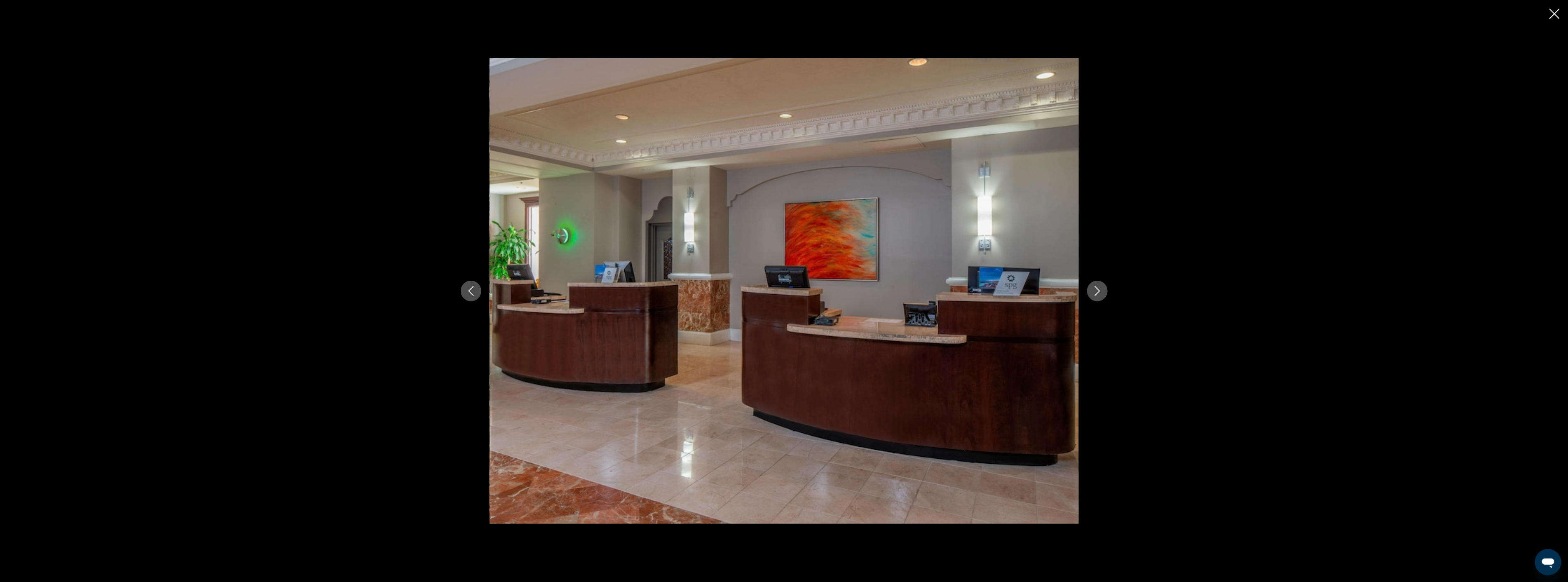
click at [1097, 292] on icon "Next image" at bounding box center [1098, 291] width 10 height 10
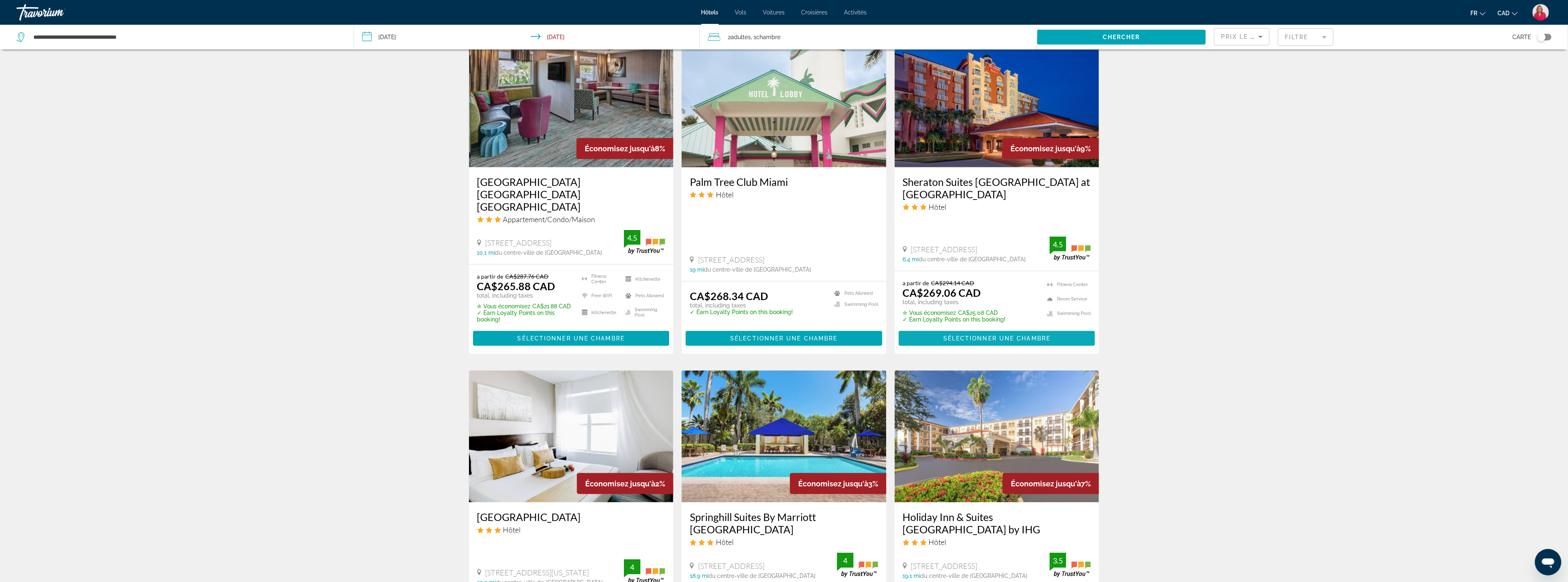
scroll to position [687, 0]
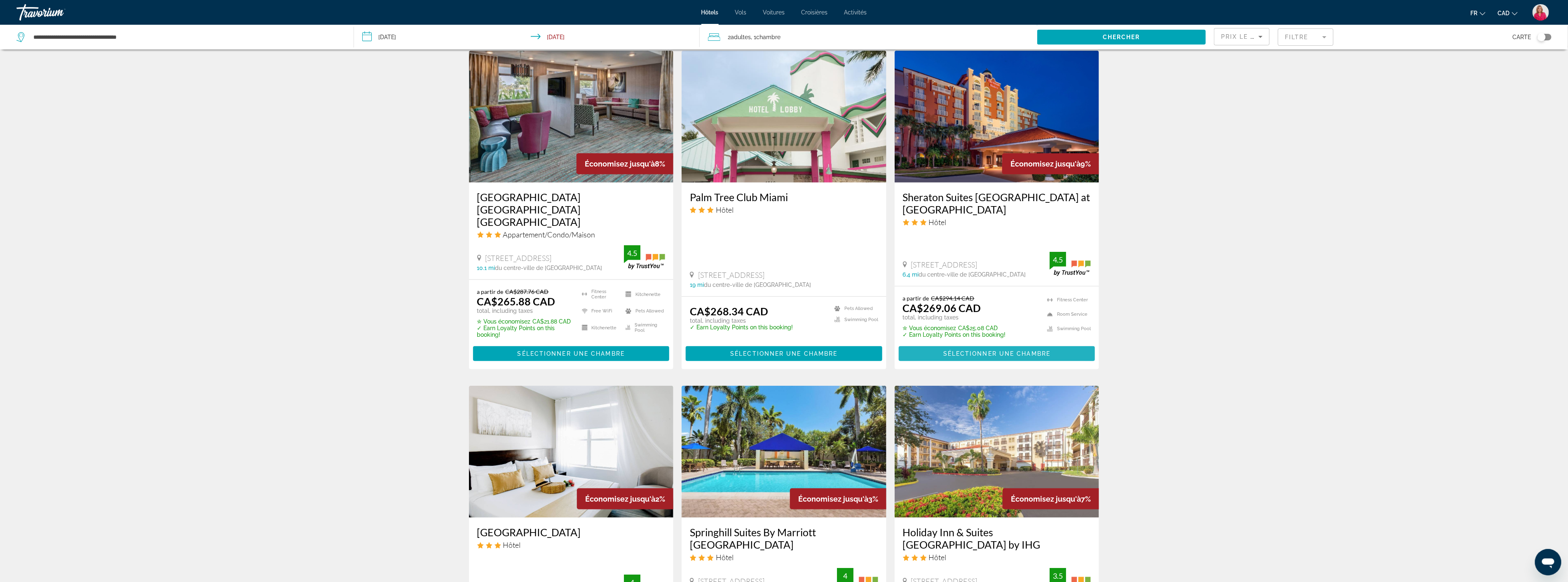
click at [986, 351] on span "Sélectionner une chambre" at bounding box center [996, 354] width 107 height 7
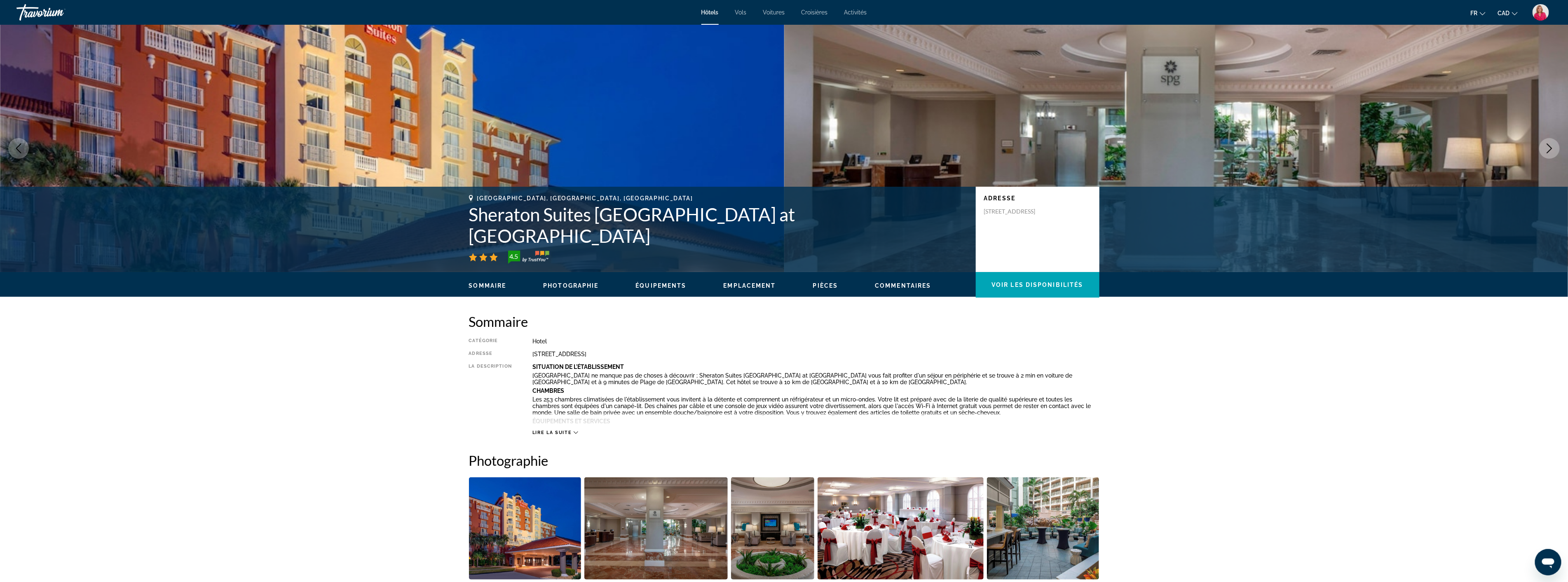
click at [551, 429] on button "Lire la suite" at bounding box center [555, 432] width 46 height 7
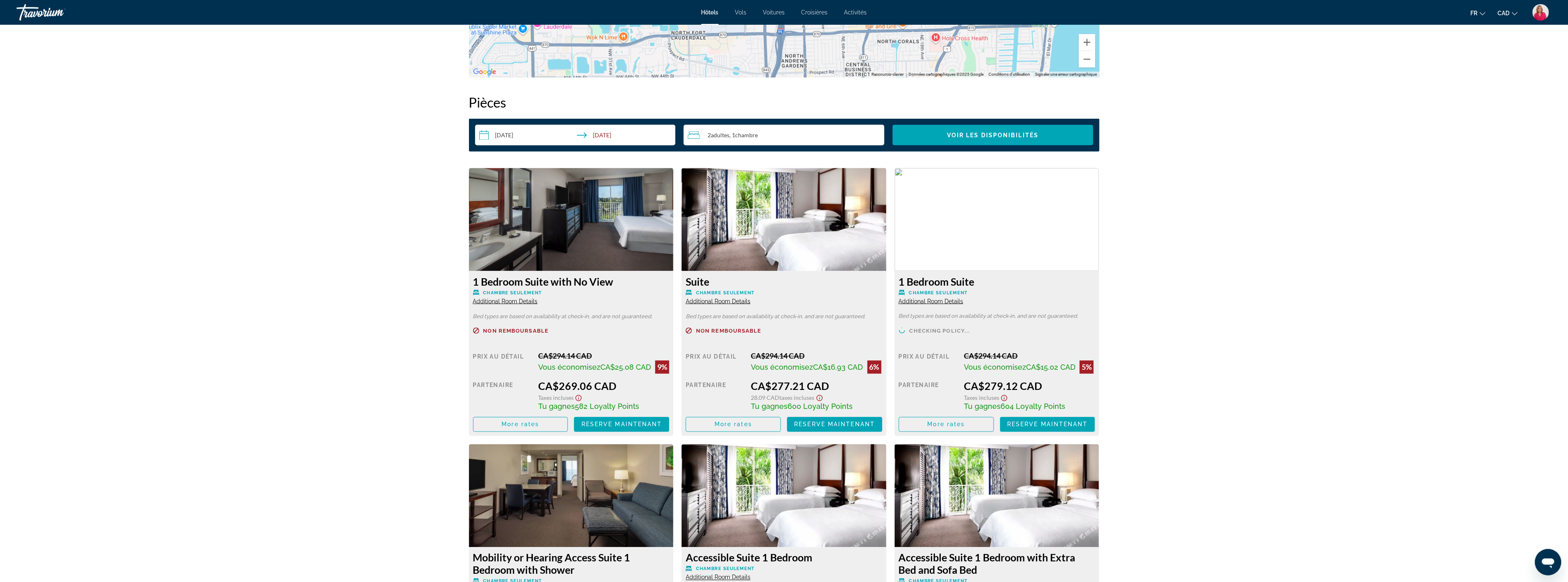
scroll to position [1053, 0]
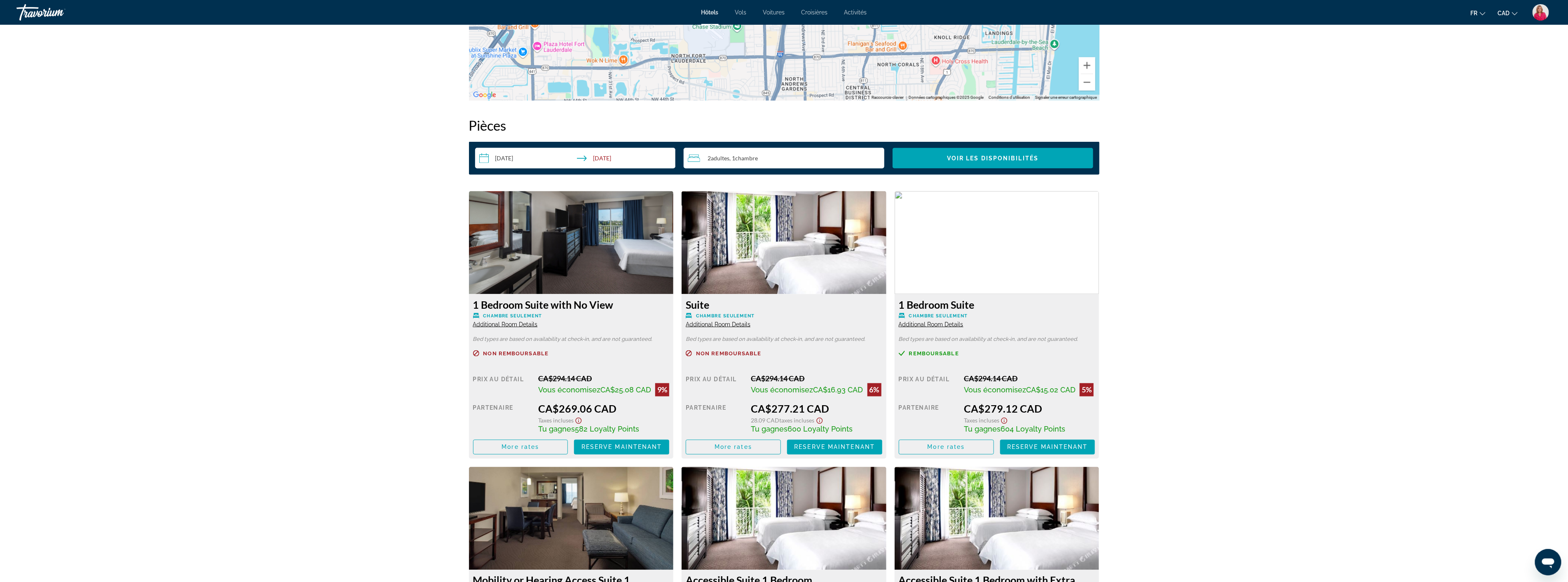
click at [815, 261] on img "Main content" at bounding box center [783, 243] width 204 height 103
click at [806, 271] on img "Main content" at bounding box center [783, 243] width 204 height 103
click at [569, 263] on img "Main content" at bounding box center [571, 243] width 204 height 103
click at [540, 269] on img "Main content" at bounding box center [571, 243] width 204 height 103
click at [517, 304] on h3 "1 Bedroom Suite with No View" at bounding box center [572, 304] width 197 height 12
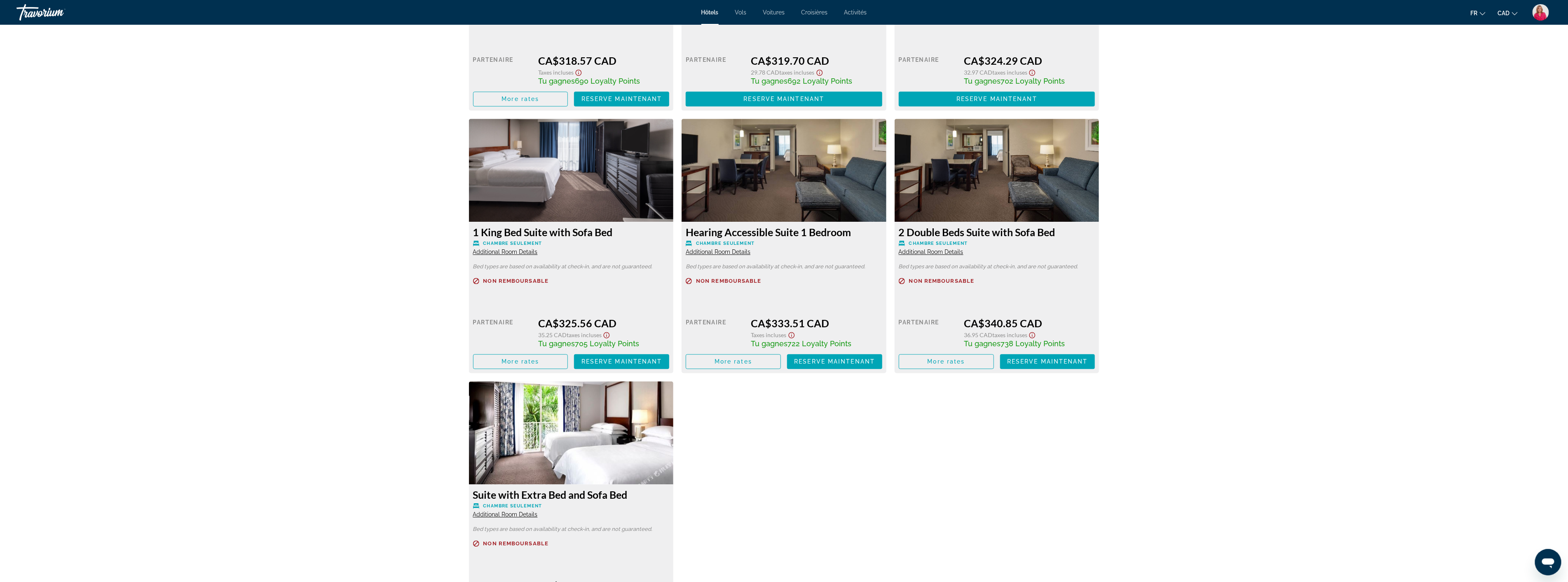
scroll to position [1878, 0]
